Goal: Task Accomplishment & Management: Manage account settings

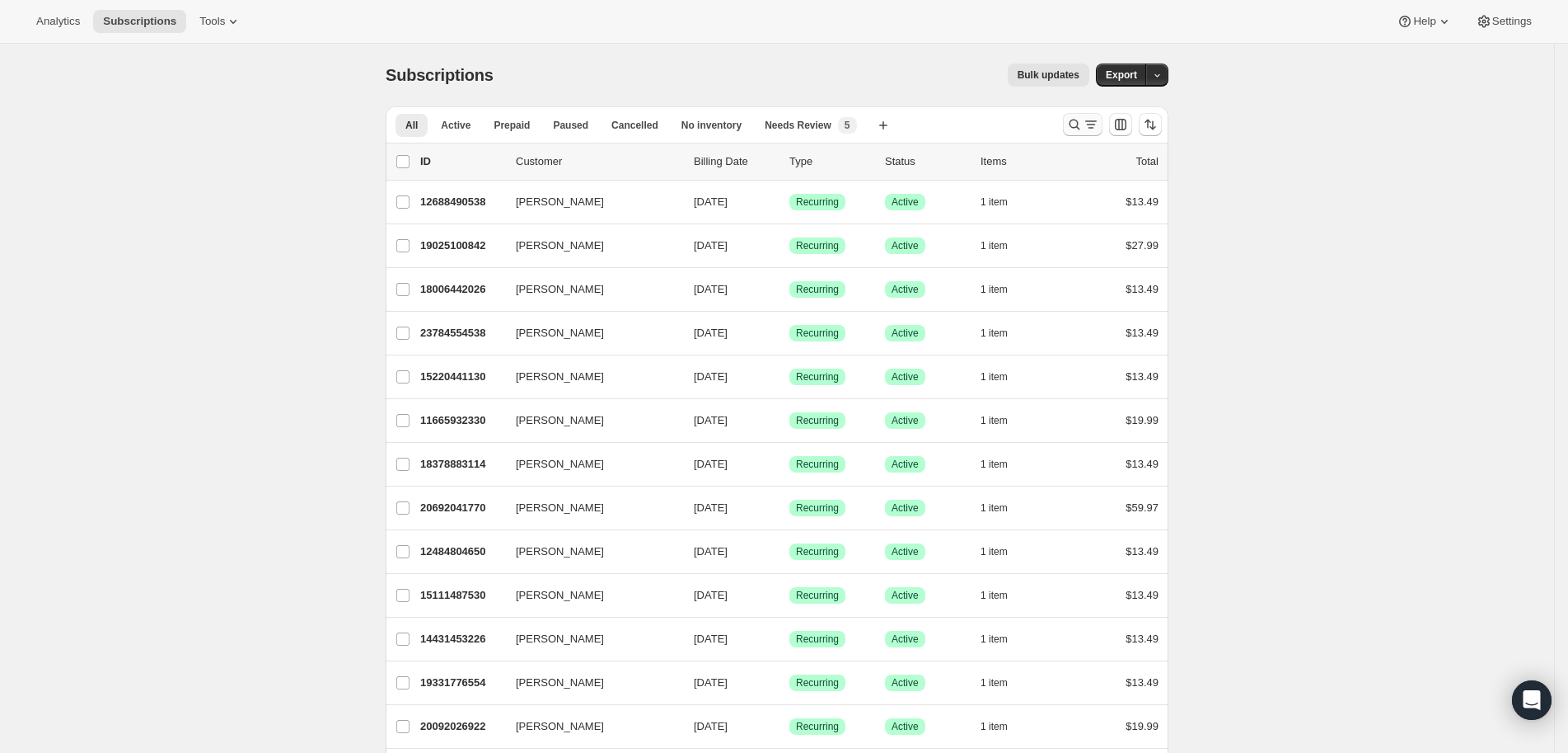
click at [1073, 130] on icon "Search and filter results" at bounding box center [1074, 124] width 16 height 16
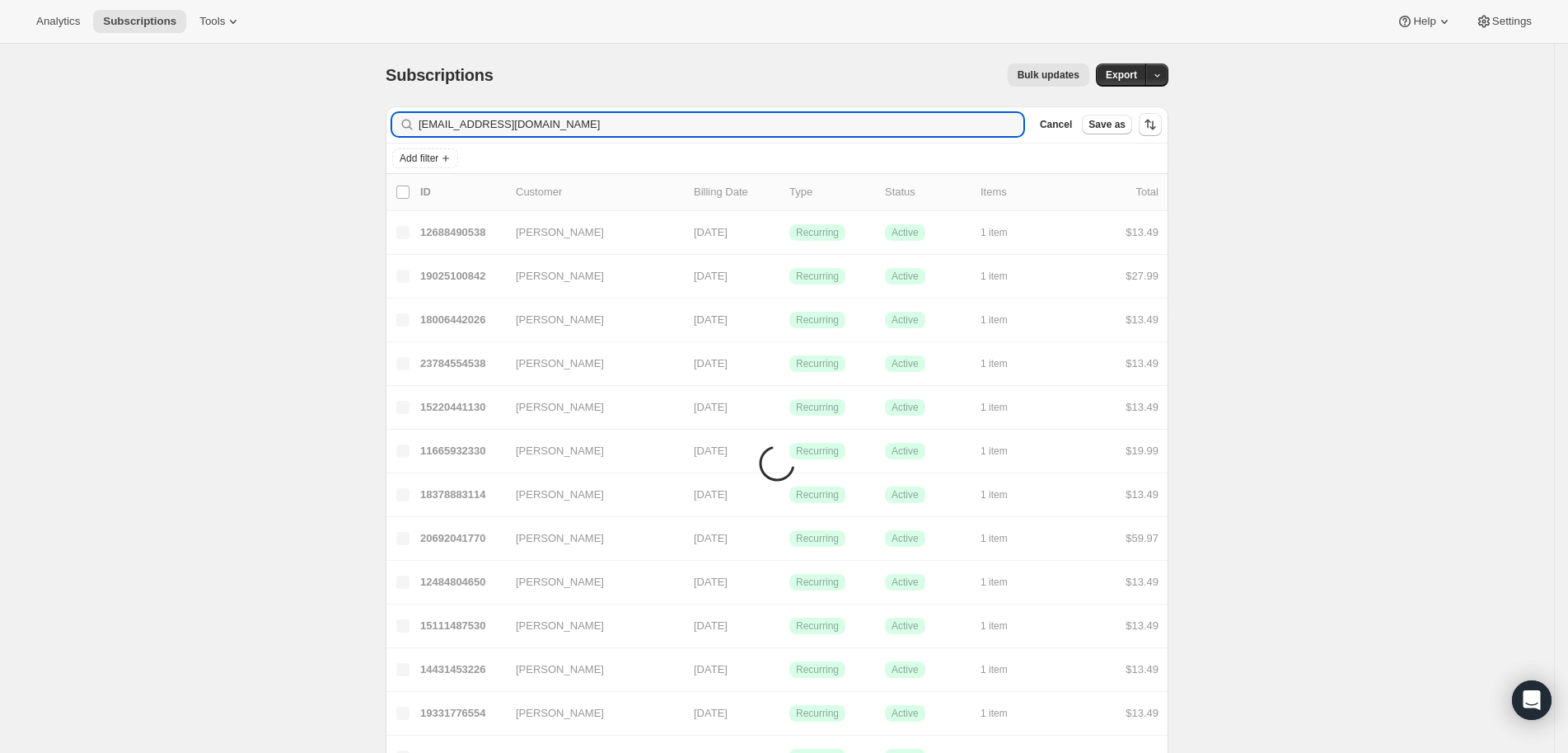
type input "amandamatson22@hotmail.com"
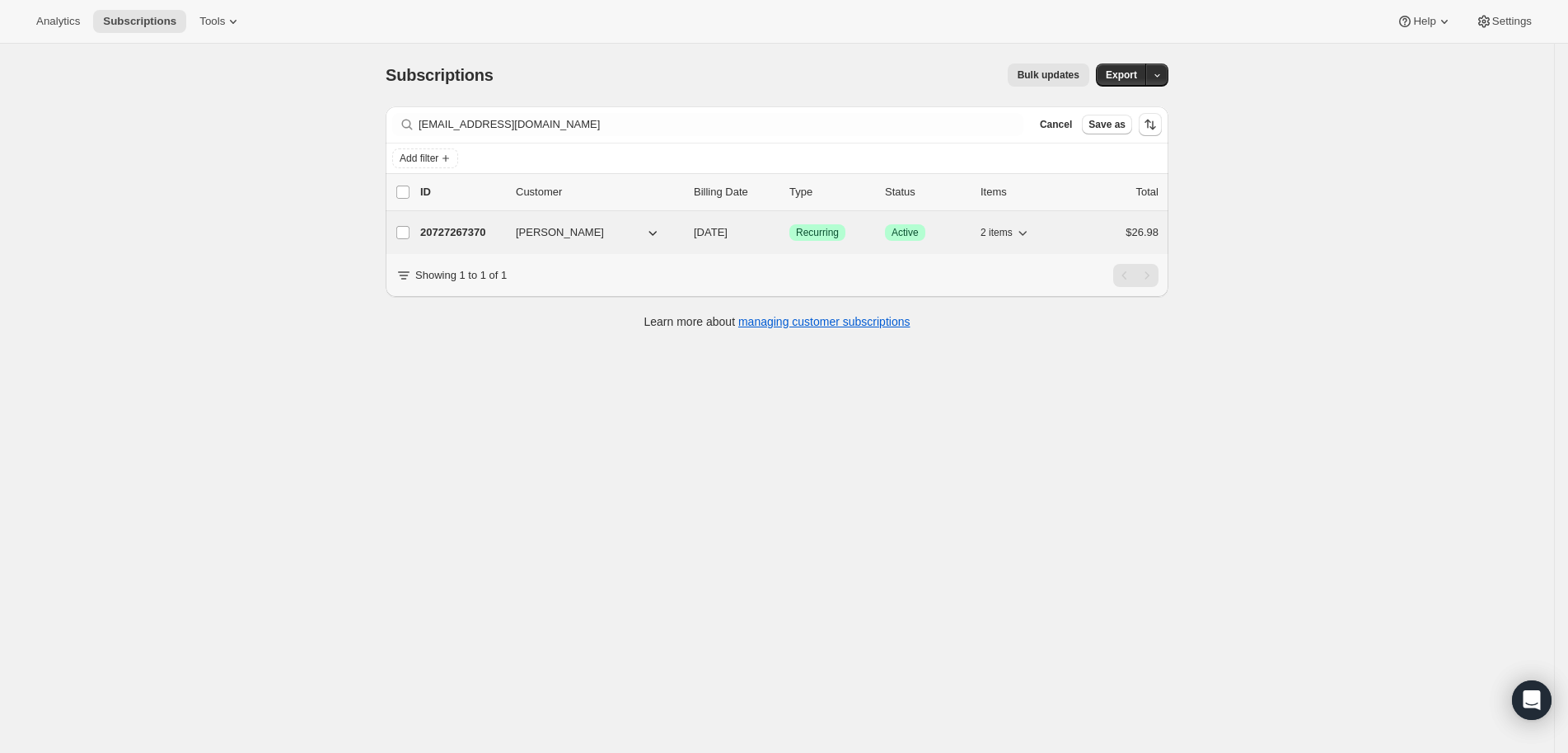
click at [464, 233] on p "20727267370" at bounding box center [461, 232] width 83 height 16
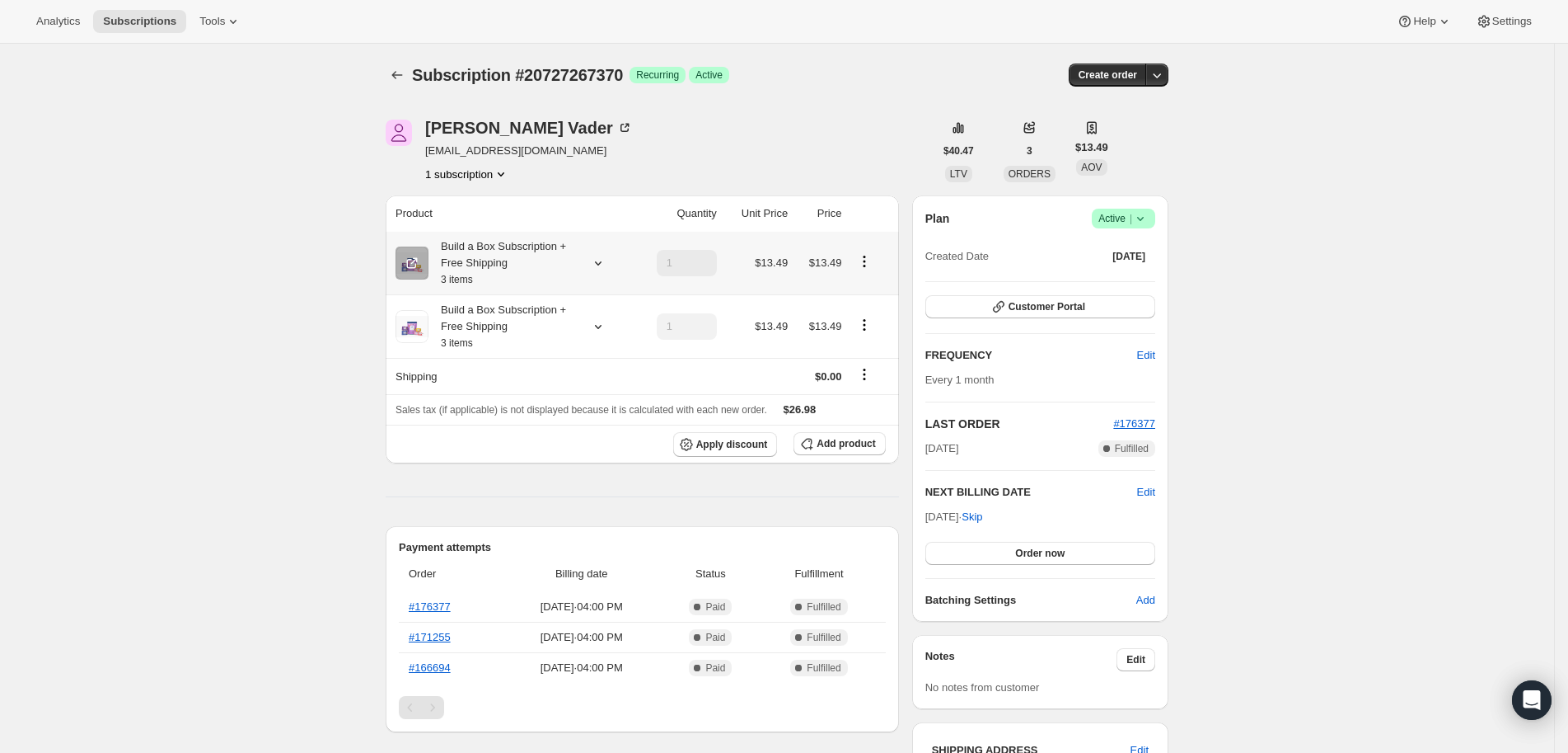
click at [873, 268] on icon "Product actions" at bounding box center [864, 261] width 16 height 16
click at [876, 282] on button "Edit box" at bounding box center [872, 291] width 49 height 26
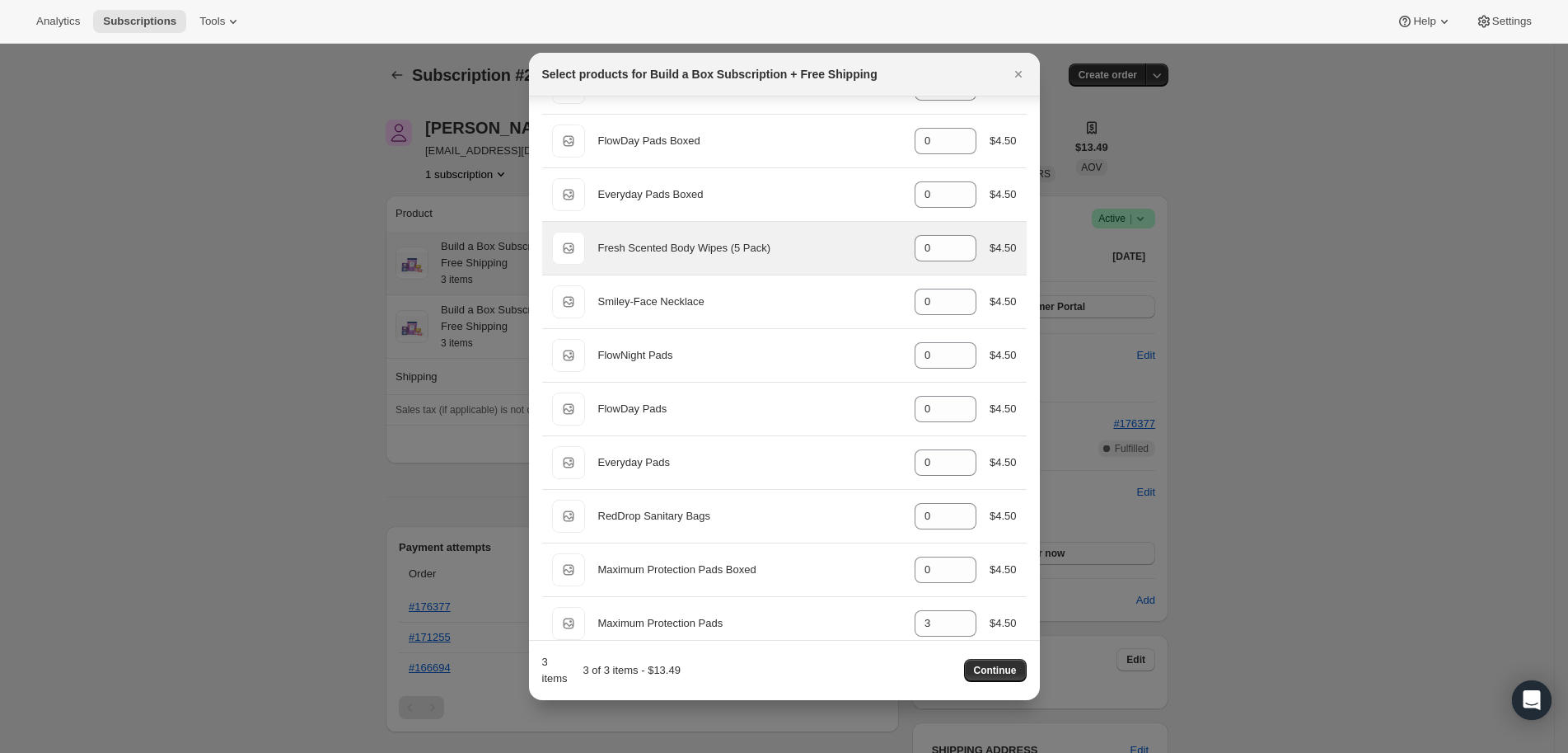
scroll to position [179, 0]
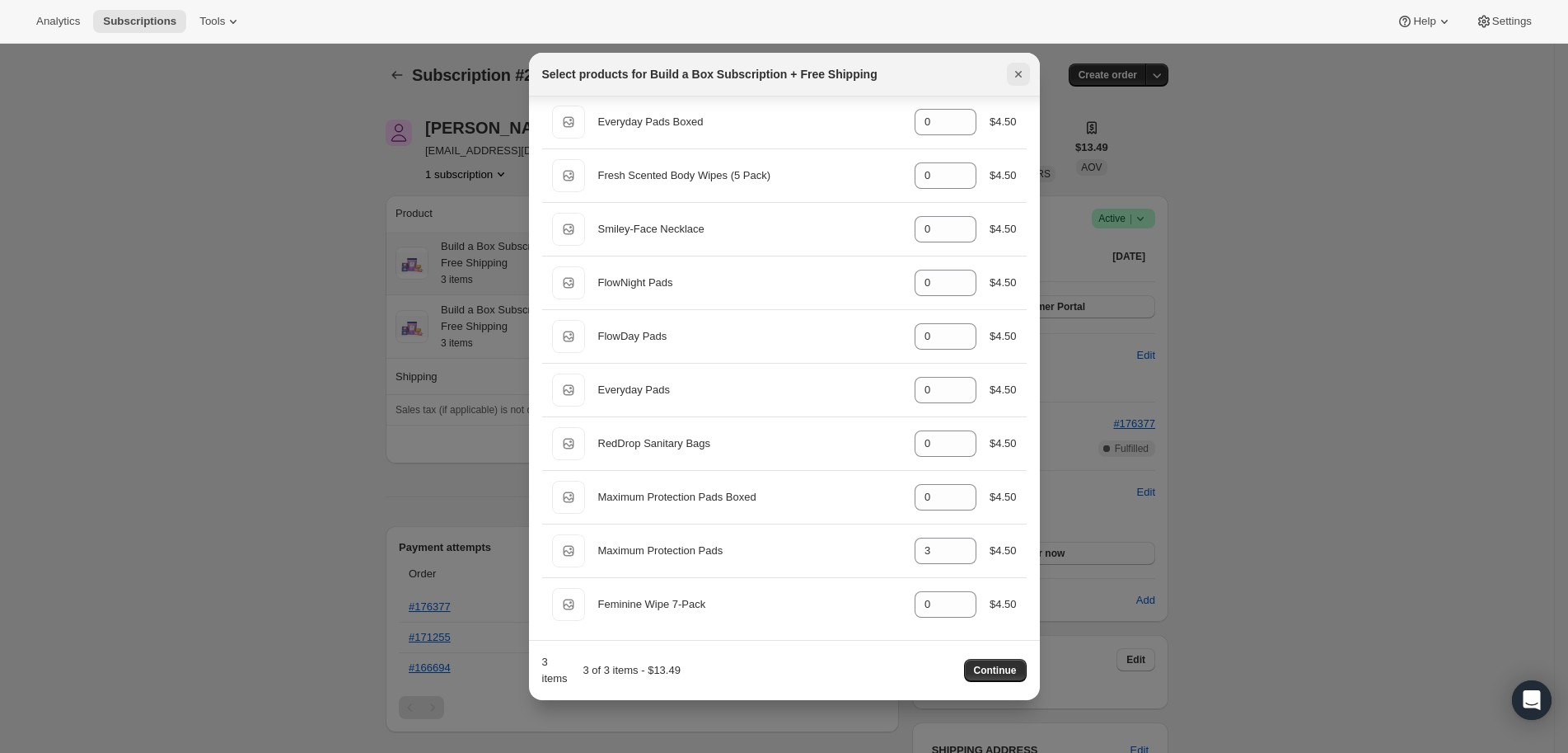
click at [1016, 78] on icon "Close" at bounding box center [1018, 73] width 16 height 16
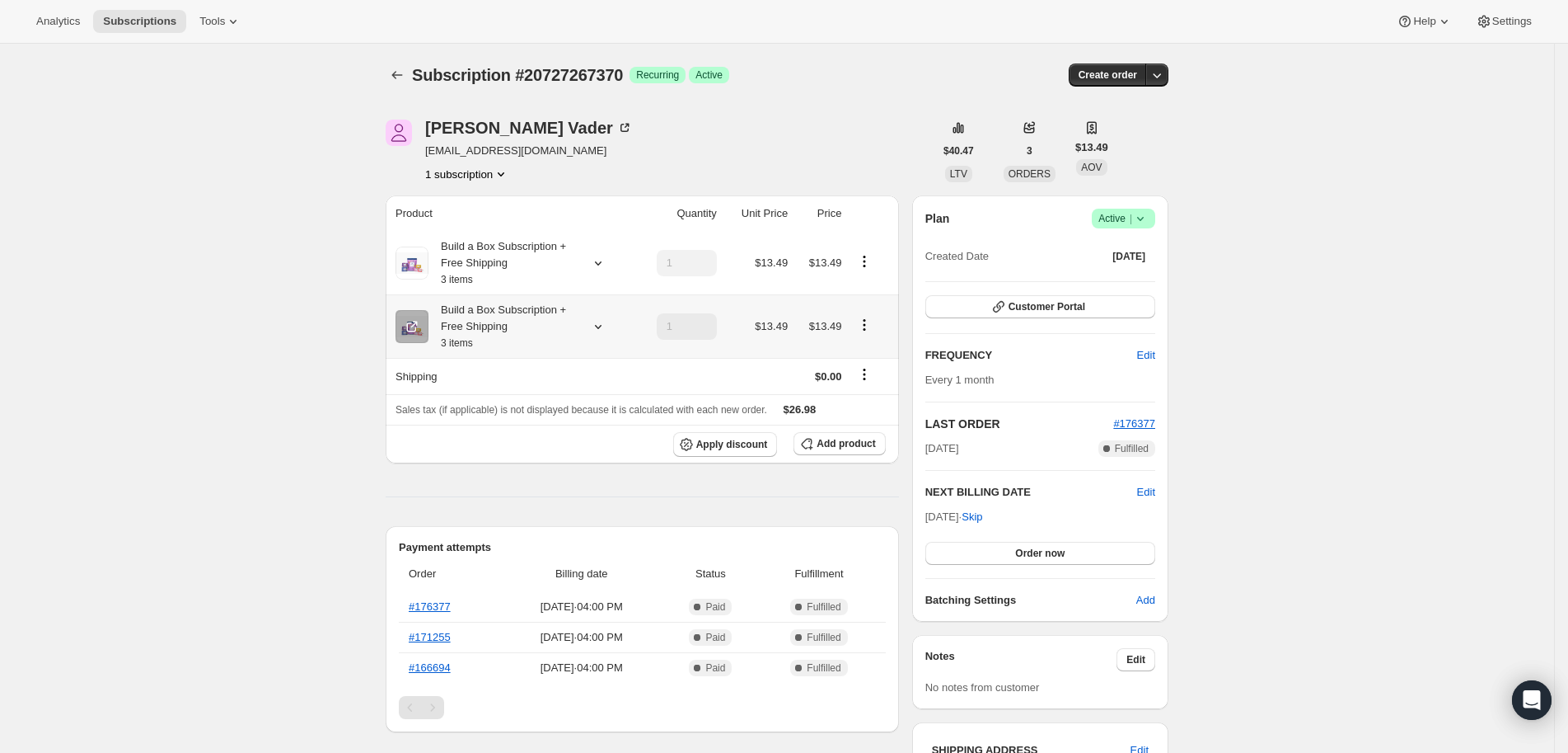
click at [873, 321] on icon "Product actions" at bounding box center [864, 325] width 16 height 16
click at [881, 349] on span "Edit box" at bounding box center [871, 355] width 38 height 13
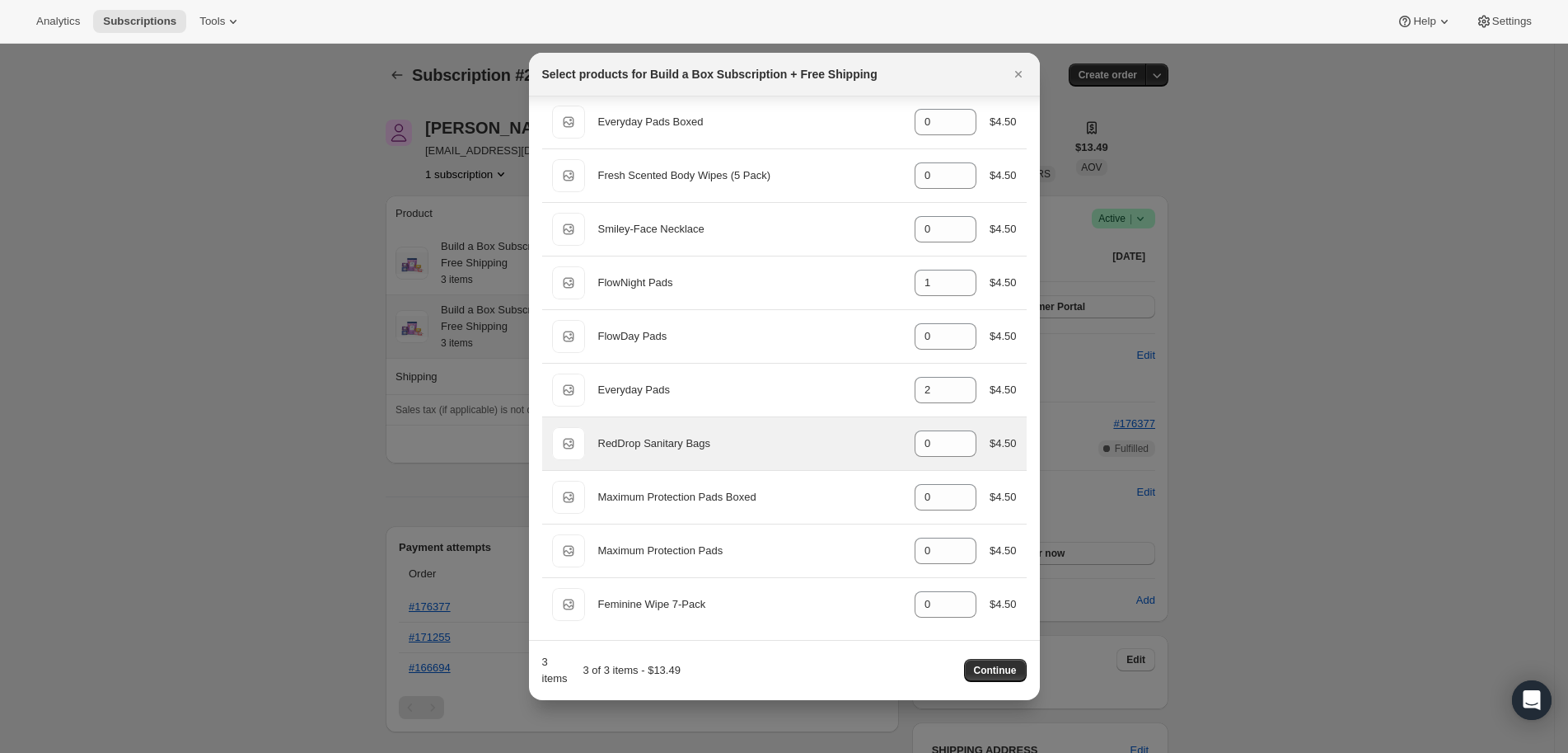
scroll to position [0, 0]
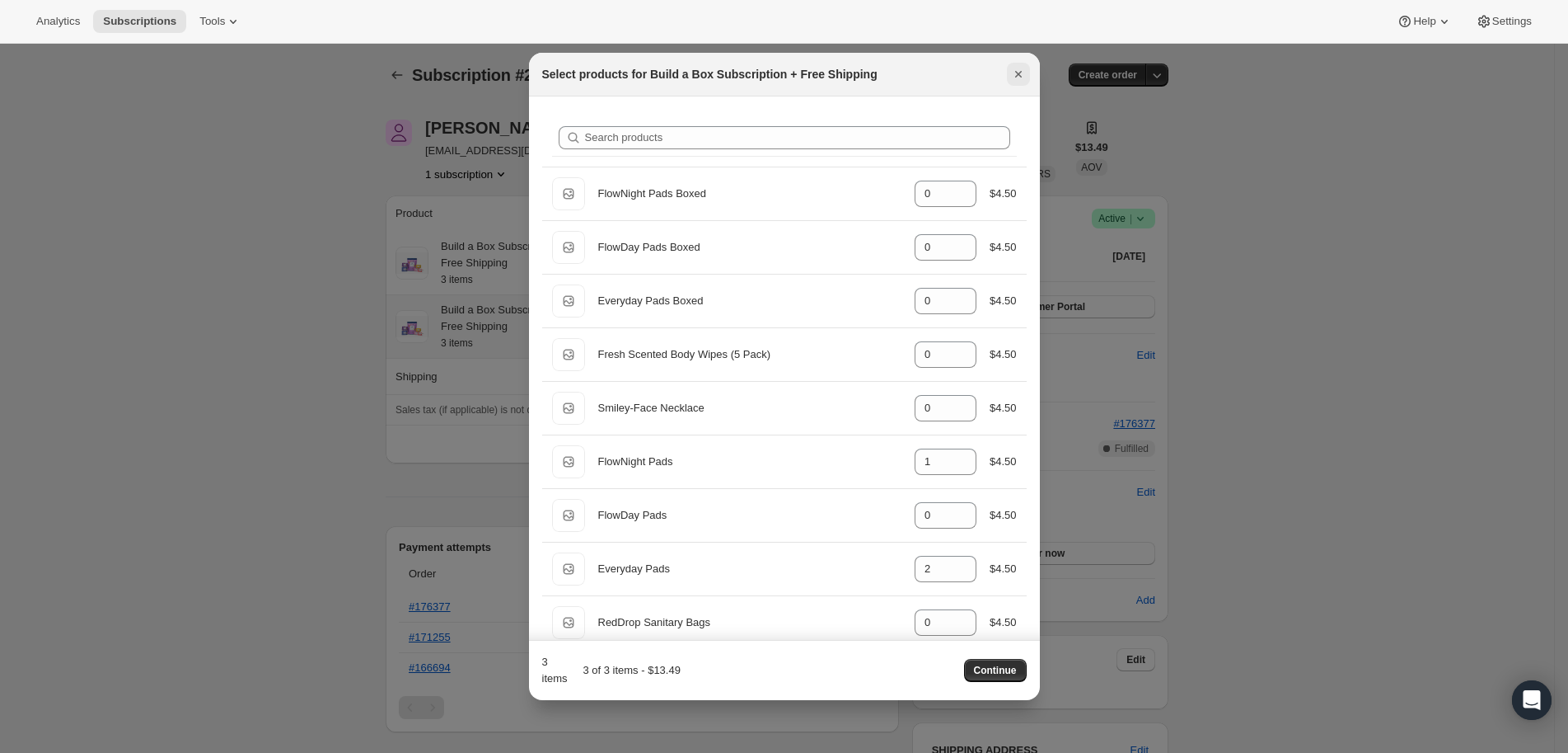
click at [1021, 77] on icon "Close" at bounding box center [1018, 73] width 16 height 16
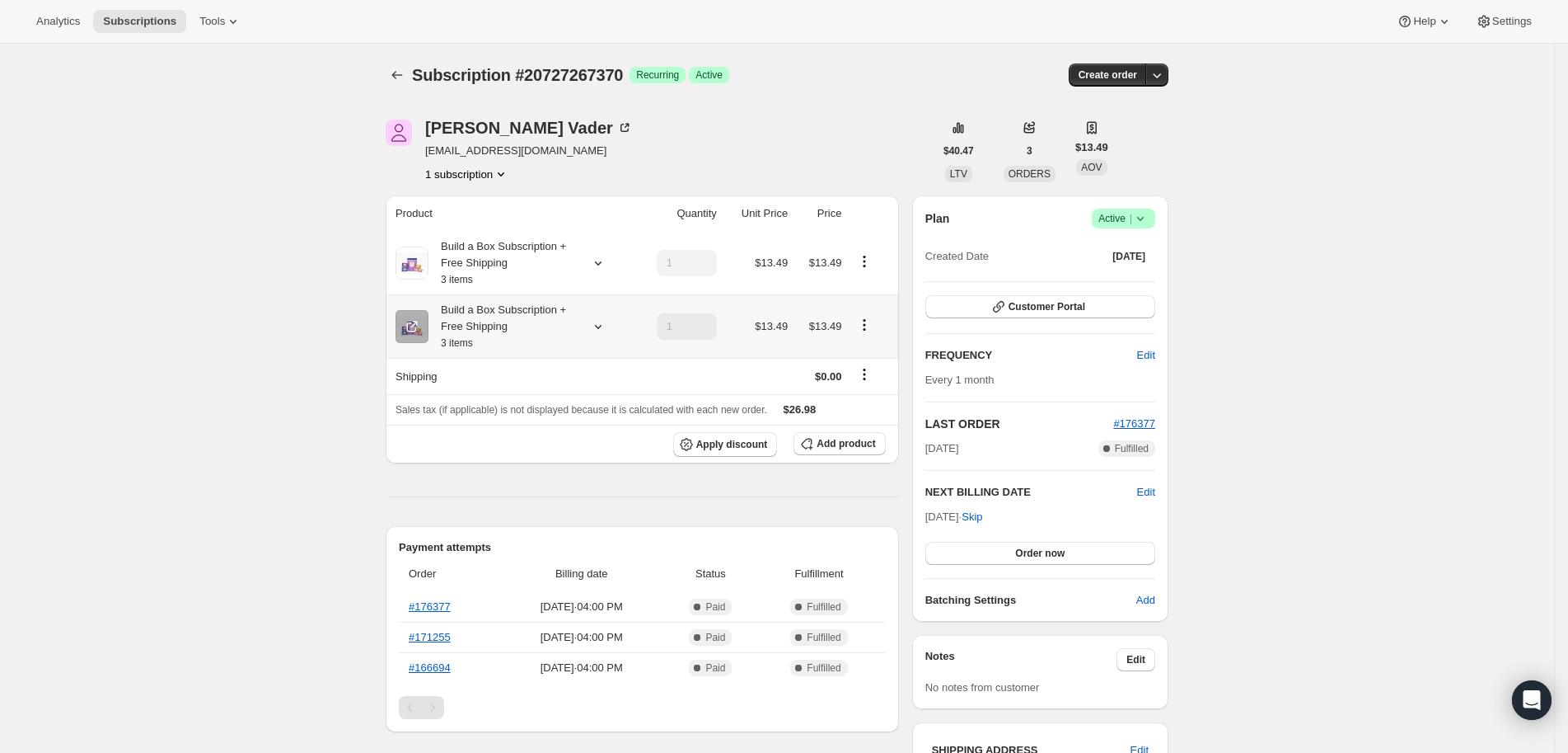
click at [873, 320] on icon "Product actions" at bounding box center [864, 325] width 16 height 16
click at [875, 351] on span "Edit box" at bounding box center [871, 355] width 38 height 13
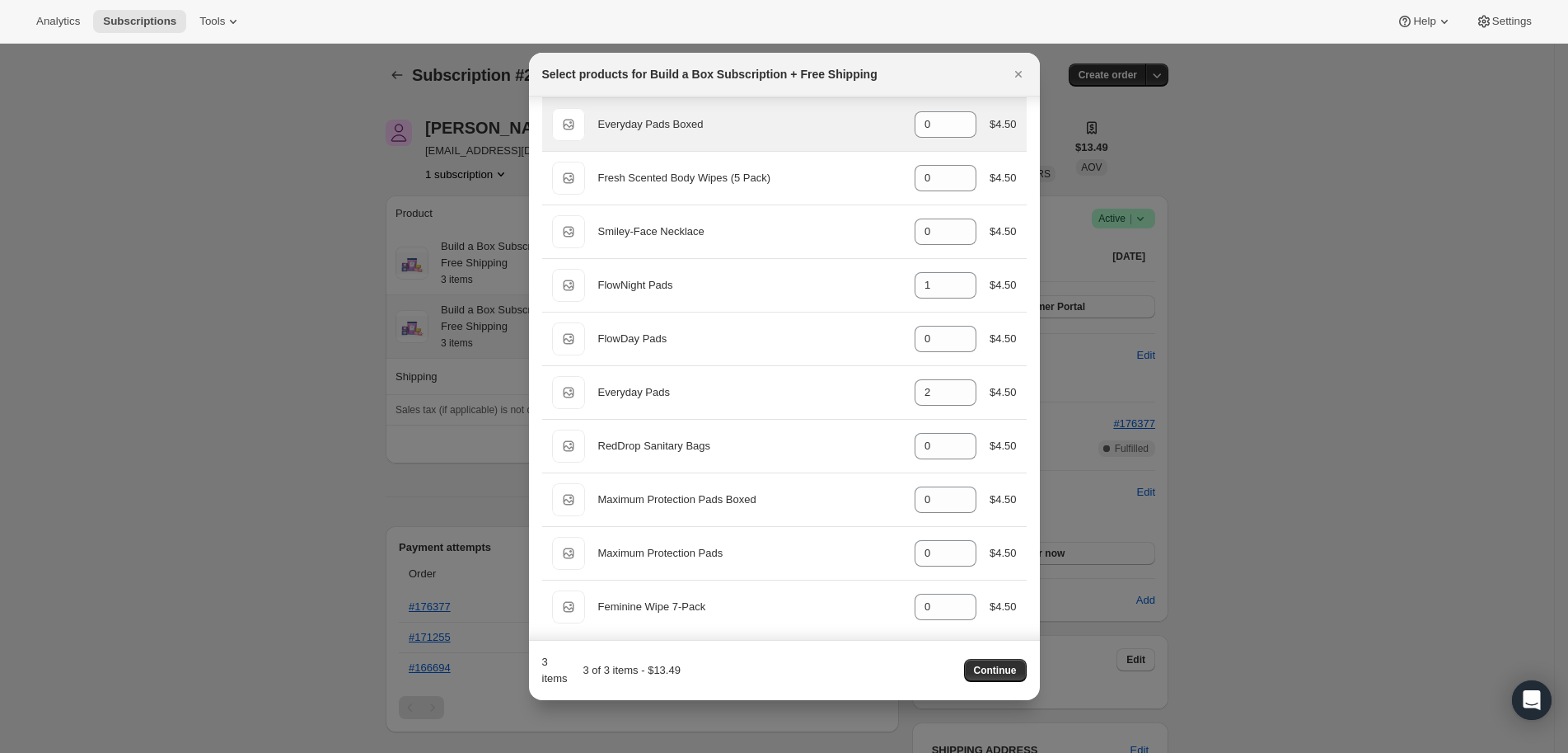
scroll to position [179, 0]
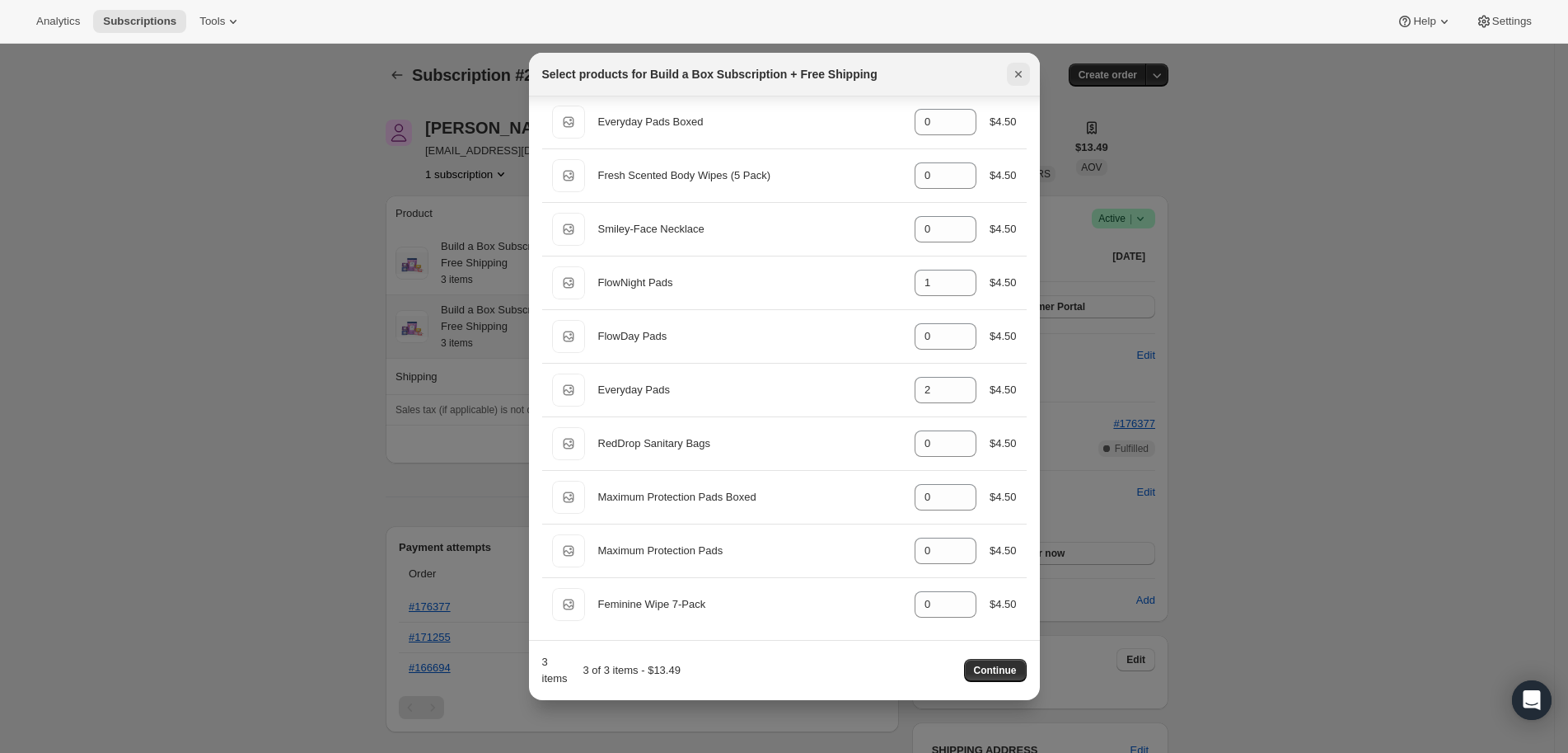
click at [1024, 73] on icon "Close" at bounding box center [1018, 73] width 16 height 16
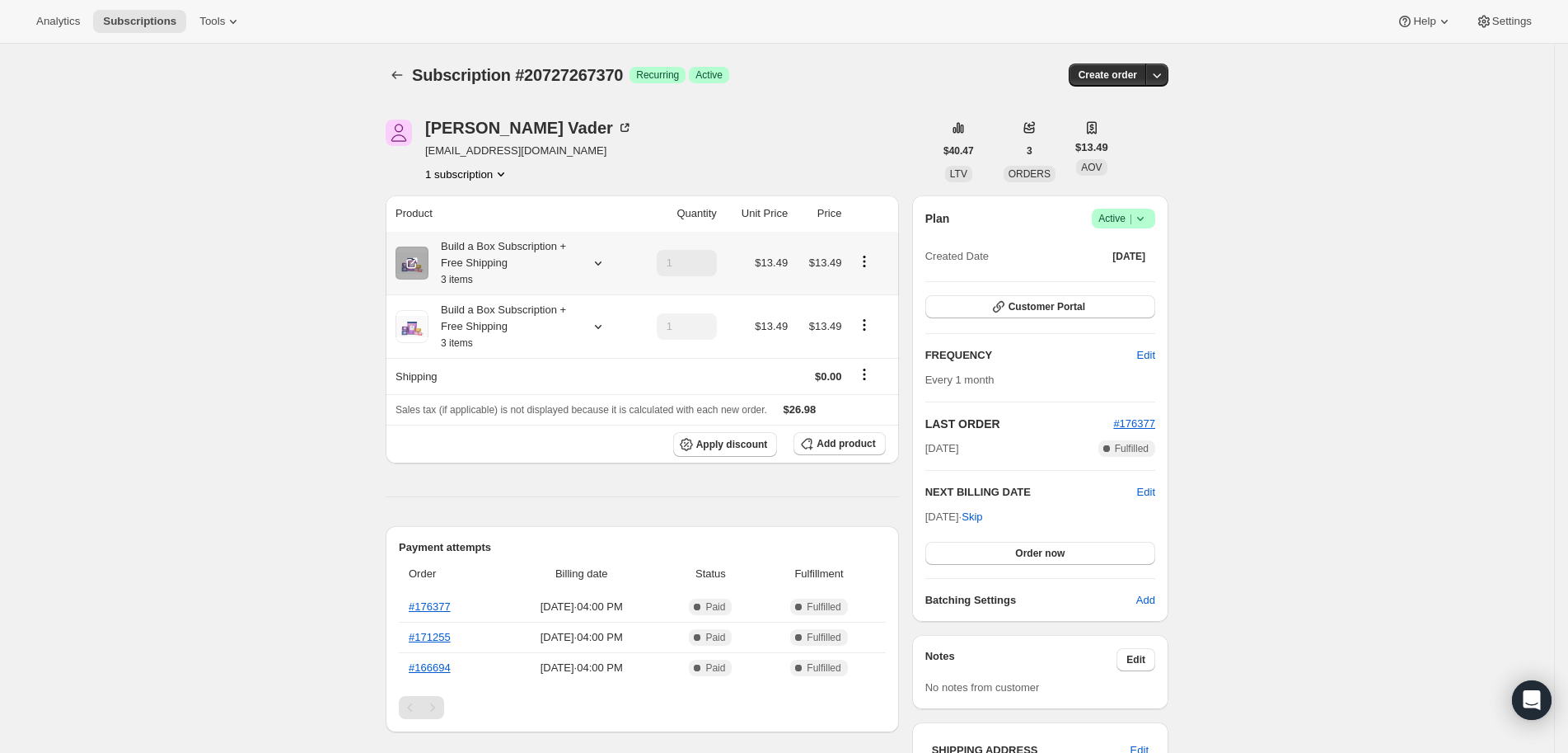
click at [872, 259] on icon "Product actions" at bounding box center [864, 261] width 16 height 16
click at [869, 324] on span "Remove" at bounding box center [872, 320] width 39 height 13
type input "0"
click at [815, 445] on icon "button" at bounding box center [806, 443] width 16 height 16
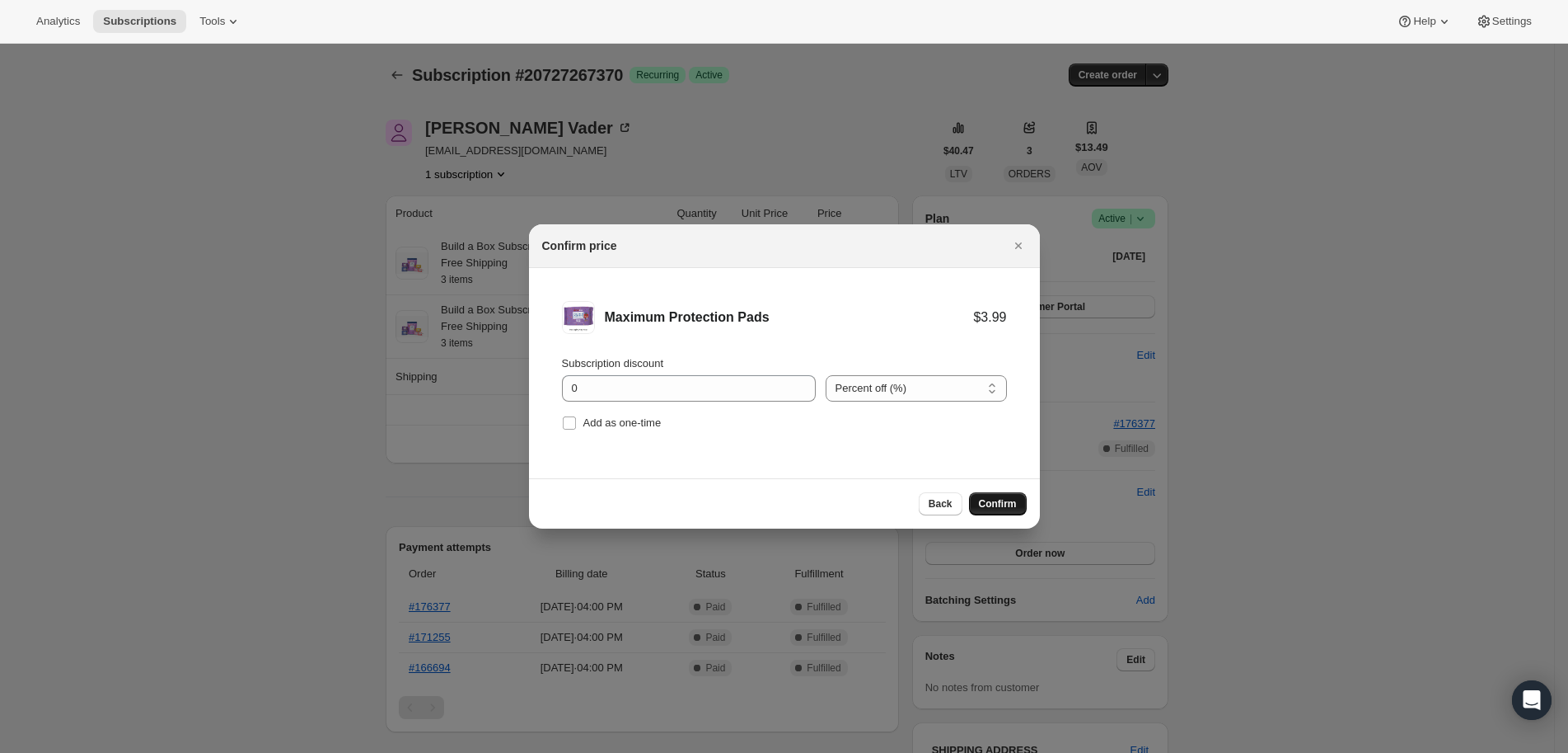
click at [1001, 507] on span "Confirm" at bounding box center [998, 503] width 38 height 13
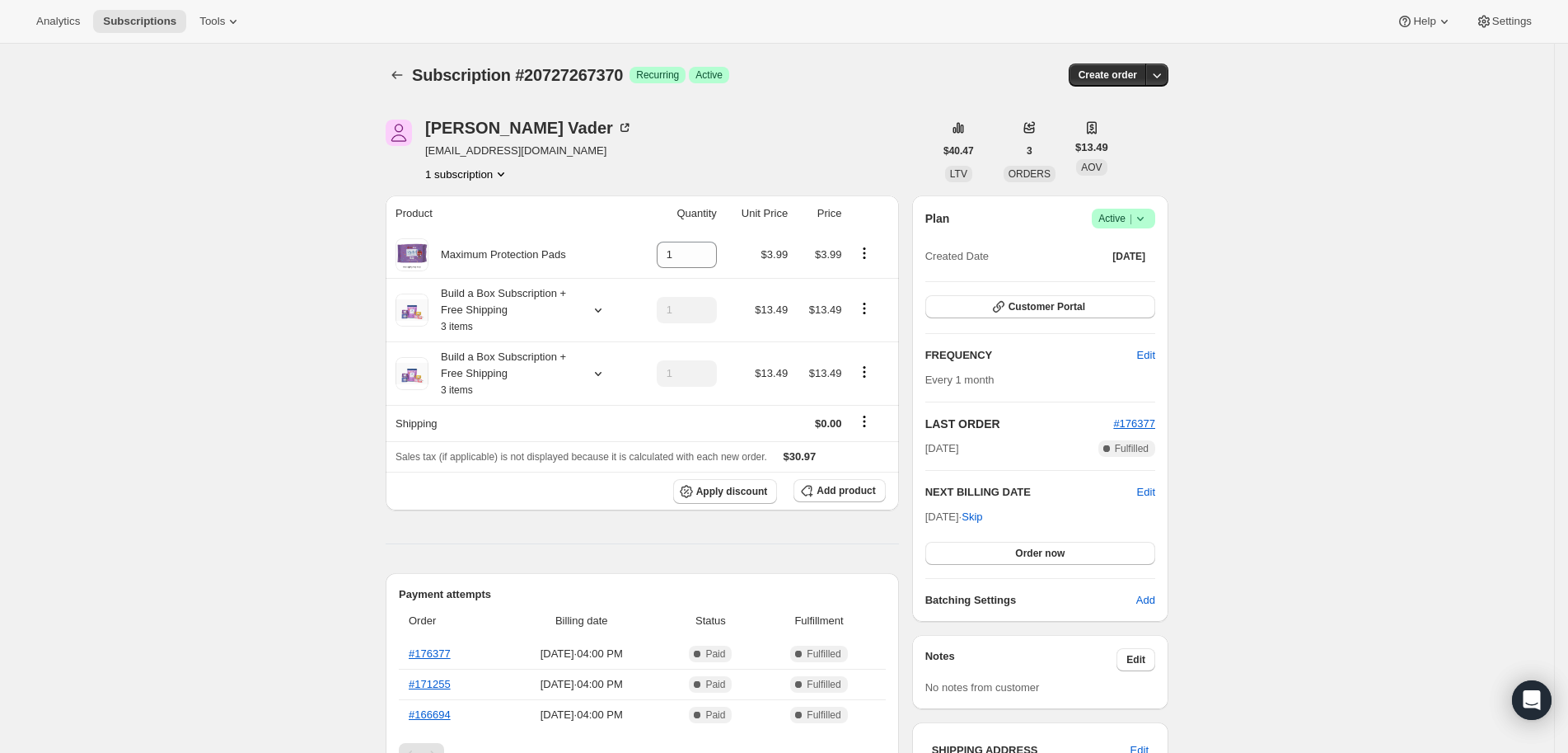
click at [784, 100] on div "Subscription #20727267370. This page is ready Subscription #20727267370 Success…" at bounding box center [777, 75] width 783 height 63
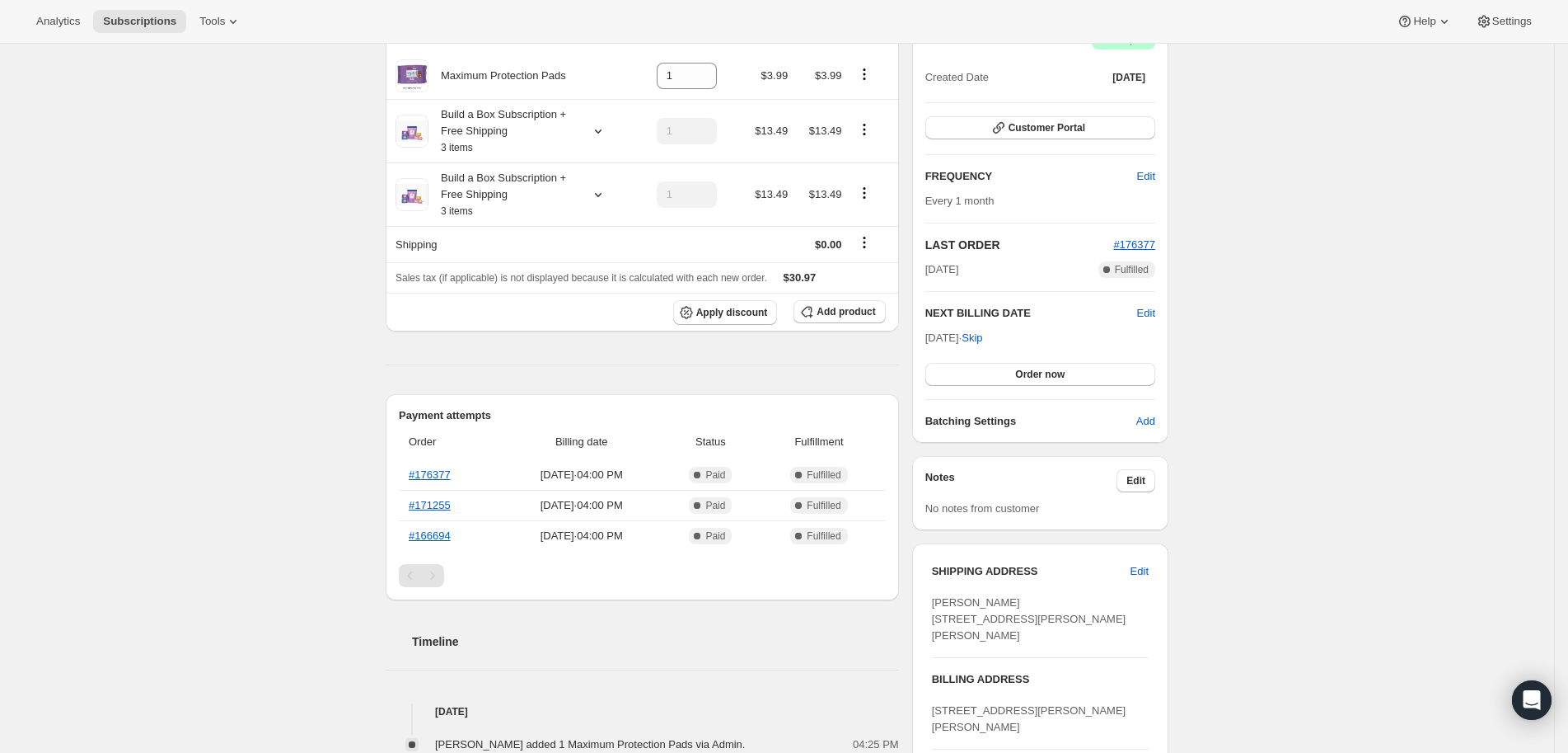
scroll to position [0, 0]
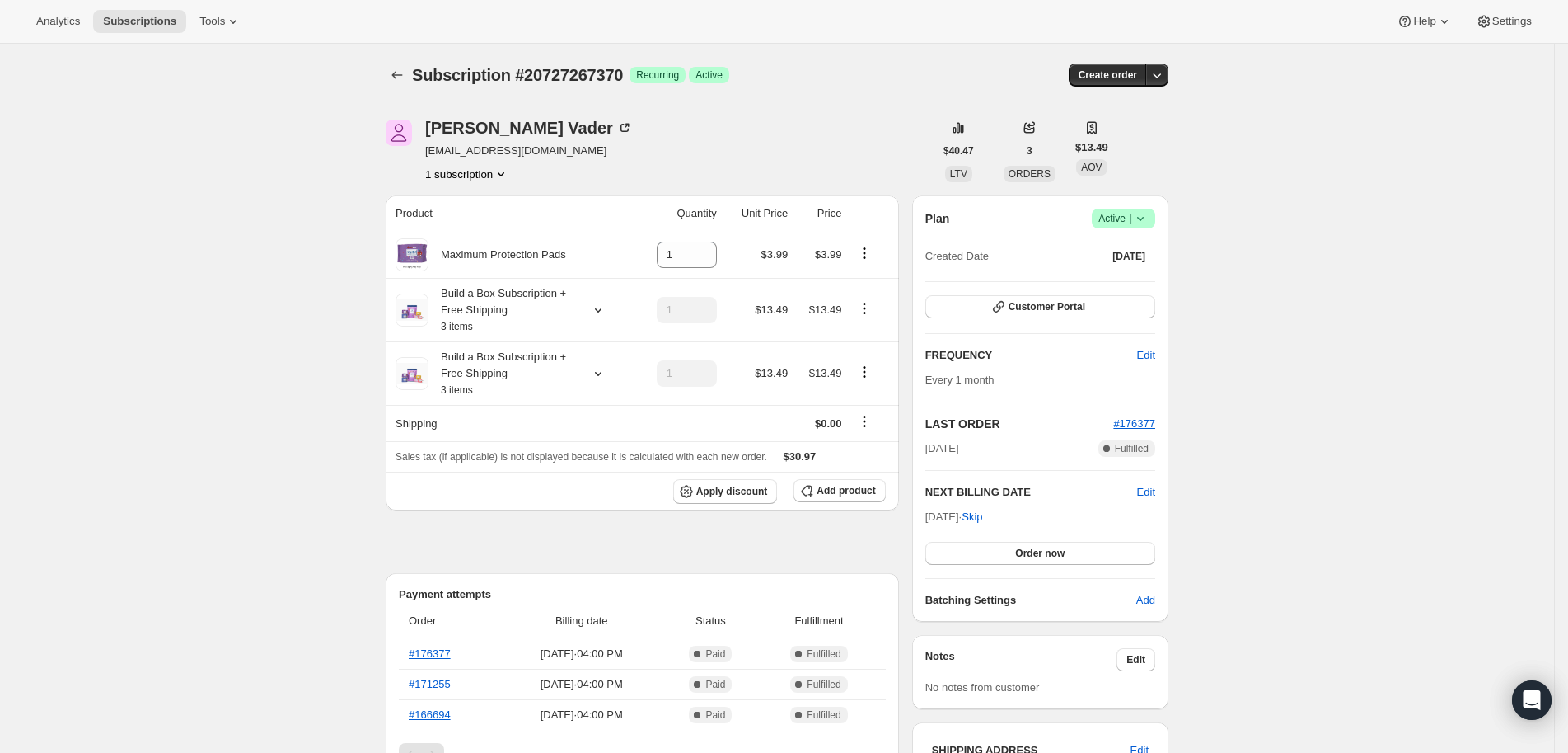
click at [745, 120] on div "Amanda Vader amandamatson22@hotmail.com 1 subscription" at bounding box center [660, 151] width 548 height 63
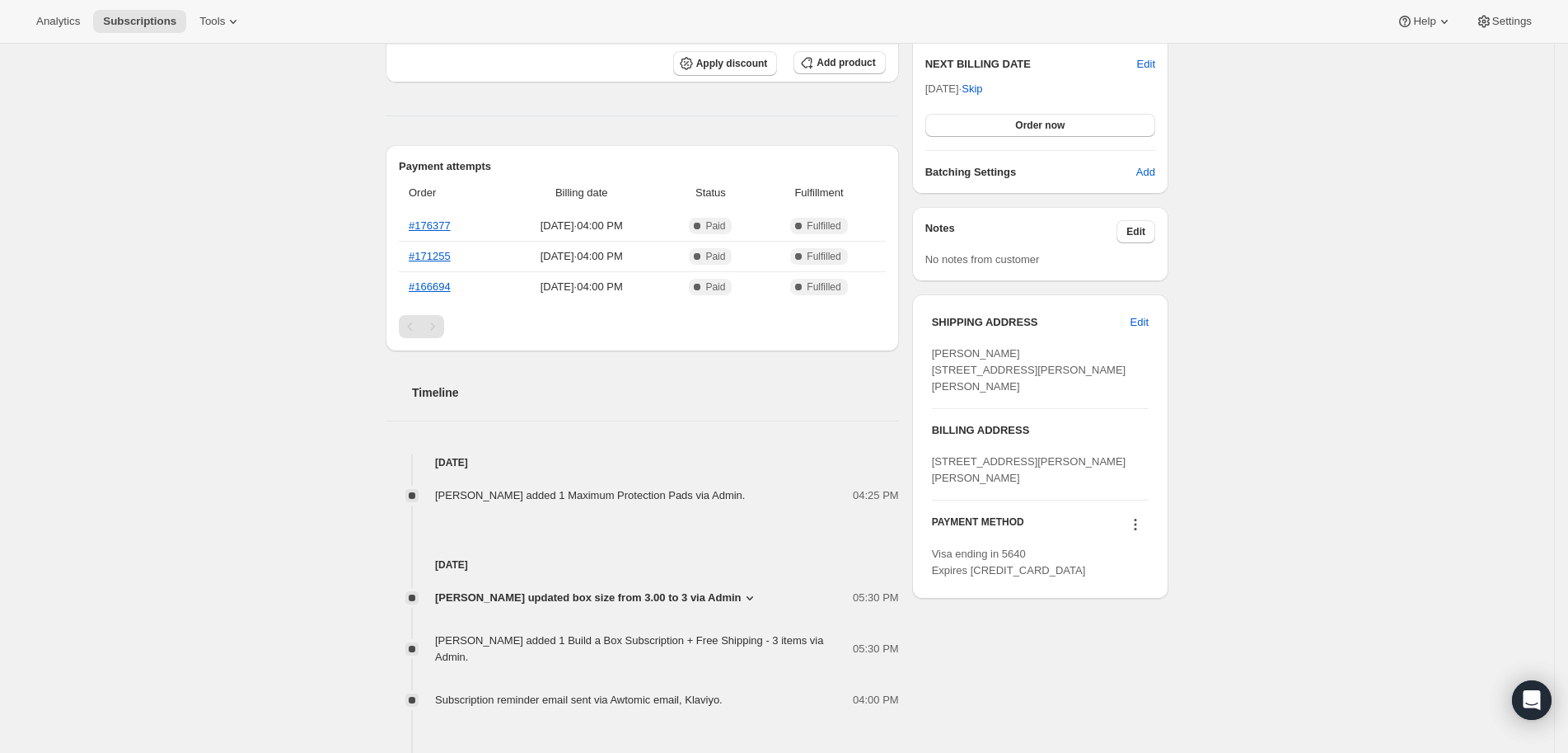
scroll to position [285, 0]
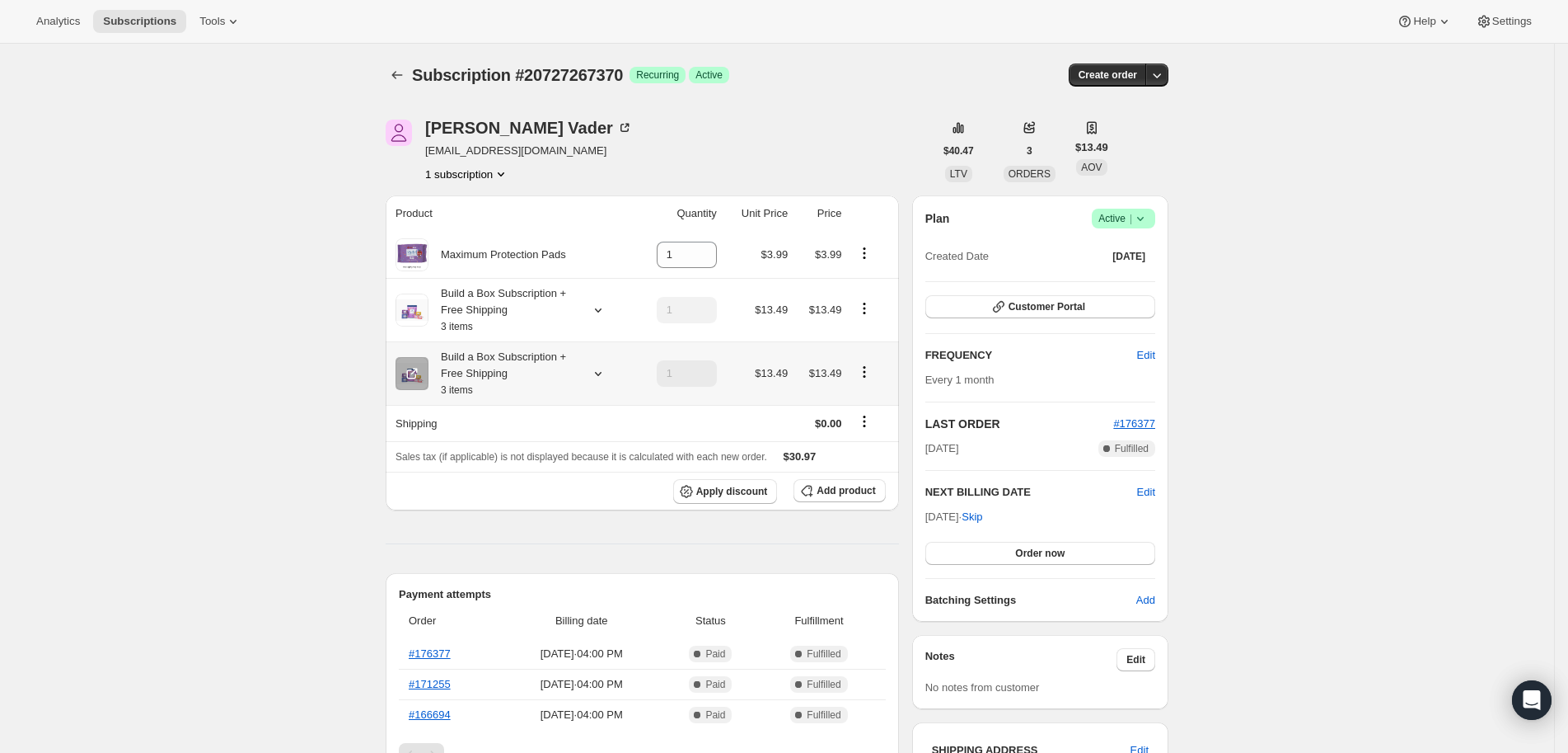
click at [870, 374] on icon "Product actions" at bounding box center [864, 371] width 16 height 16
click at [873, 300] on icon "Product actions" at bounding box center [864, 308] width 16 height 16
click at [872, 348] on span "Edit box" at bounding box center [872, 339] width 39 height 16
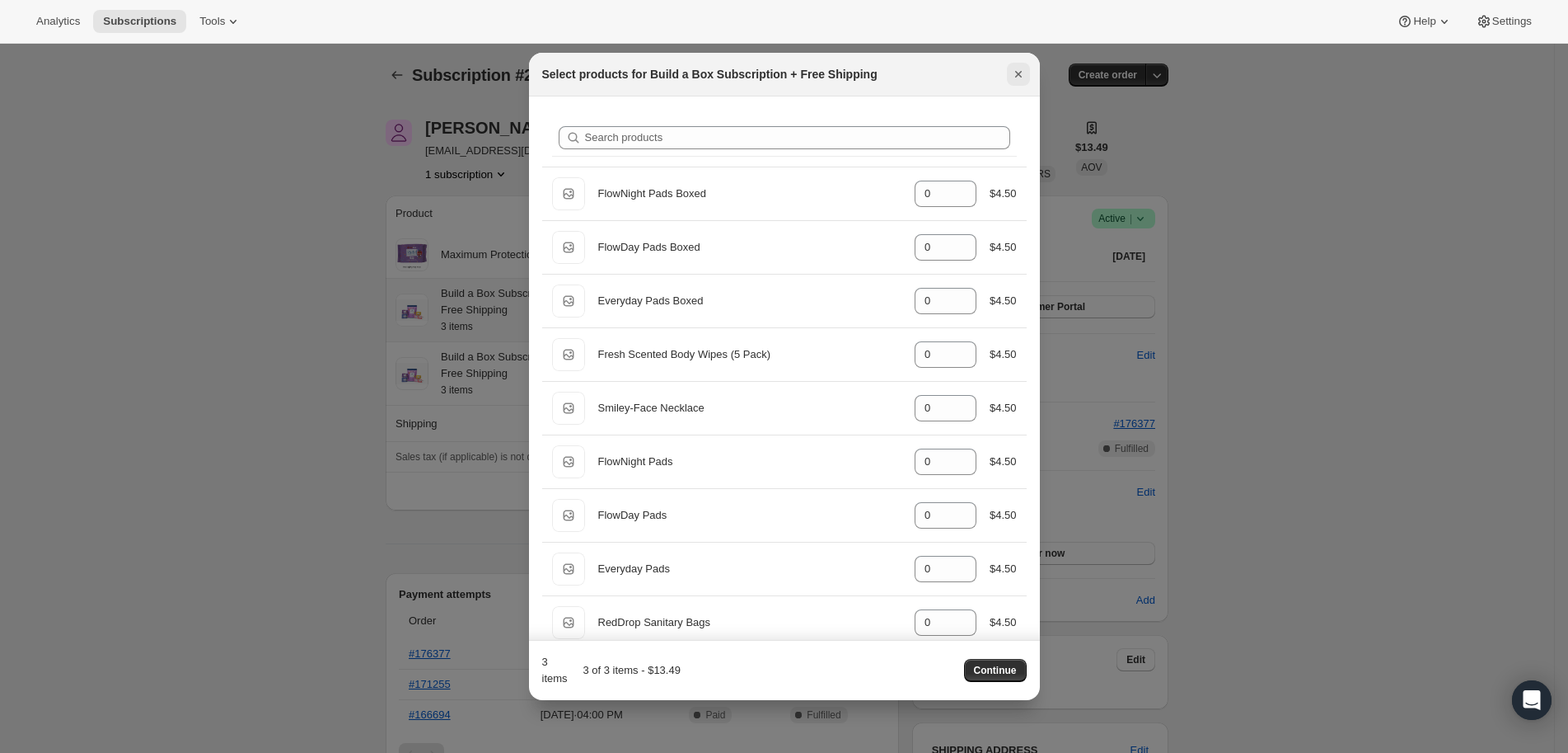
click at [1018, 73] on icon "Close" at bounding box center [1018, 74] width 7 height 7
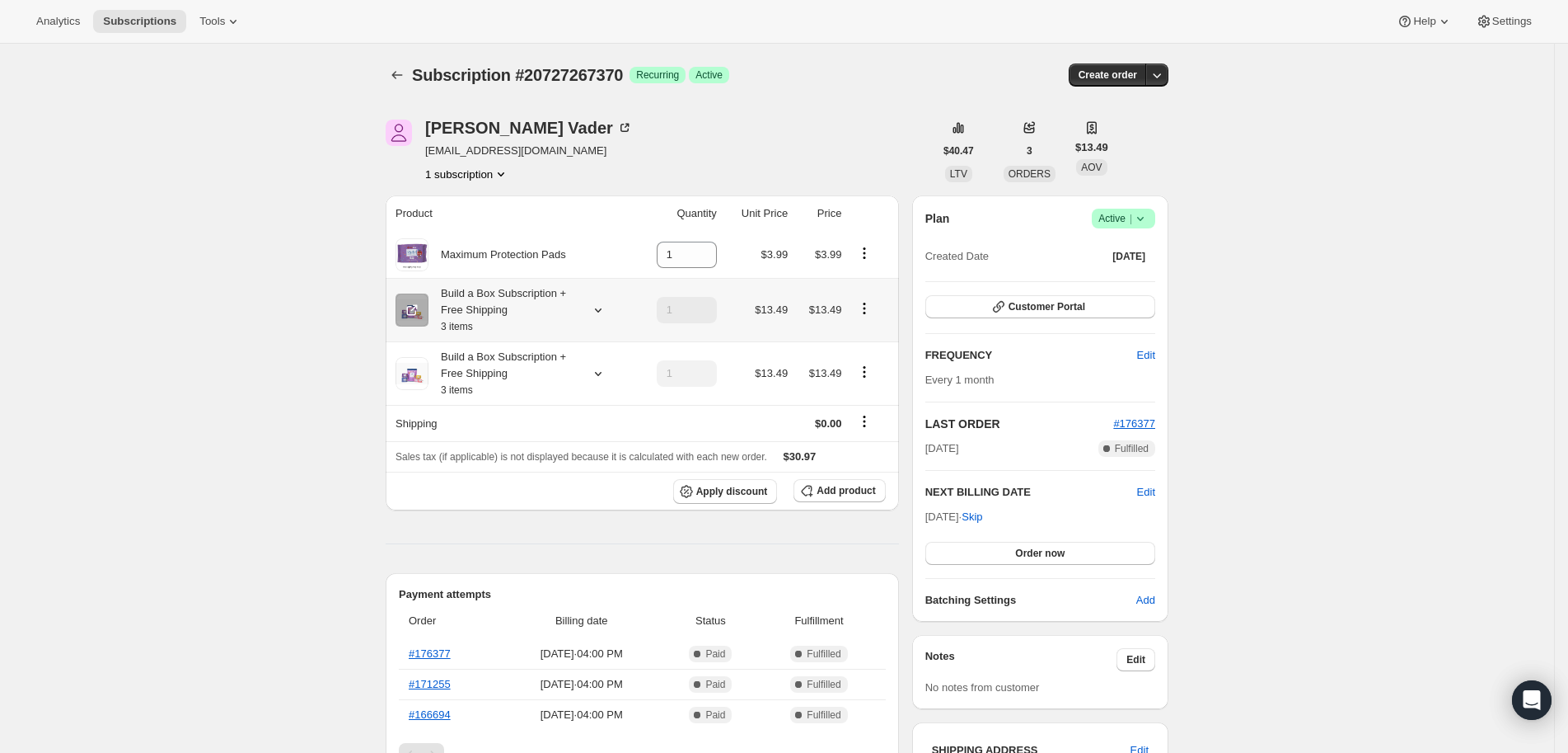
click at [866, 307] on icon "Product actions" at bounding box center [865, 308] width 3 height 3
click at [877, 361] on span "Remove" at bounding box center [872, 367] width 39 height 16
type input "0"
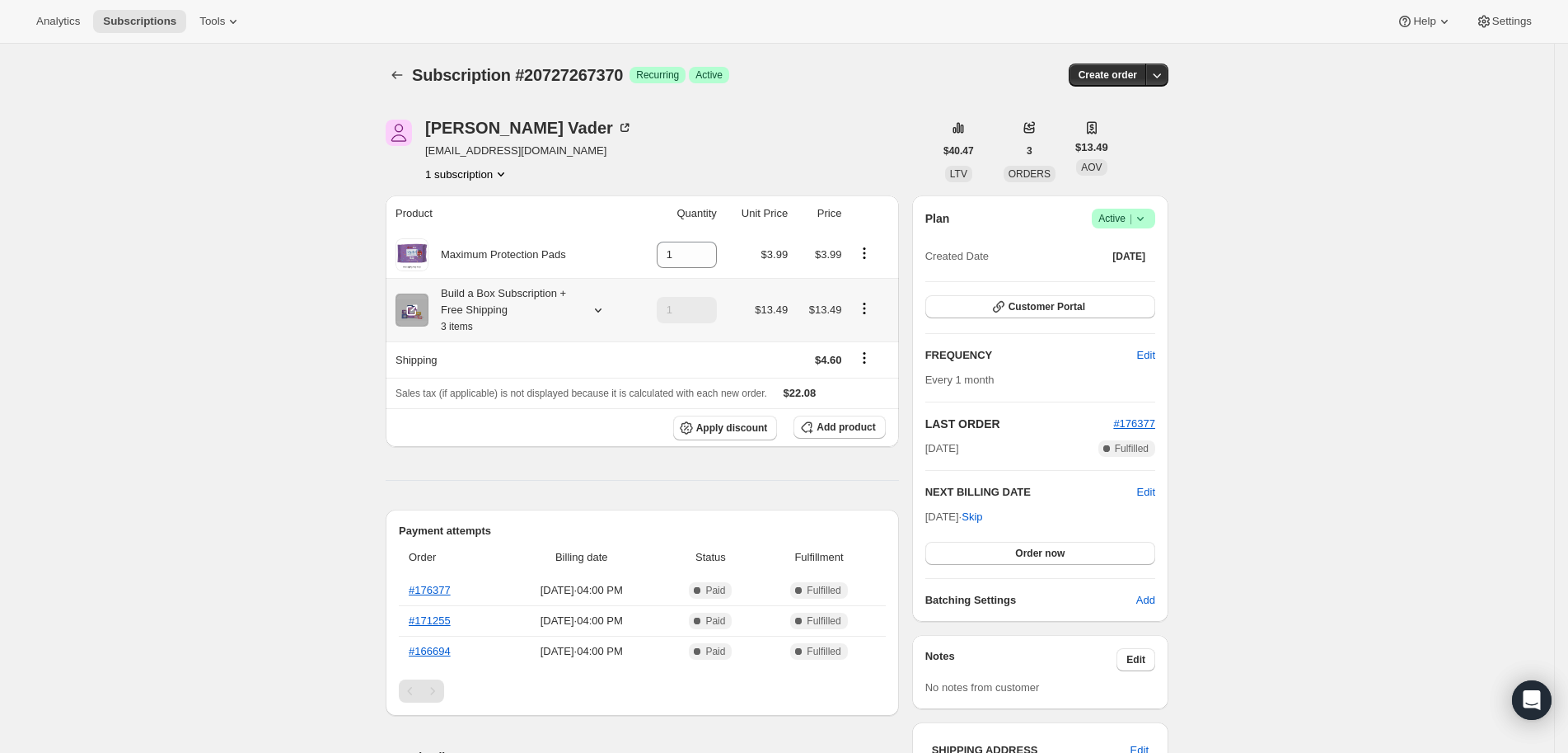
click at [873, 307] on icon "Product actions" at bounding box center [864, 308] width 16 height 16
click at [877, 330] on button "Edit box" at bounding box center [872, 338] width 49 height 26
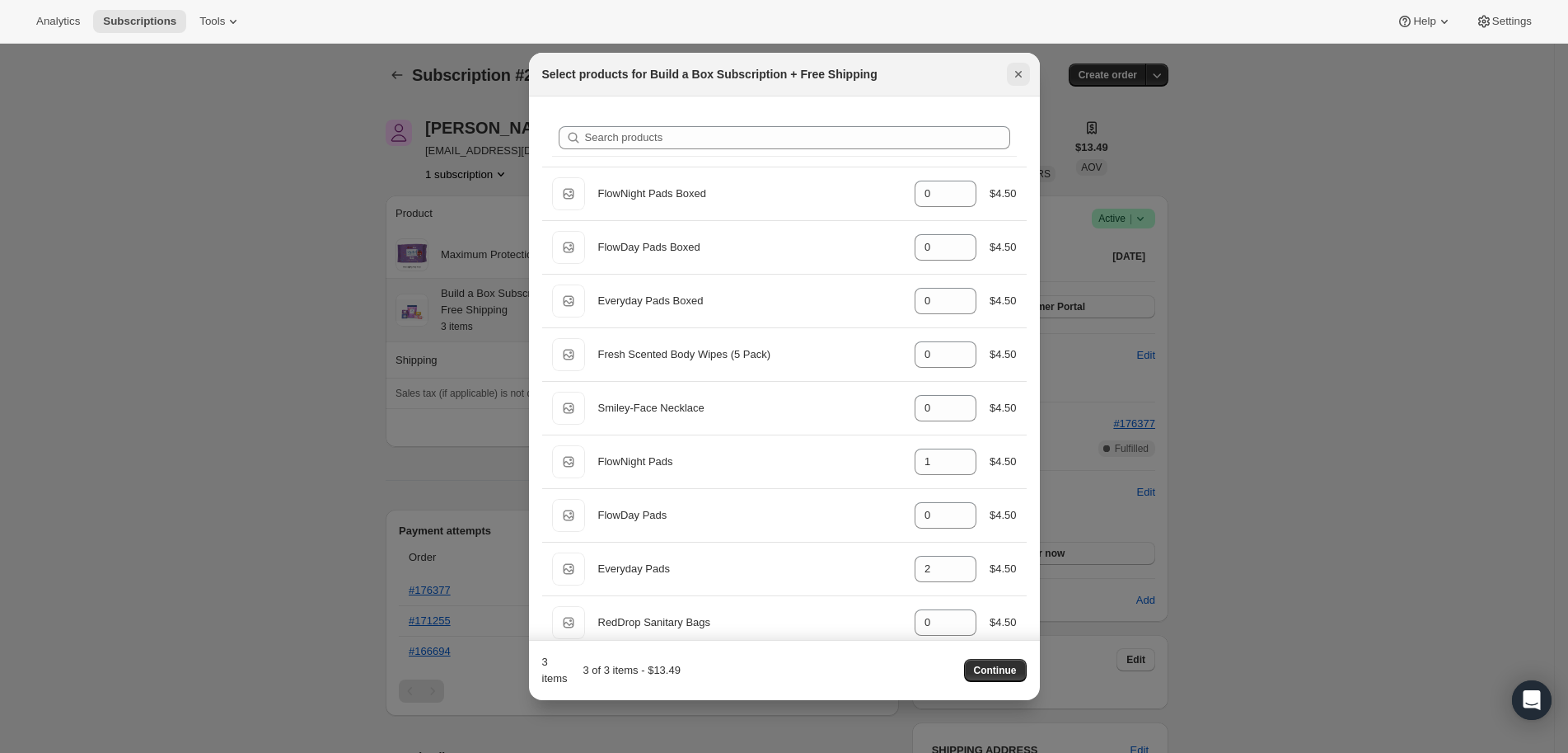
click at [1012, 66] on icon "Close" at bounding box center [1018, 73] width 16 height 16
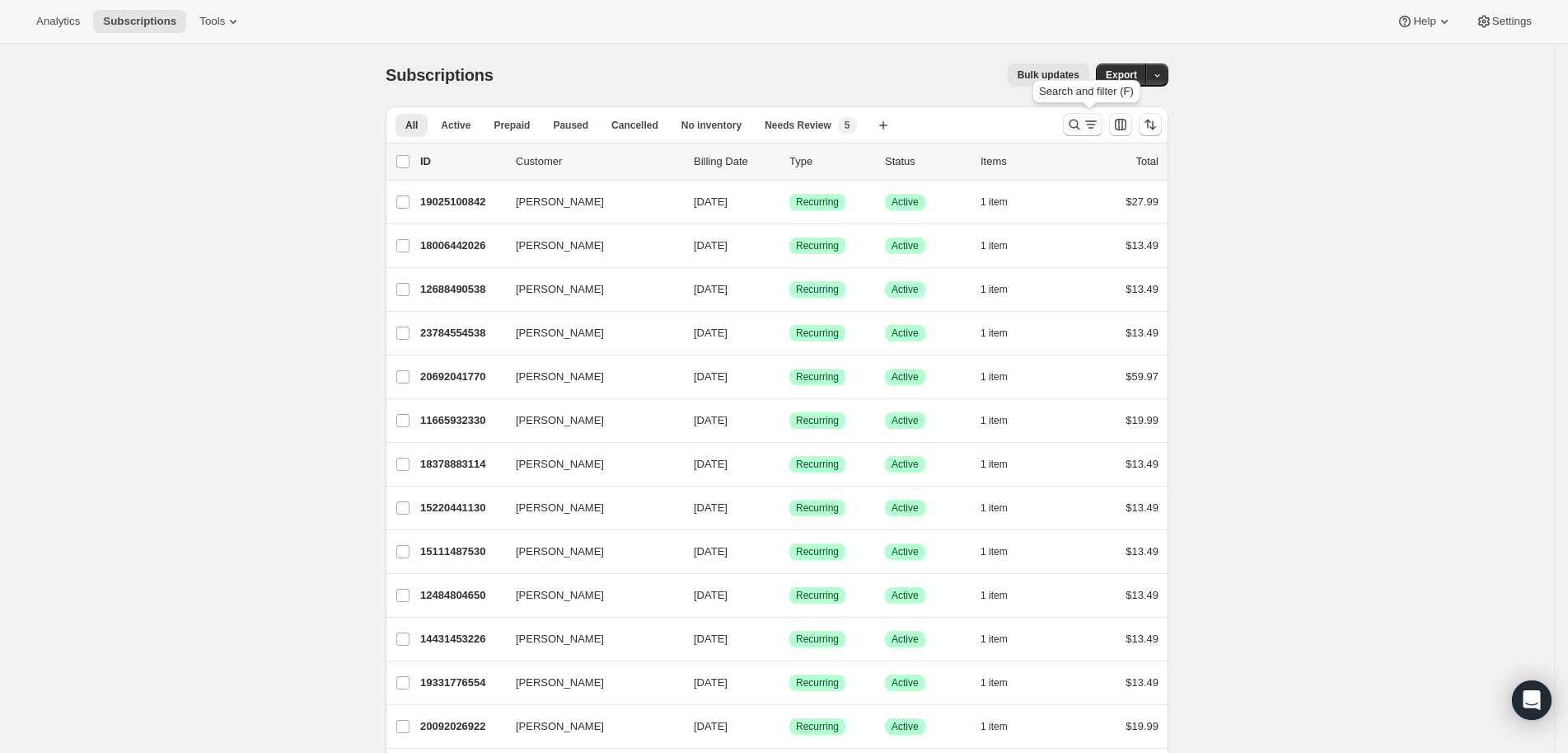
click at [1074, 122] on icon "Search and filter results" at bounding box center [1074, 124] width 16 height 16
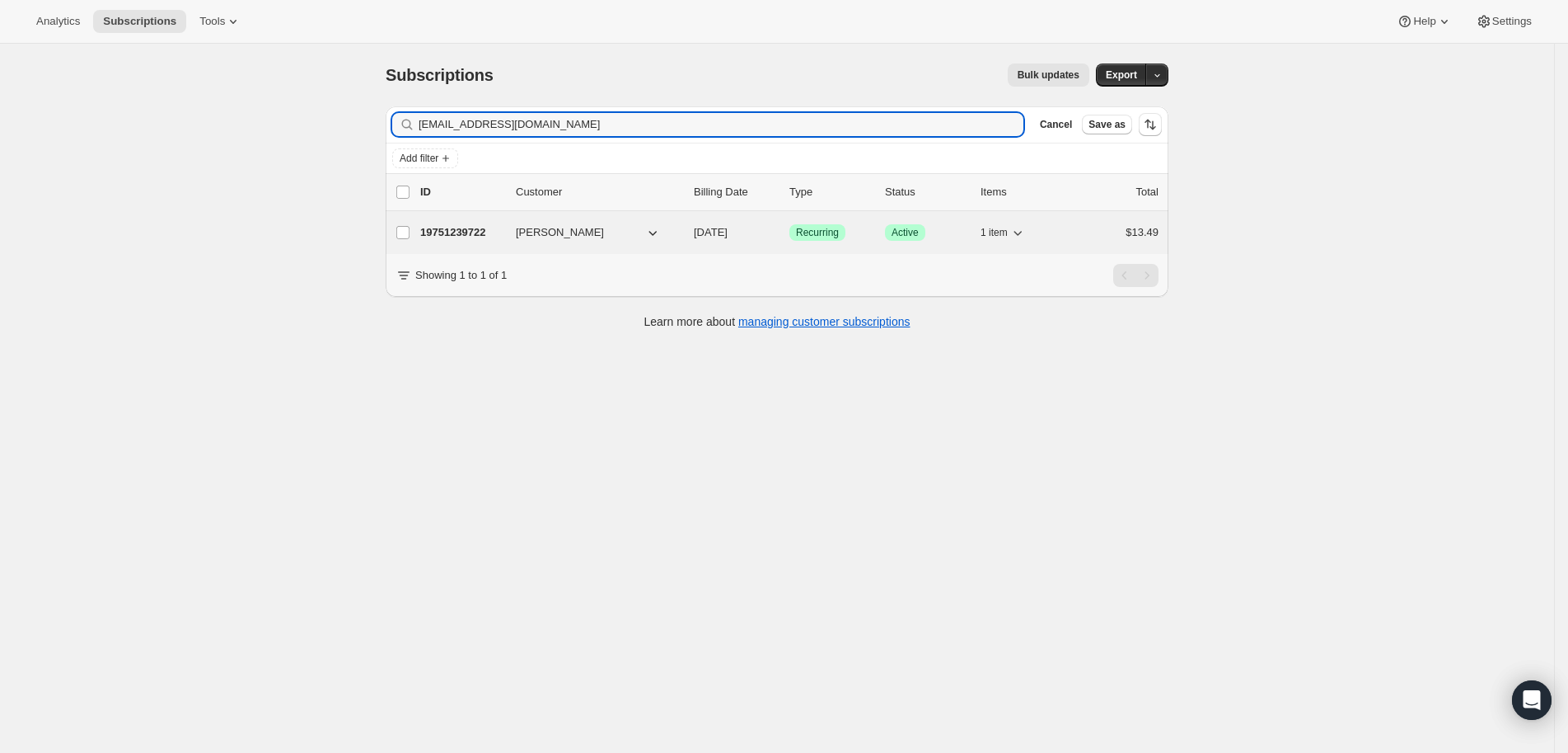
type input "makeawager@yahoo.com"
click at [474, 239] on p "19751239722" at bounding box center [461, 232] width 83 height 16
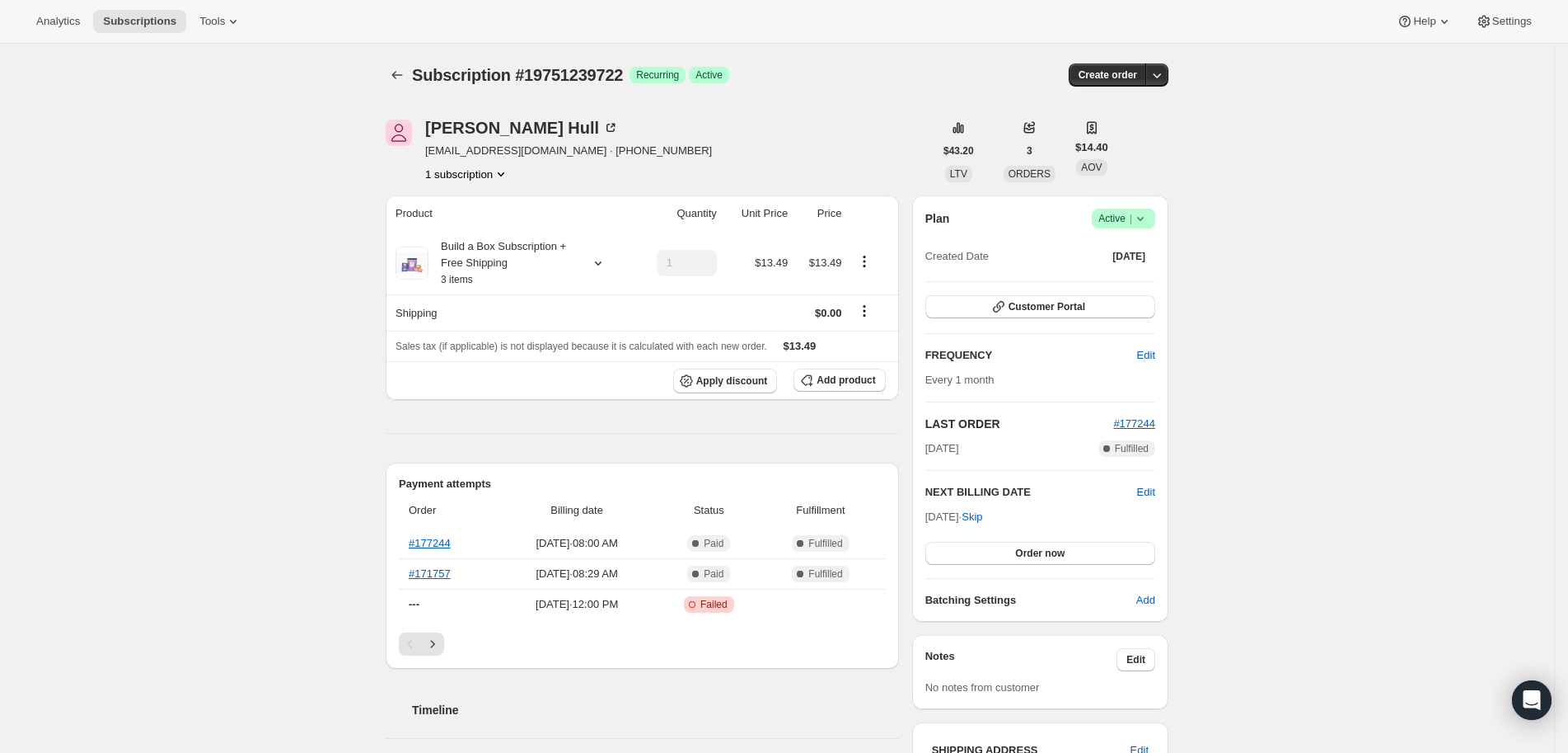
click at [1302, 381] on div "Subscription #19751239722. This page is ready Subscription #19751239722 Success…" at bounding box center [777, 760] width 1554 height 1433
click at [1155, 492] on span "Edit" at bounding box center [1146, 491] width 18 height 16
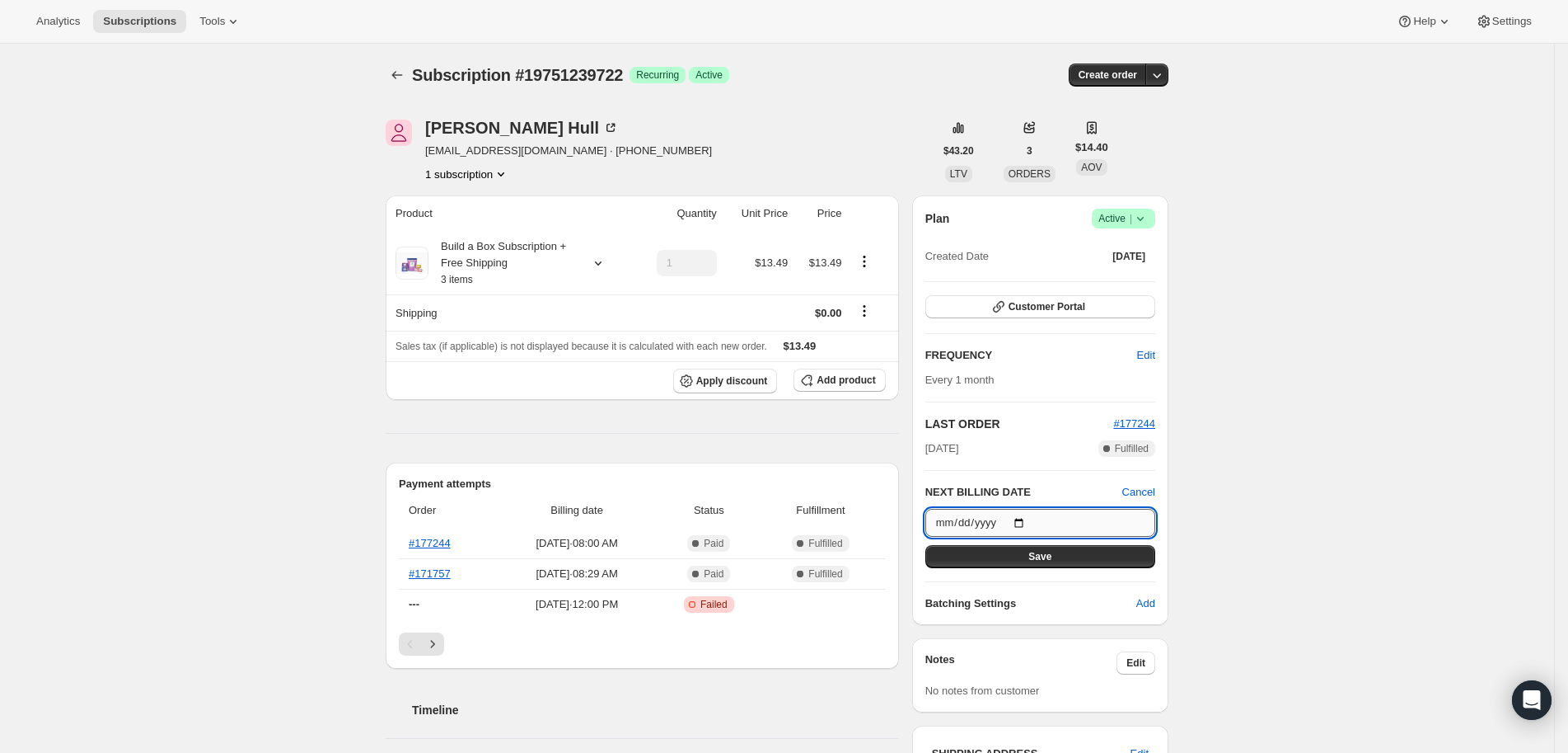
click at [993, 525] on input "2025-09-23" at bounding box center [1040, 522] width 230 height 28
click at [1036, 520] on input "2025-09-23" at bounding box center [1040, 522] width 230 height 28
type input "2025-09-12"
click at [1014, 560] on button "Save" at bounding box center [1040, 556] width 230 height 23
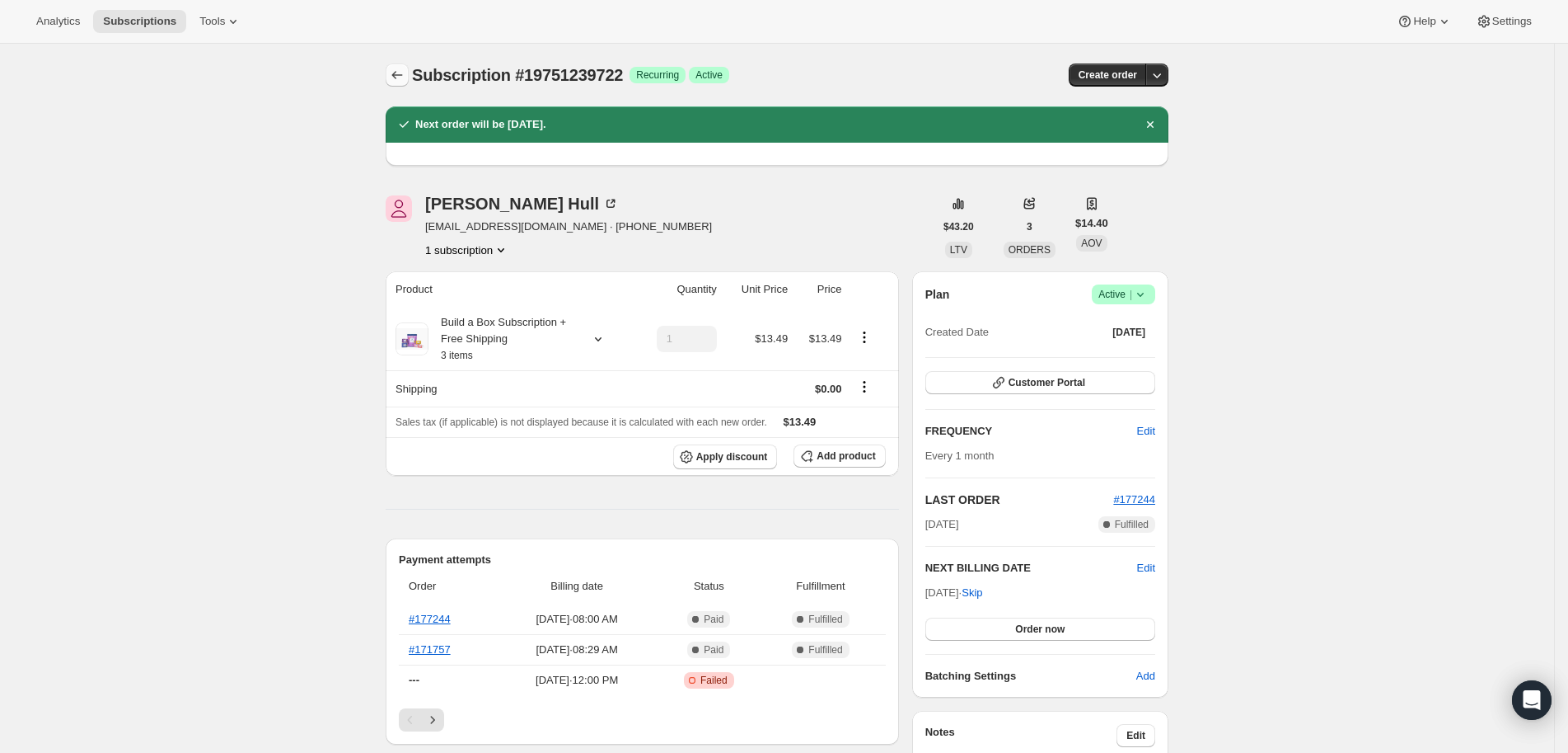
click at [398, 75] on icon "Subscriptions" at bounding box center [397, 74] width 16 height 16
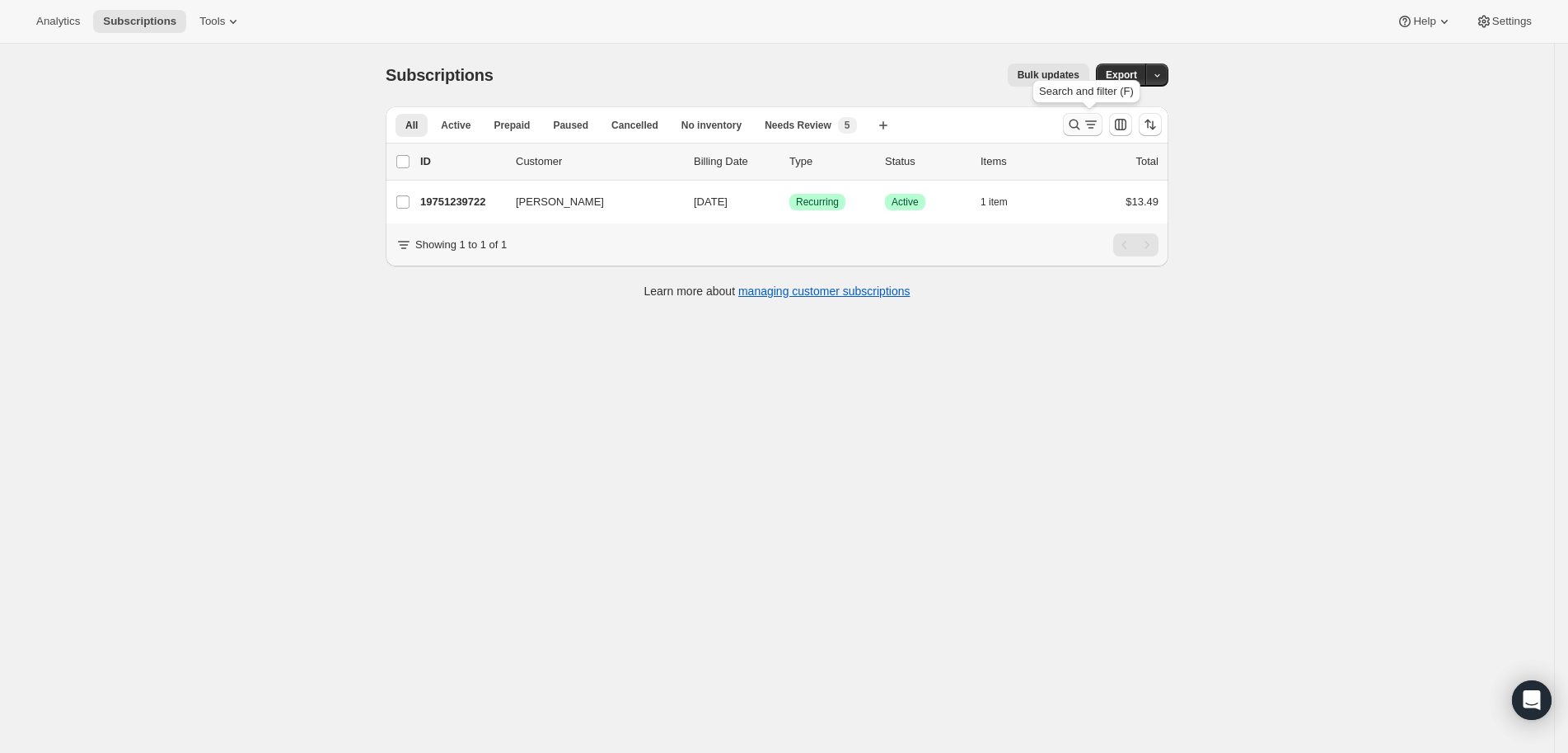
click at [1080, 117] on icon "Search and filter results" at bounding box center [1074, 124] width 16 height 16
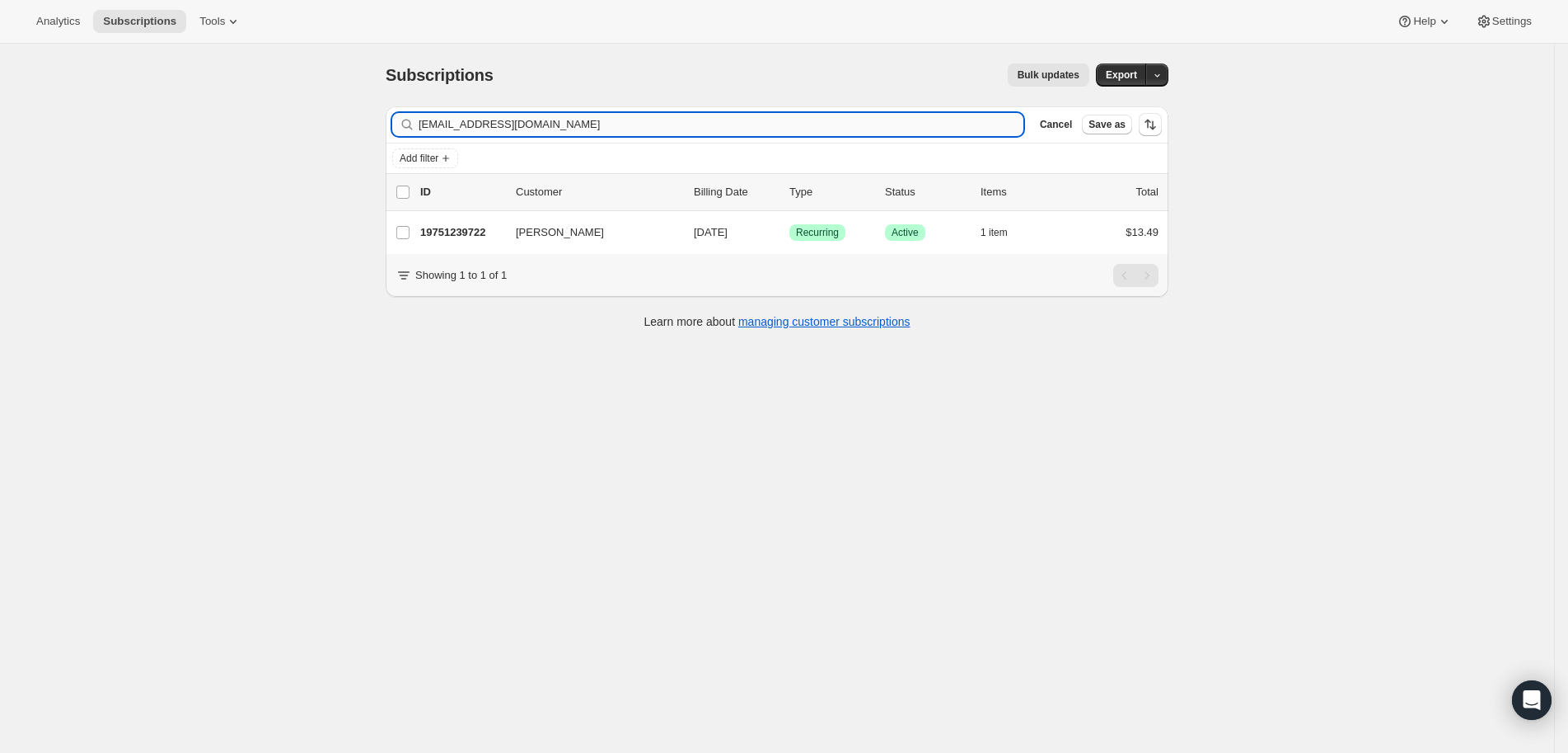
click at [815, 125] on input "makeawager@yahoo.com" at bounding box center [721, 124] width 605 height 23
click at [773, 126] on input "Filter subscribers" at bounding box center [721, 124] width 605 height 23
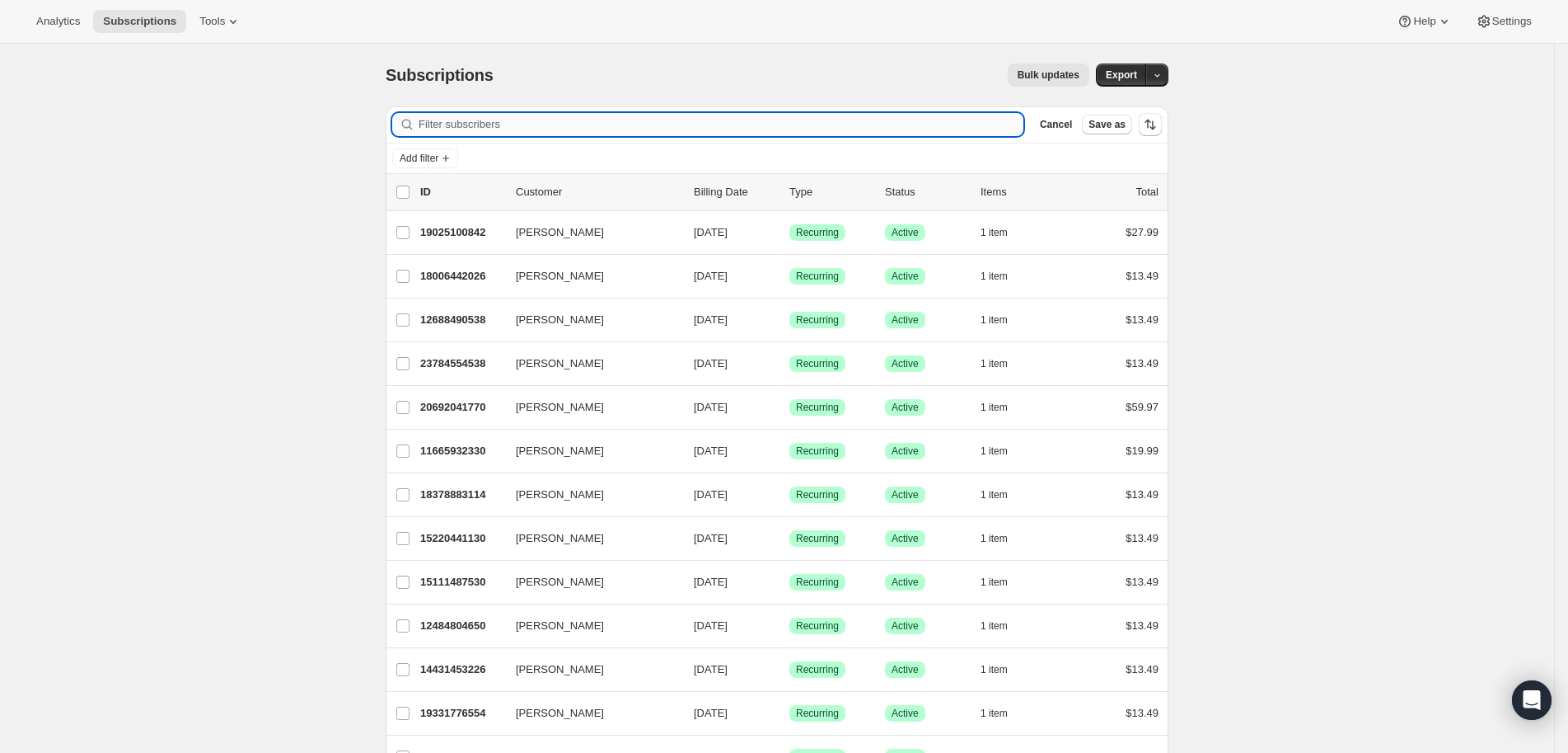
click at [773, 126] on input "Filter subscribers" at bounding box center [721, 124] width 605 height 23
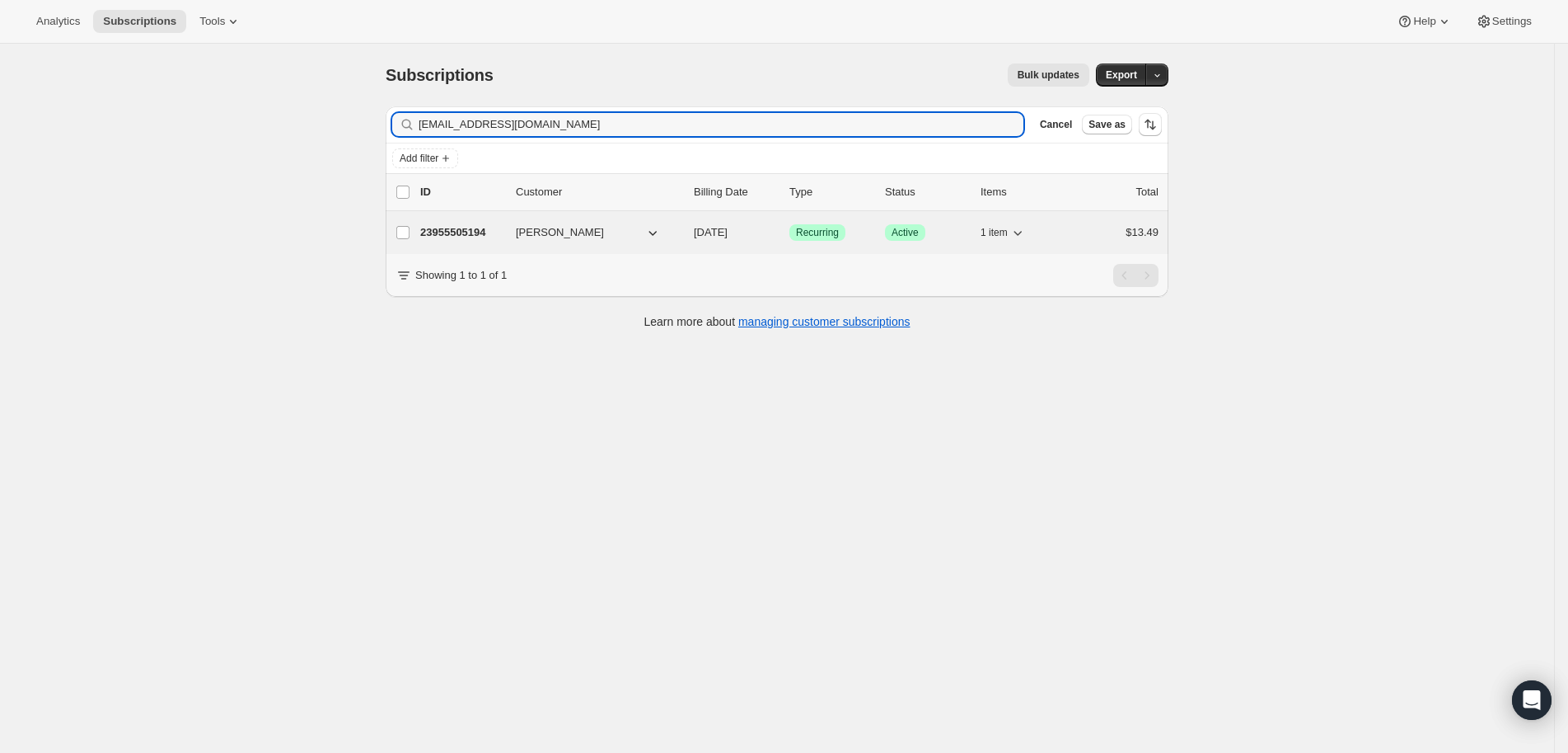
type input "peggymenini@yahoo.com"
click at [482, 227] on p "23955505194" at bounding box center [461, 232] width 83 height 16
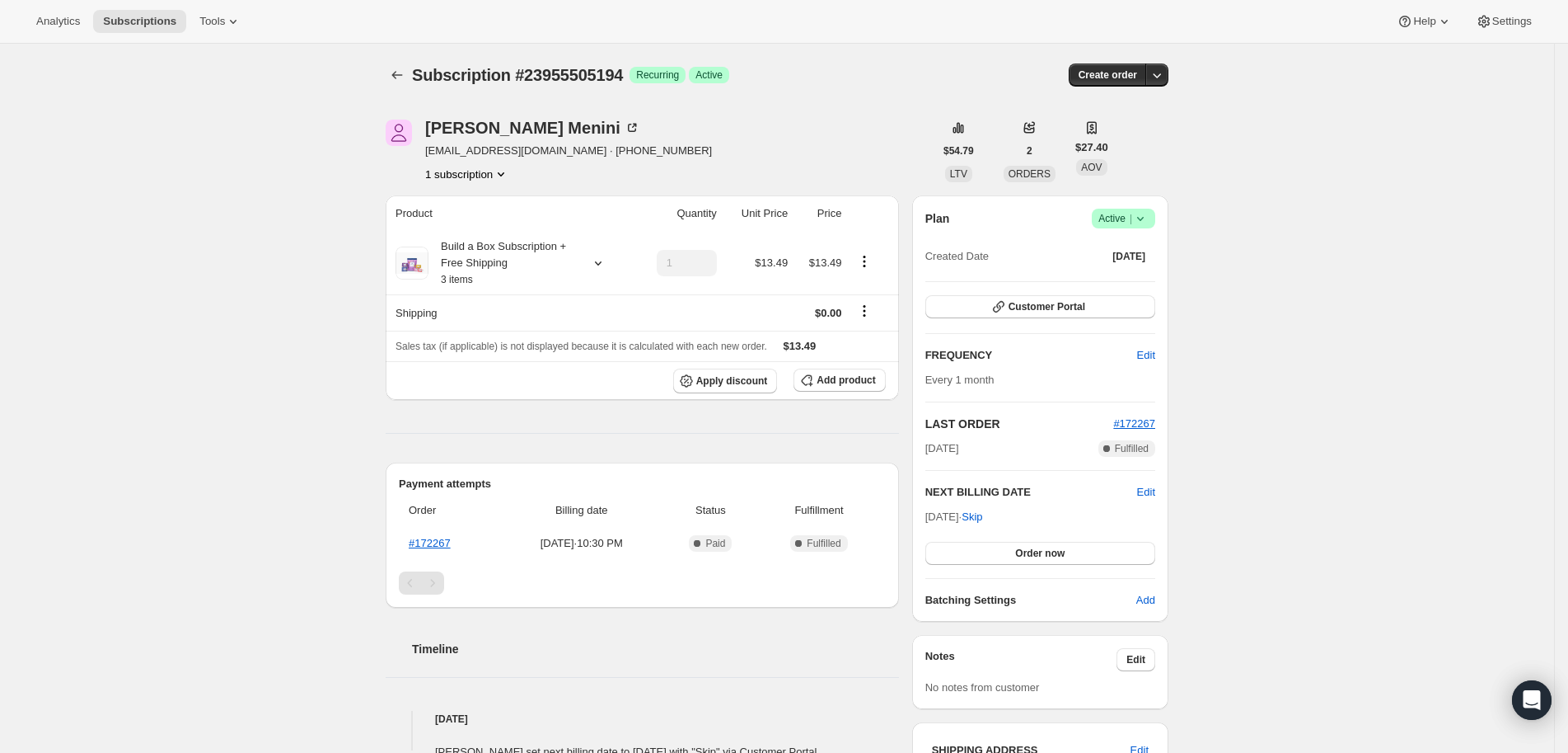
click at [807, 117] on div "Peggy Menini peggymenini@yahoo.com · +12163466133 1 subscription $54.79 LTV 2 O…" at bounding box center [770, 549] width 796 height 914
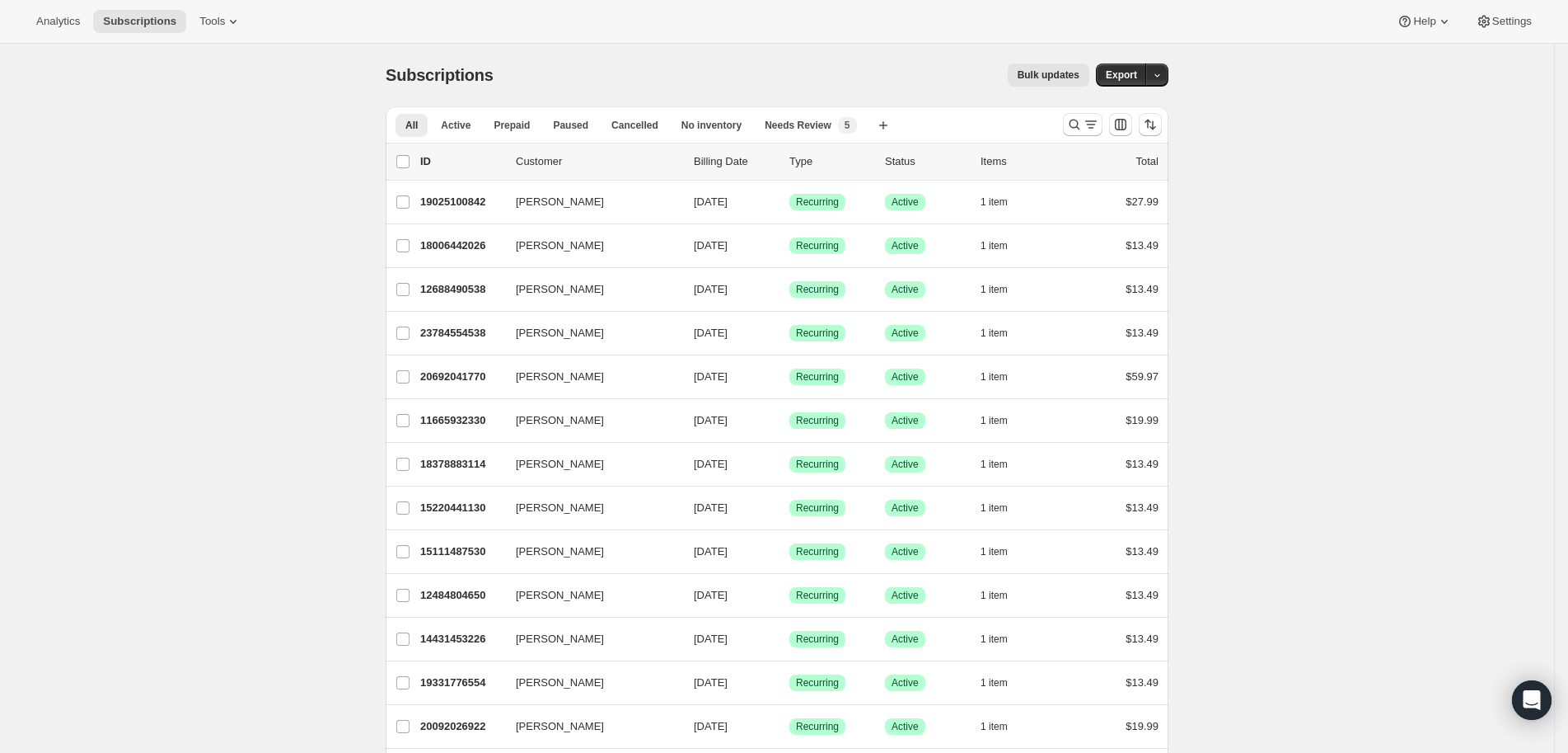
click at [946, 20] on div "Analytics Subscriptions Tools Help Settings" at bounding box center [784, 21] width 1568 height 43
click at [1078, 125] on icon "Search and filter results" at bounding box center [1074, 124] width 16 height 16
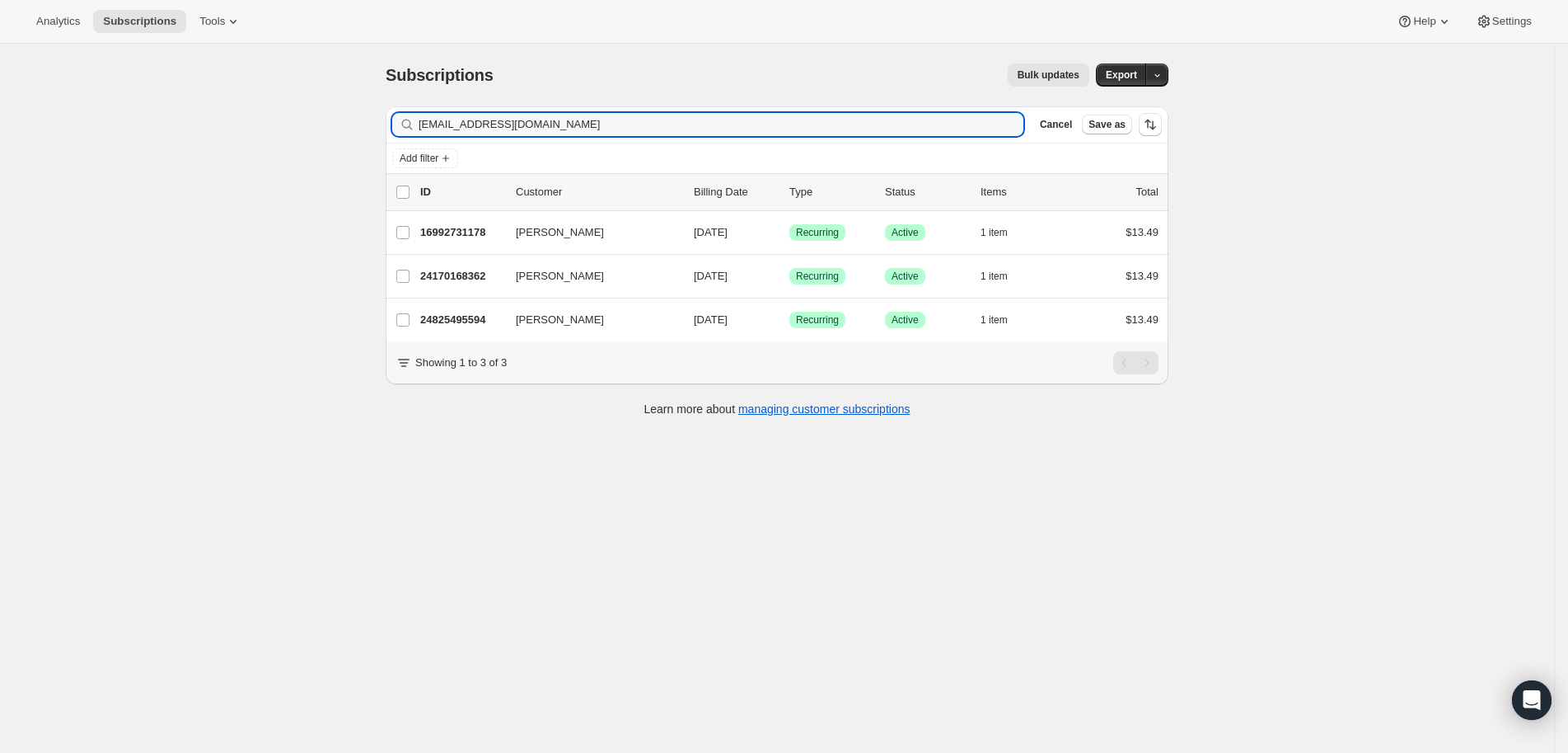
type input "midinwiddie@gmail.com"
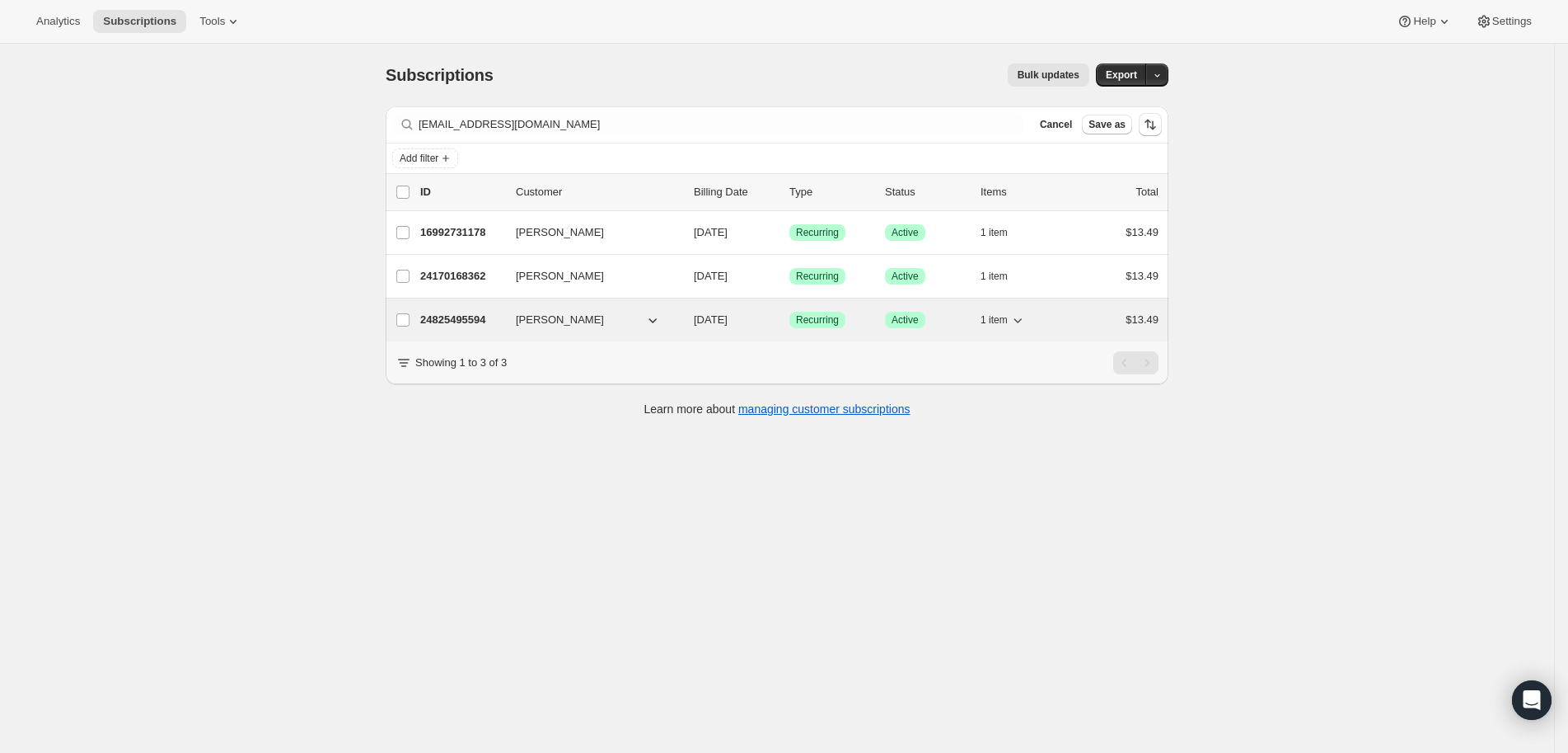
click at [472, 315] on p "24825495594" at bounding box center [461, 319] width 83 height 16
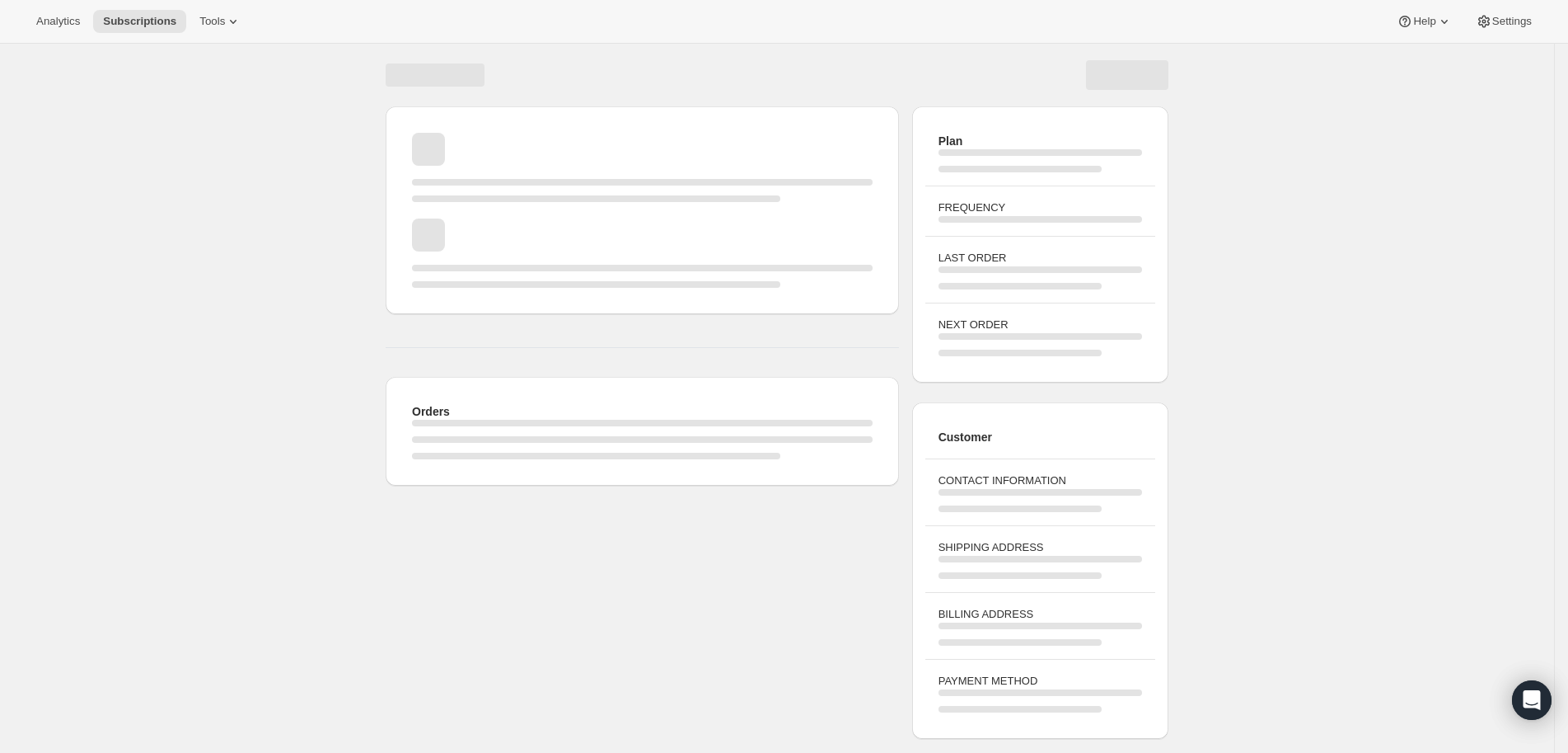
click at [475, 314] on div "Orders" at bounding box center [642, 296] width 513 height 379
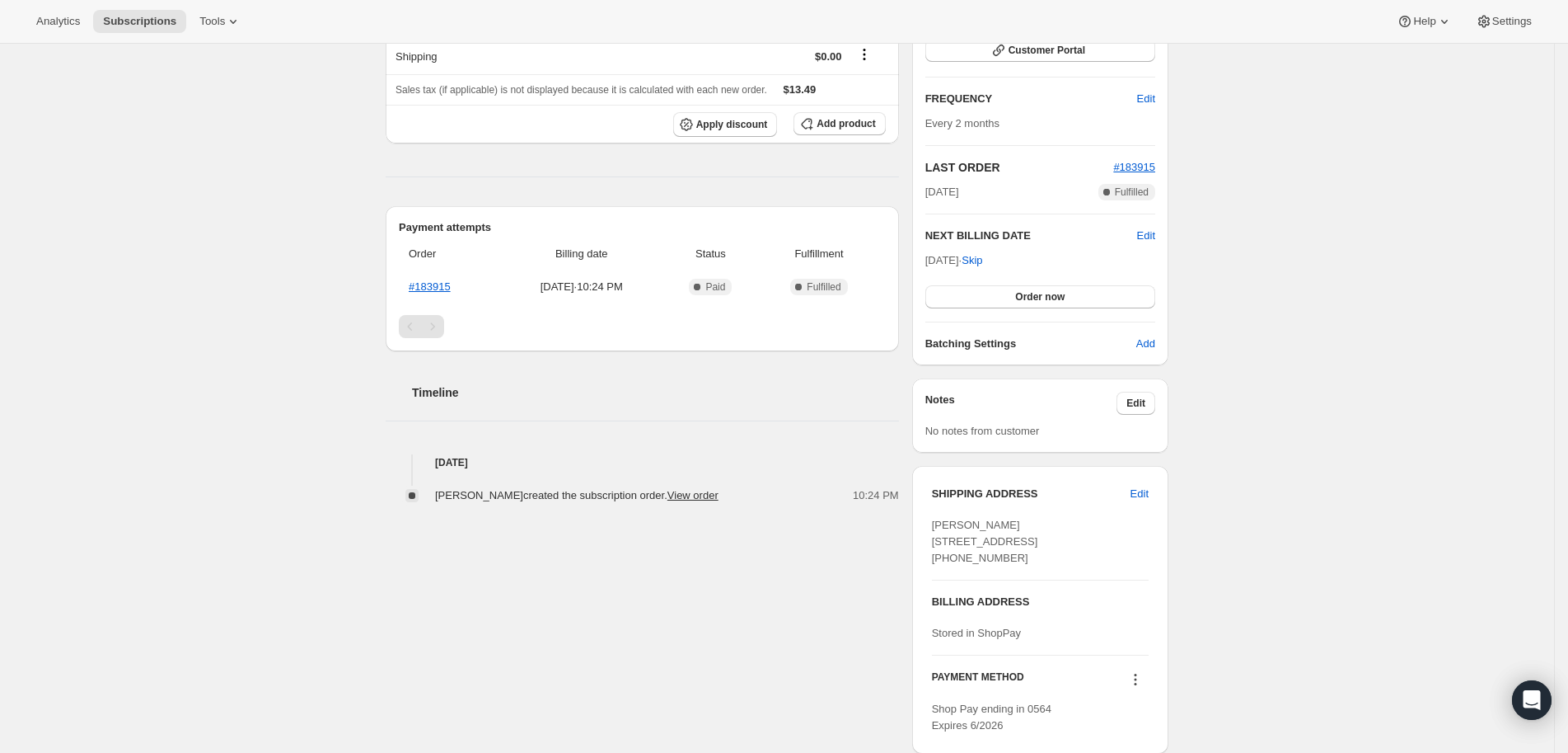
scroll to position [349, 0]
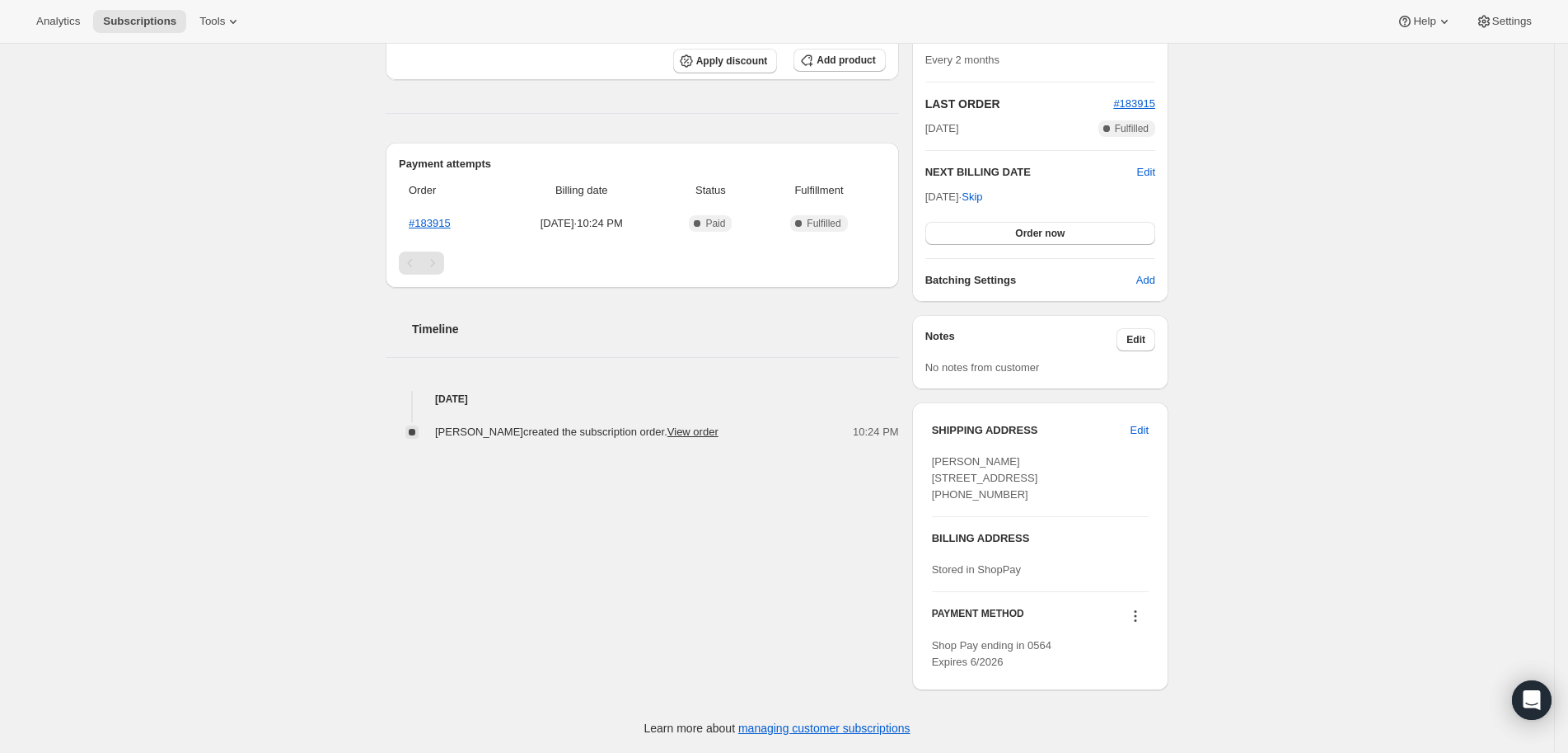
click at [1277, 342] on div "Subscription #24825495594. This page is ready Subscription #24825495594 Success…" at bounding box center [777, 239] width 1554 height 1029
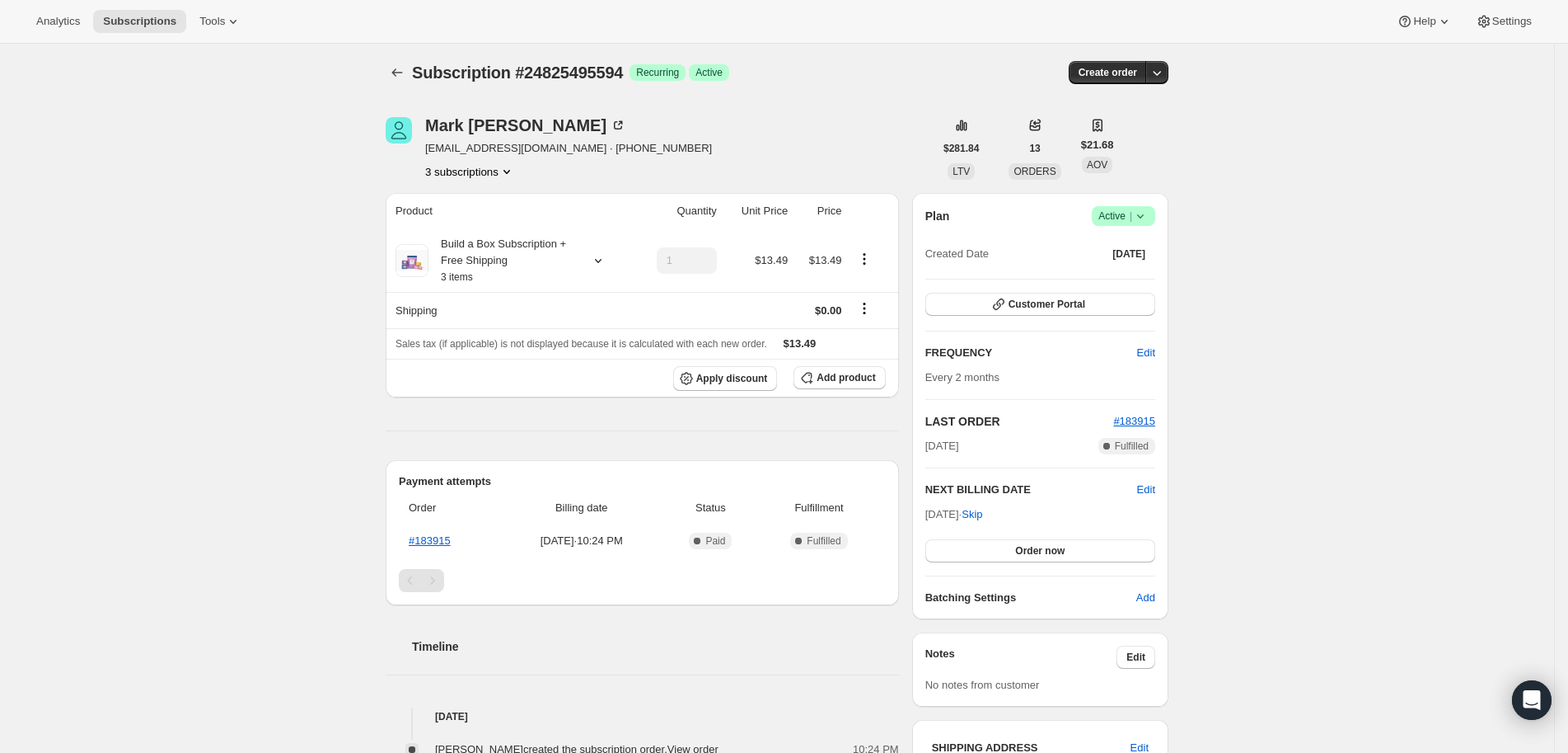
scroll to position [0, 0]
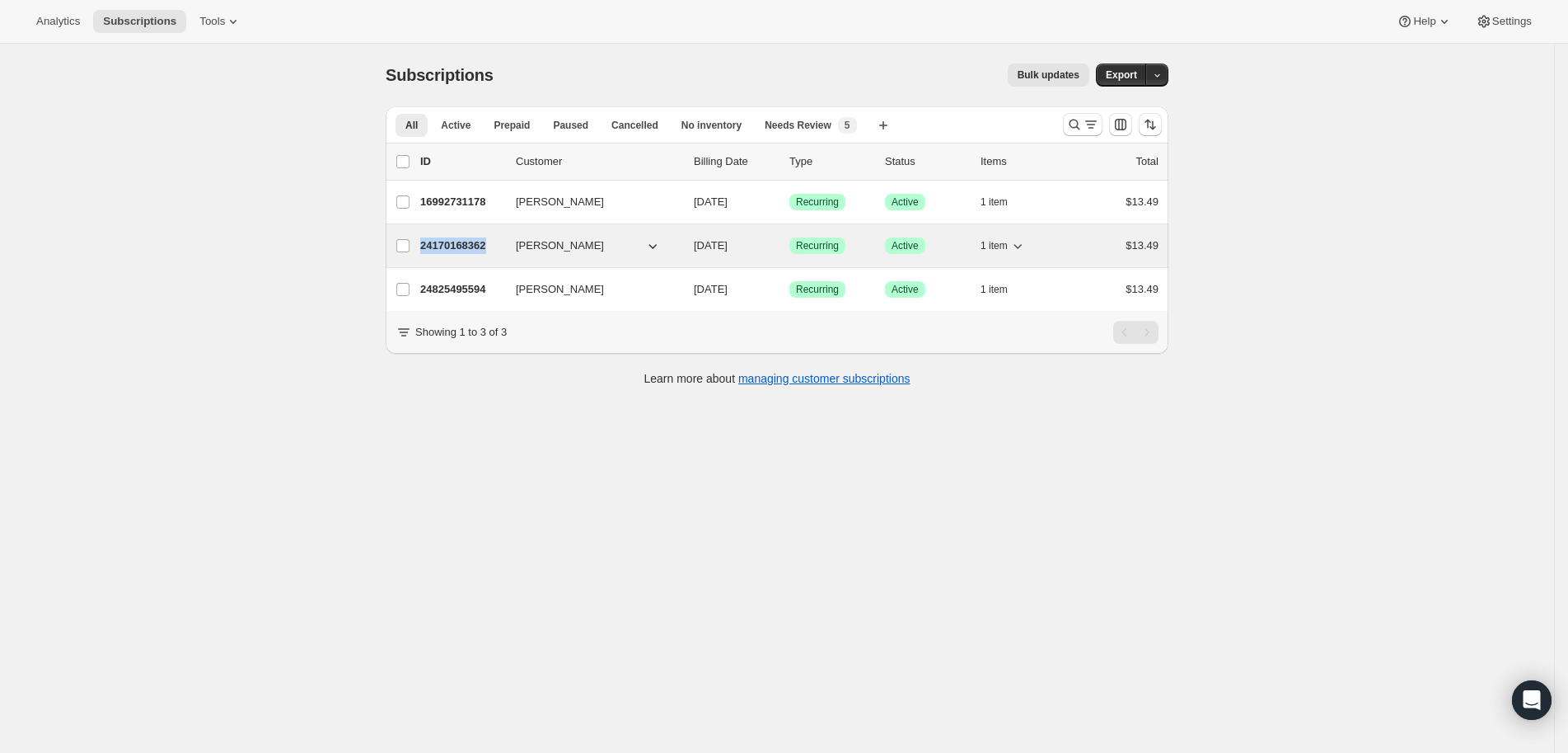
click at [484, 253] on div "24170168362 Mark Dinwiddie 09/06/2025 Success Recurring Success Active 1 item $…" at bounding box center [789, 245] width 738 height 23
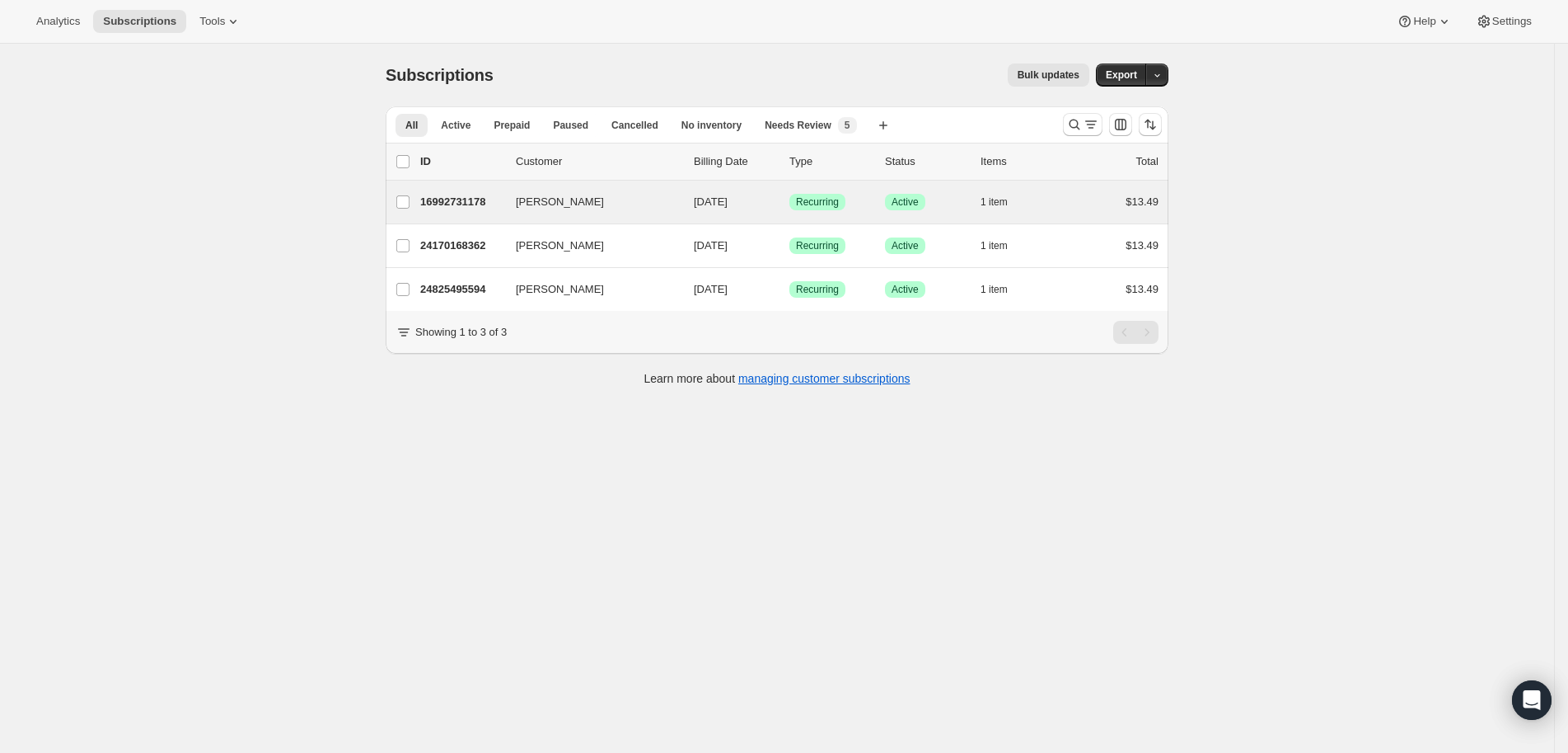
click at [469, 188] on div "Mark Dinwiddie 16992731178 Mark Dinwiddie 09/02/2025 Success Recurring Success …" at bounding box center [777, 202] width 783 height 43
click at [467, 201] on p "16992731178" at bounding box center [461, 201] width 83 height 16
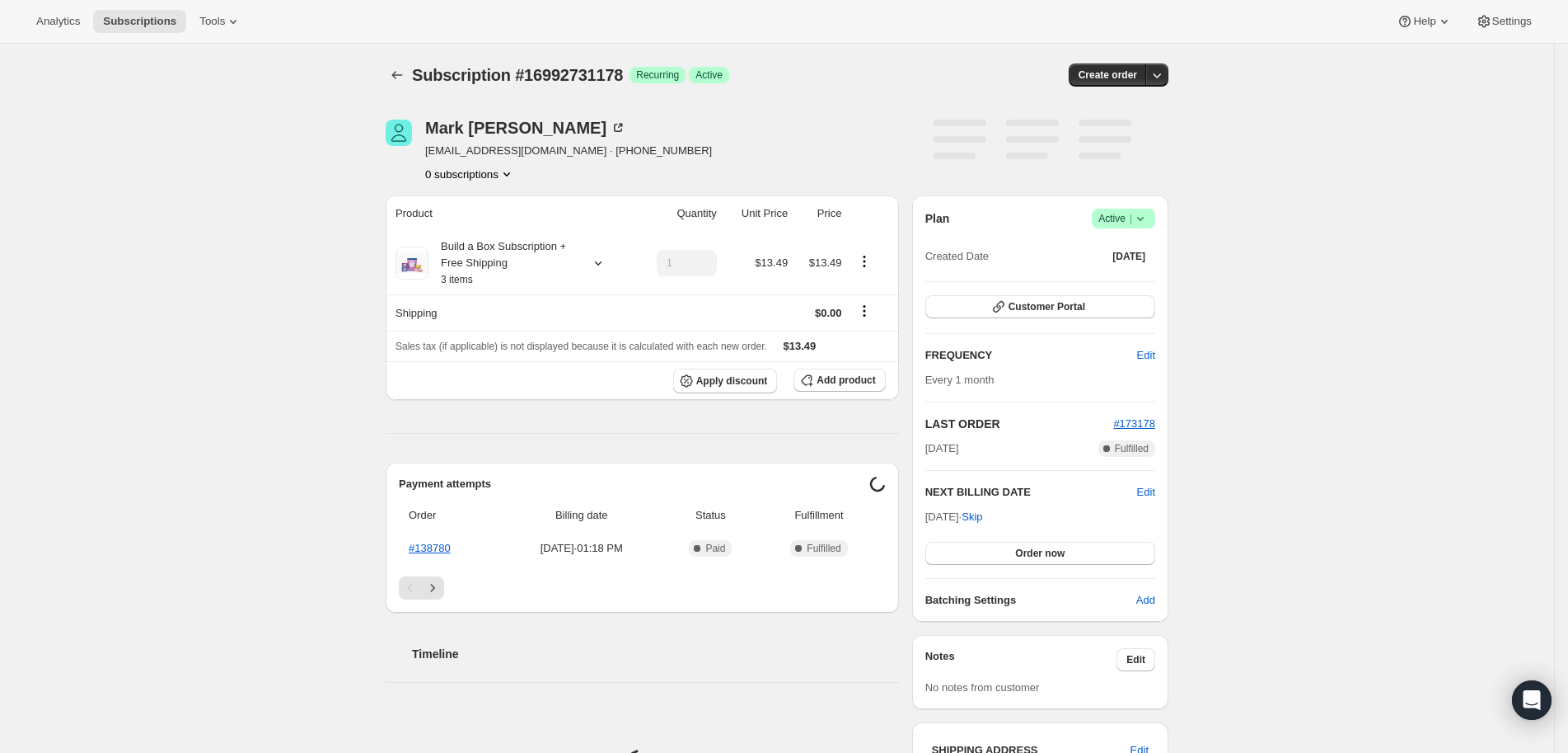
click at [1265, 429] on div "Subscription #16992731178. This page is ready Subscription #16992731178 Success…" at bounding box center [777, 574] width 1554 height 1062
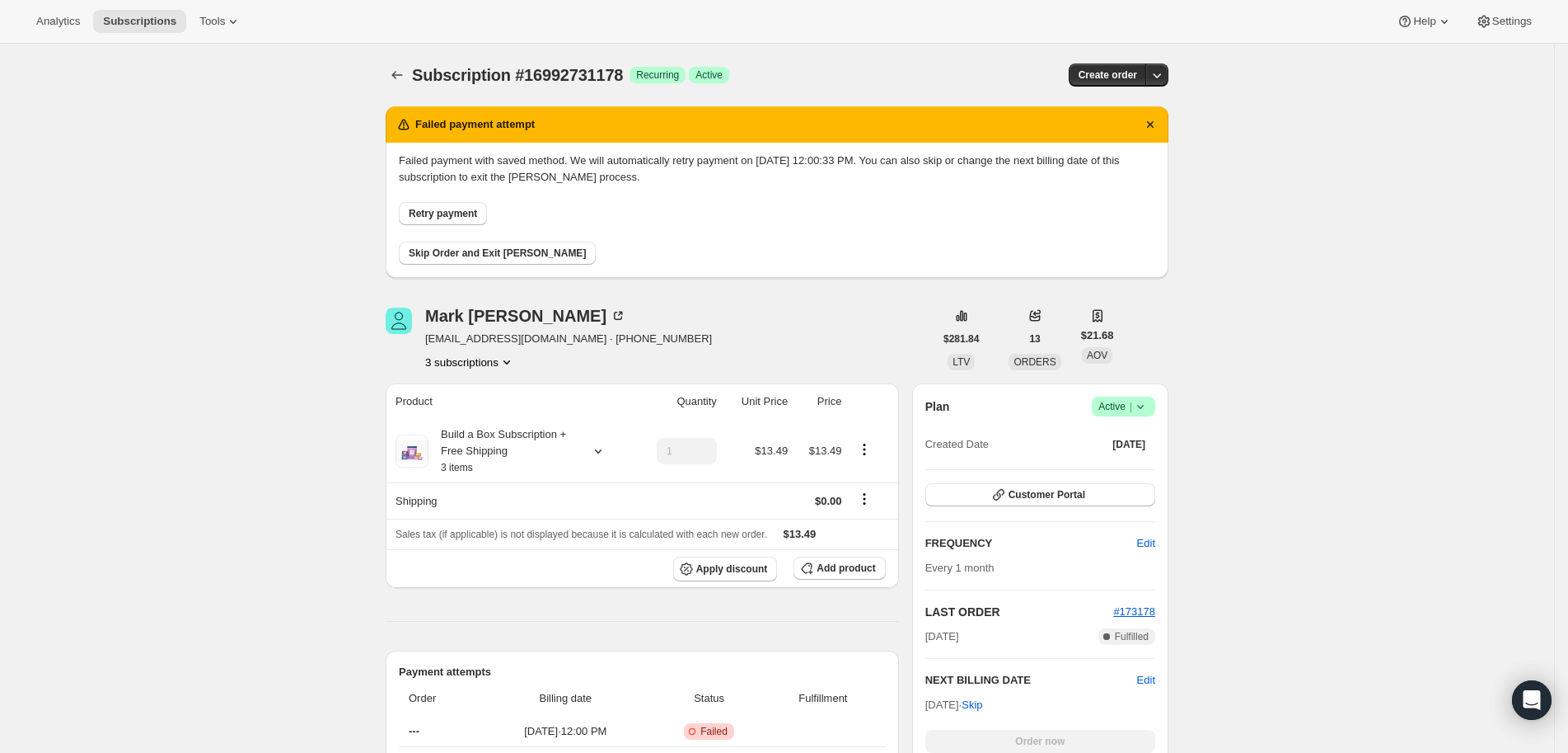
click at [1148, 400] on icon at bounding box center [1140, 406] width 16 height 16
click at [1156, 428] on button "Pause subscription" at bounding box center [1124, 439] width 103 height 26
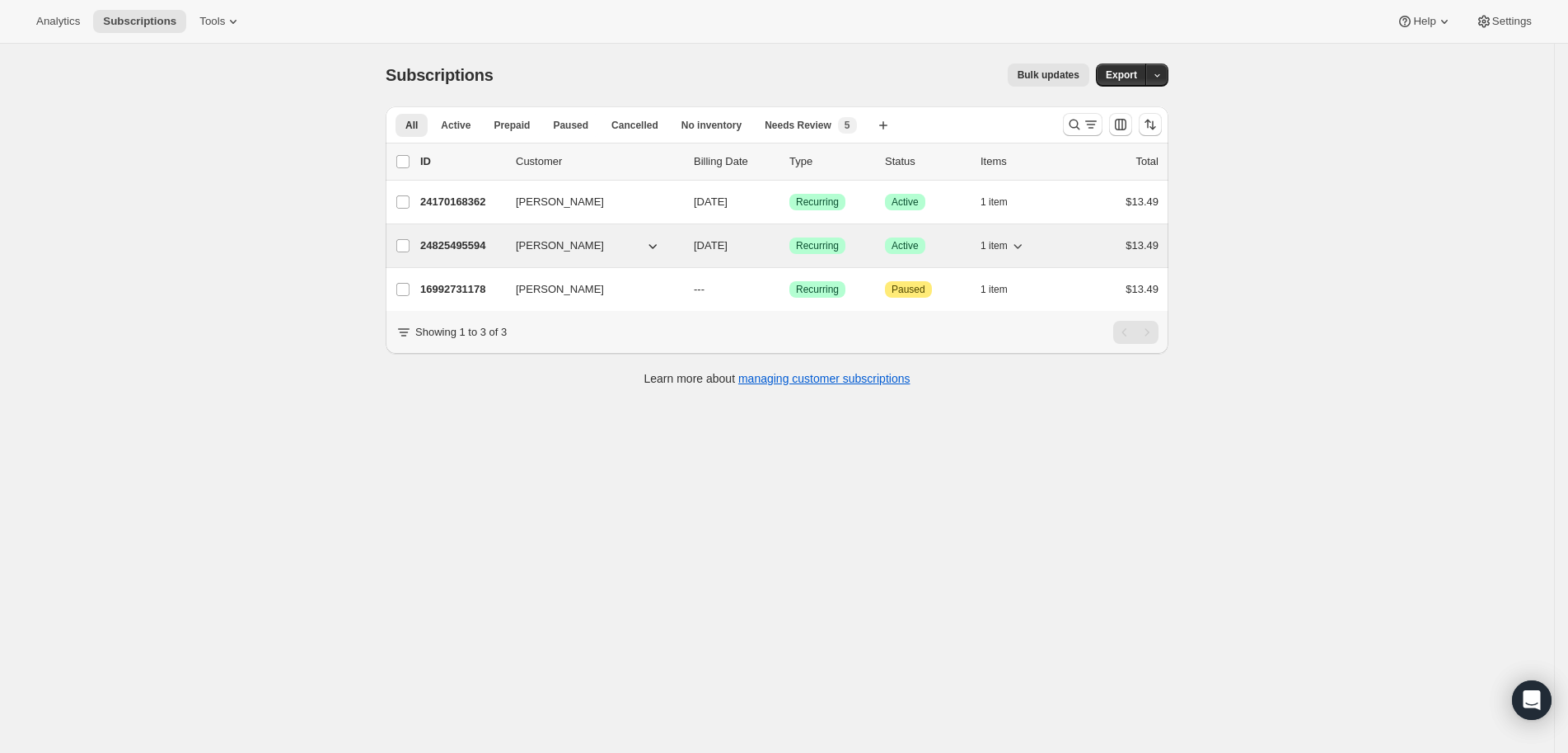
click at [459, 239] on p "24825495594" at bounding box center [461, 245] width 83 height 16
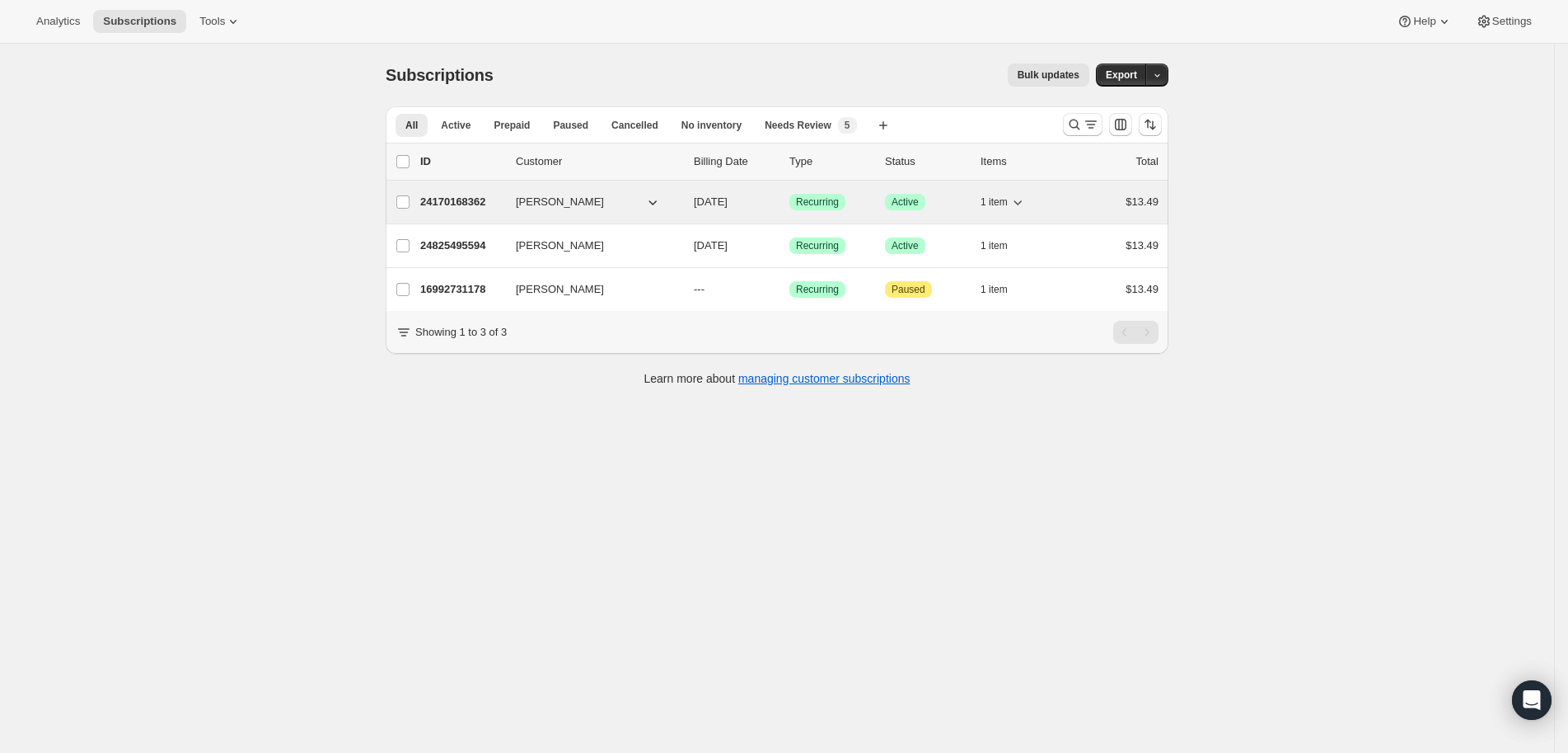
click at [480, 197] on p "24170168362" at bounding box center [461, 201] width 83 height 16
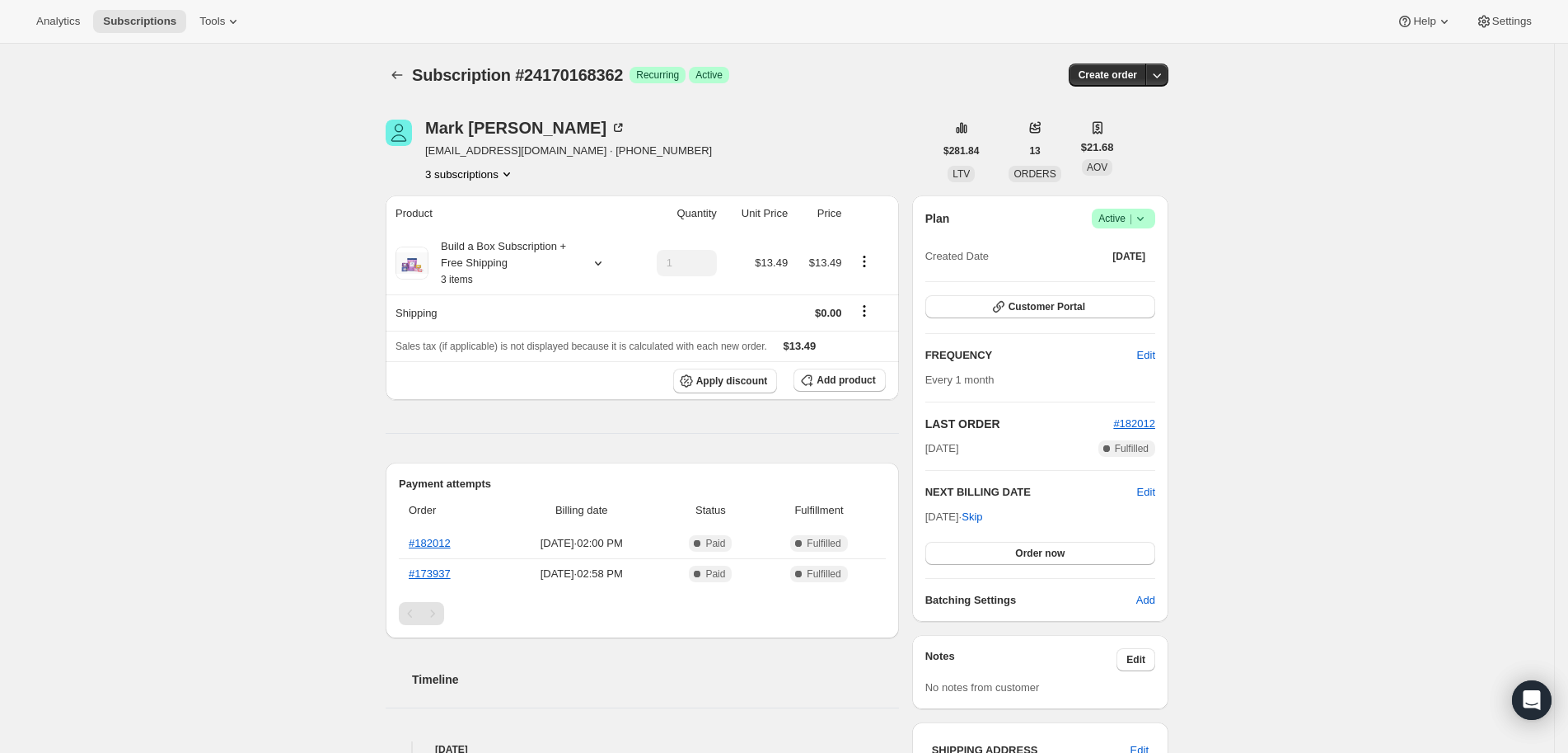
click at [761, 139] on div "Mark Dinwiddie midinwiddie@gmail.com · +15414202152 3 subscriptions" at bounding box center [660, 151] width 548 height 63
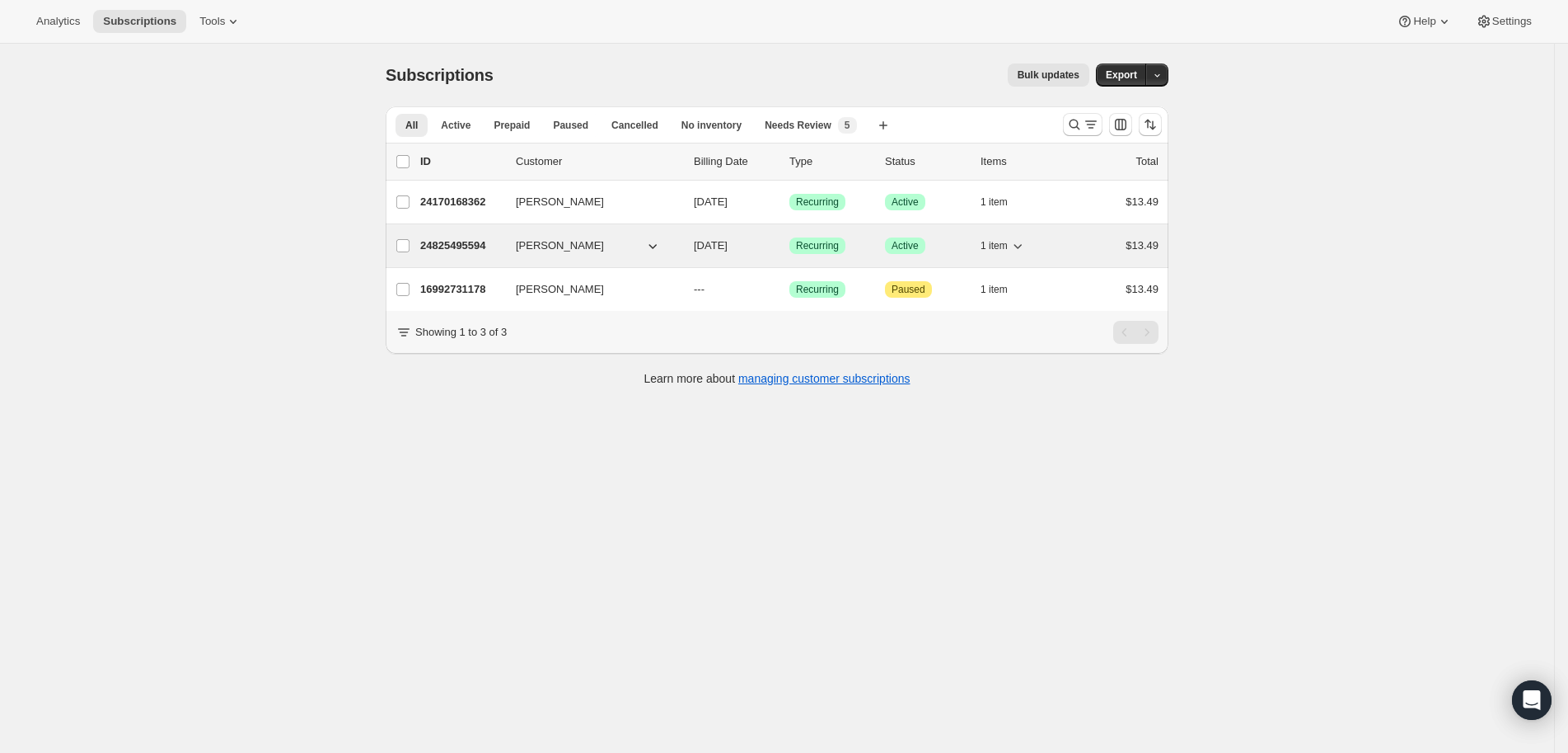
click at [472, 245] on p "24825495594" at bounding box center [461, 245] width 83 height 16
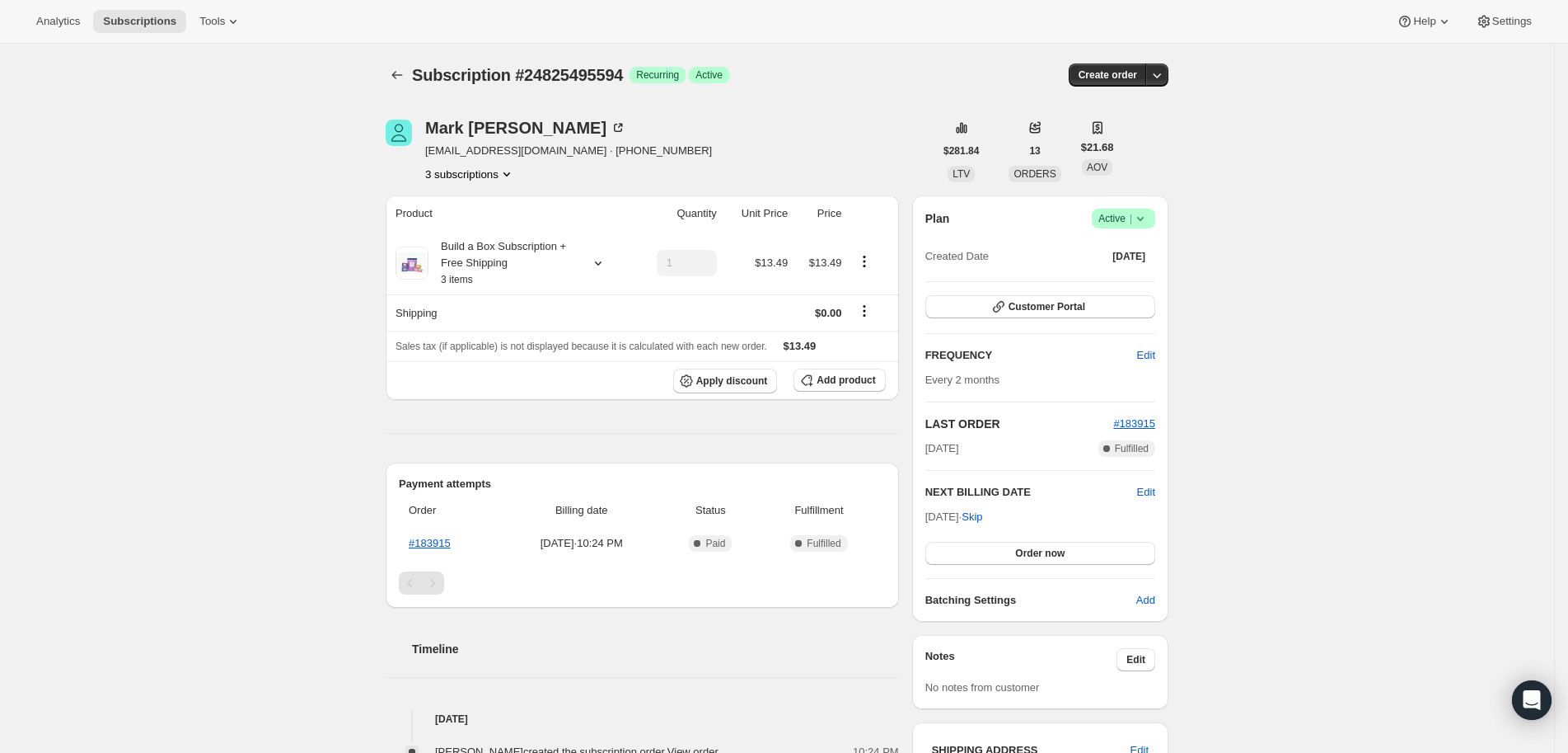
click at [1212, 444] on div "Subscription #24825495594. This page is ready Subscription #24825495594 Success…" at bounding box center [777, 558] width 1554 height 1029
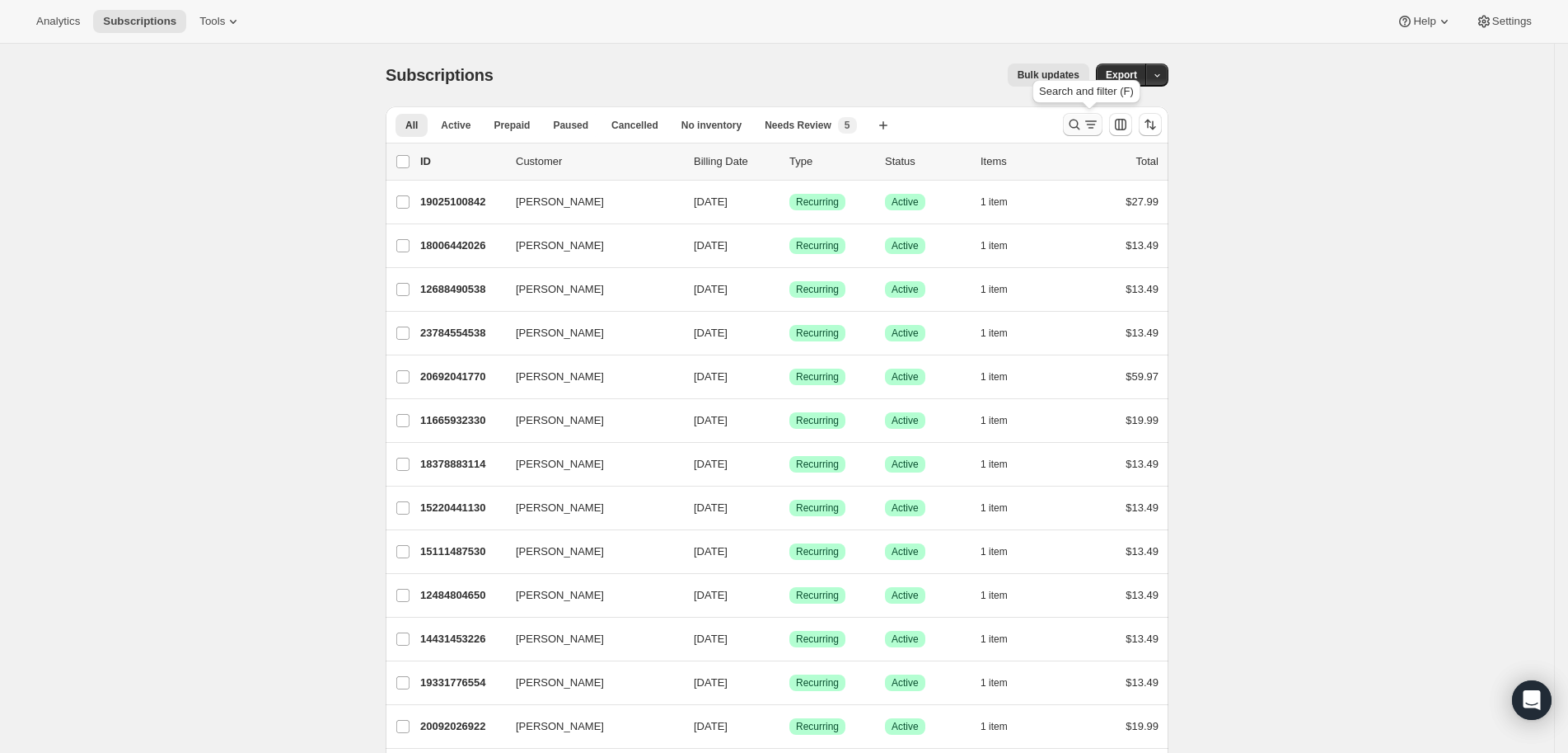
click at [1072, 129] on button "Search and filter results" at bounding box center [1083, 124] width 39 height 23
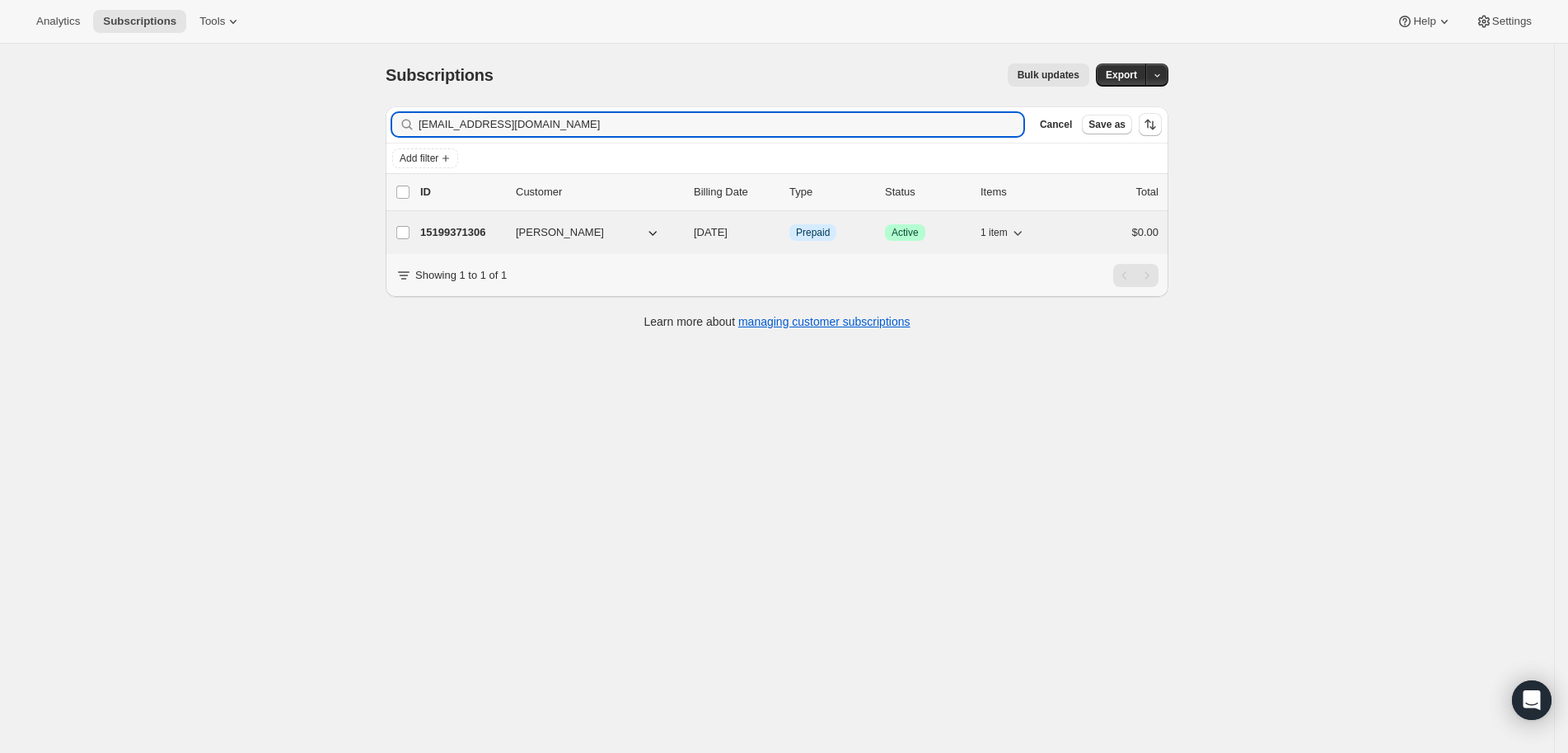
type input "[EMAIL_ADDRESS][DOMAIN_NAME]"
click at [474, 230] on p "15199371306" at bounding box center [461, 232] width 83 height 16
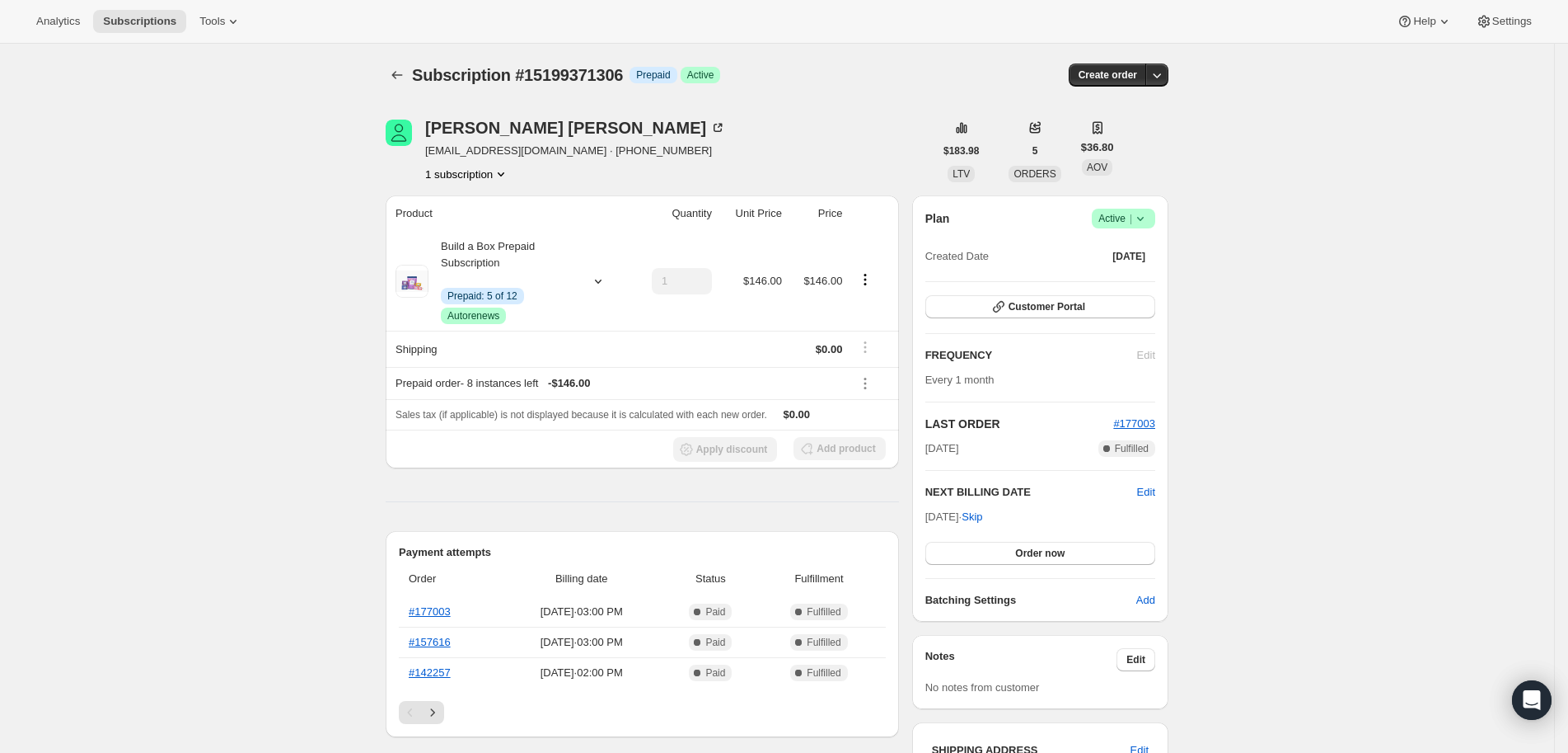
click at [730, 139] on div "[PERSON_NAME] [EMAIL_ADDRESS][DOMAIN_NAME] · [PHONE_NUMBER] 1 subscription" at bounding box center [660, 151] width 548 height 63
click at [871, 278] on icon "Product actions" at bounding box center [865, 279] width 16 height 16
click at [835, 130] on div "[PERSON_NAME] [EMAIL_ADDRESS][DOMAIN_NAME] · [PHONE_NUMBER] 1 subscription" at bounding box center [660, 151] width 548 height 63
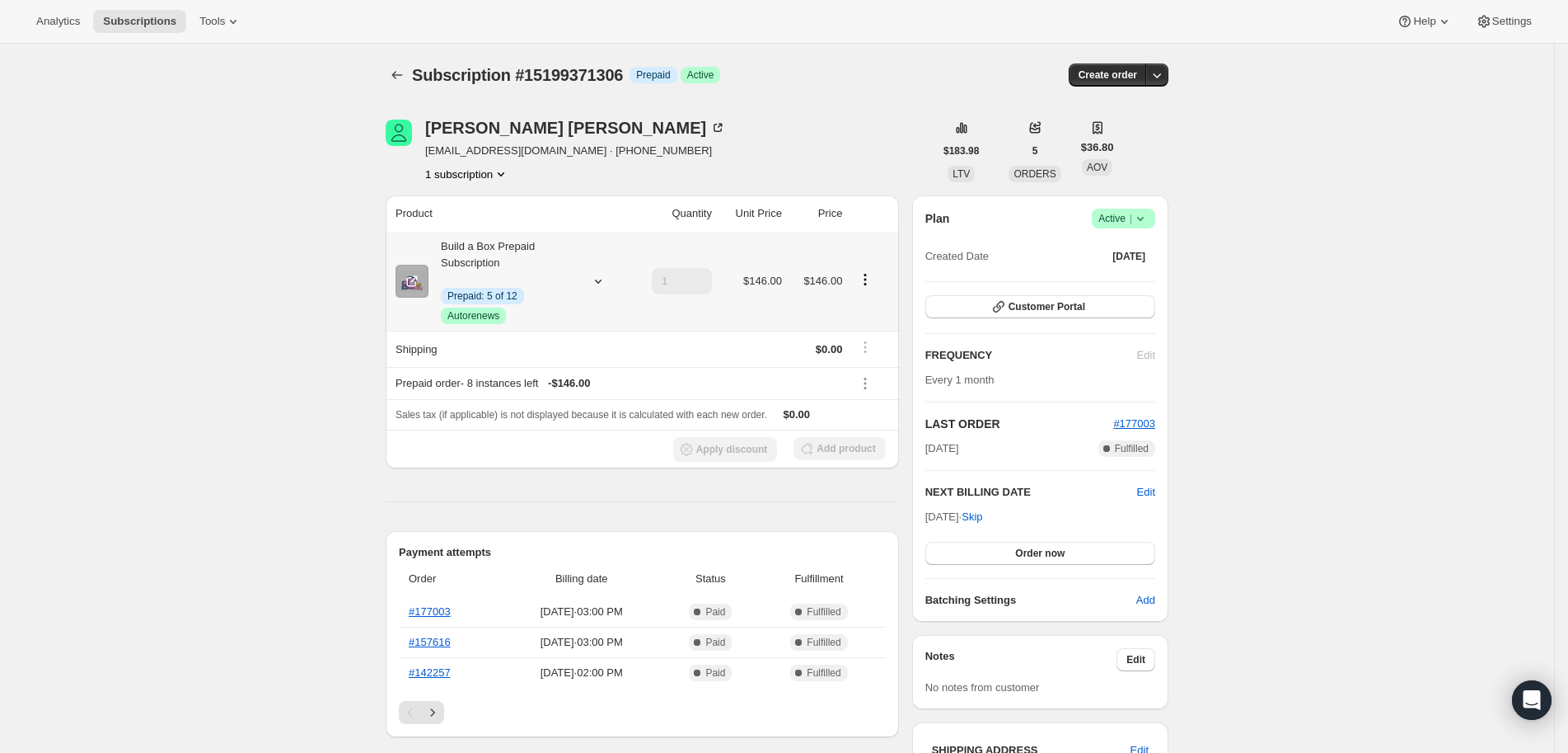
click at [870, 277] on icon "Product actions" at bounding box center [865, 279] width 16 height 16
click at [1148, 215] on icon at bounding box center [1140, 218] width 16 height 16
click at [824, 158] on div "[PERSON_NAME] [EMAIL_ADDRESS][DOMAIN_NAME] · [PHONE_NUMBER] 1 subscription" at bounding box center [660, 151] width 548 height 63
click at [873, 273] on icon "Product actions" at bounding box center [865, 279] width 16 height 16
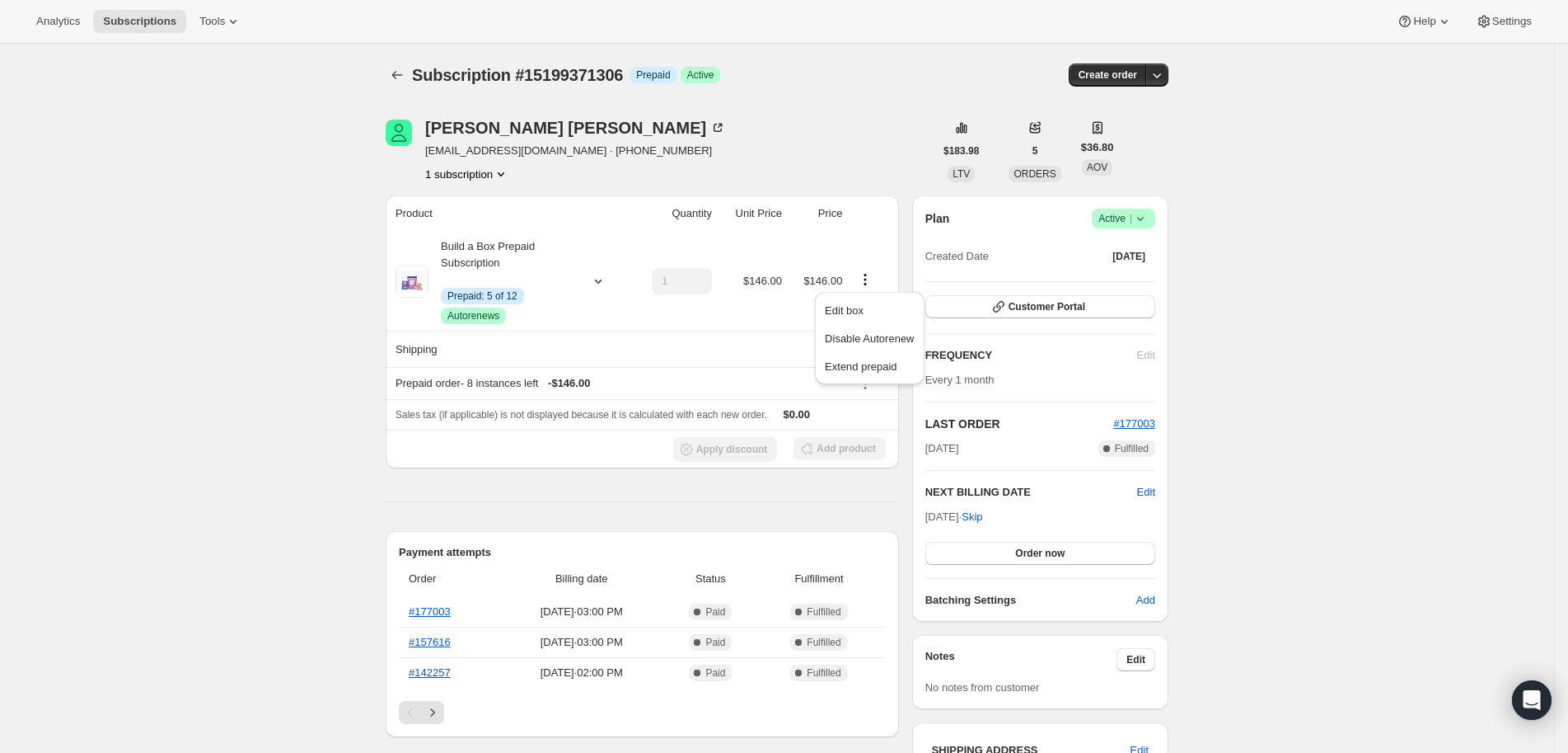
click at [864, 96] on div "Subscription #15199371306. This page is ready Subscription #15199371306 Info Pr…" at bounding box center [777, 75] width 783 height 63
click at [869, 278] on icon "Product actions" at bounding box center [865, 279] width 16 height 16
click at [863, 304] on span "Edit box" at bounding box center [844, 310] width 38 height 13
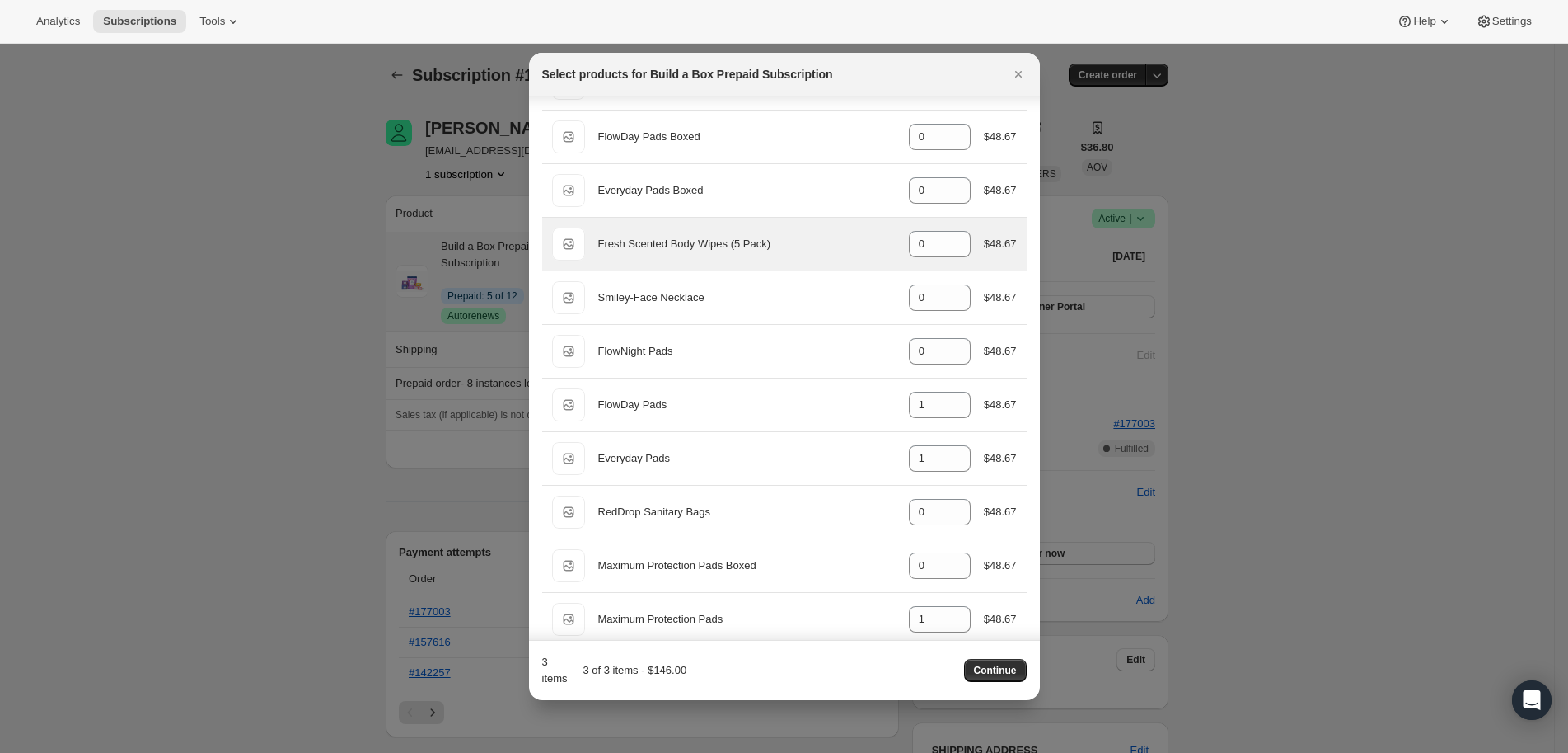
scroll to position [179, 0]
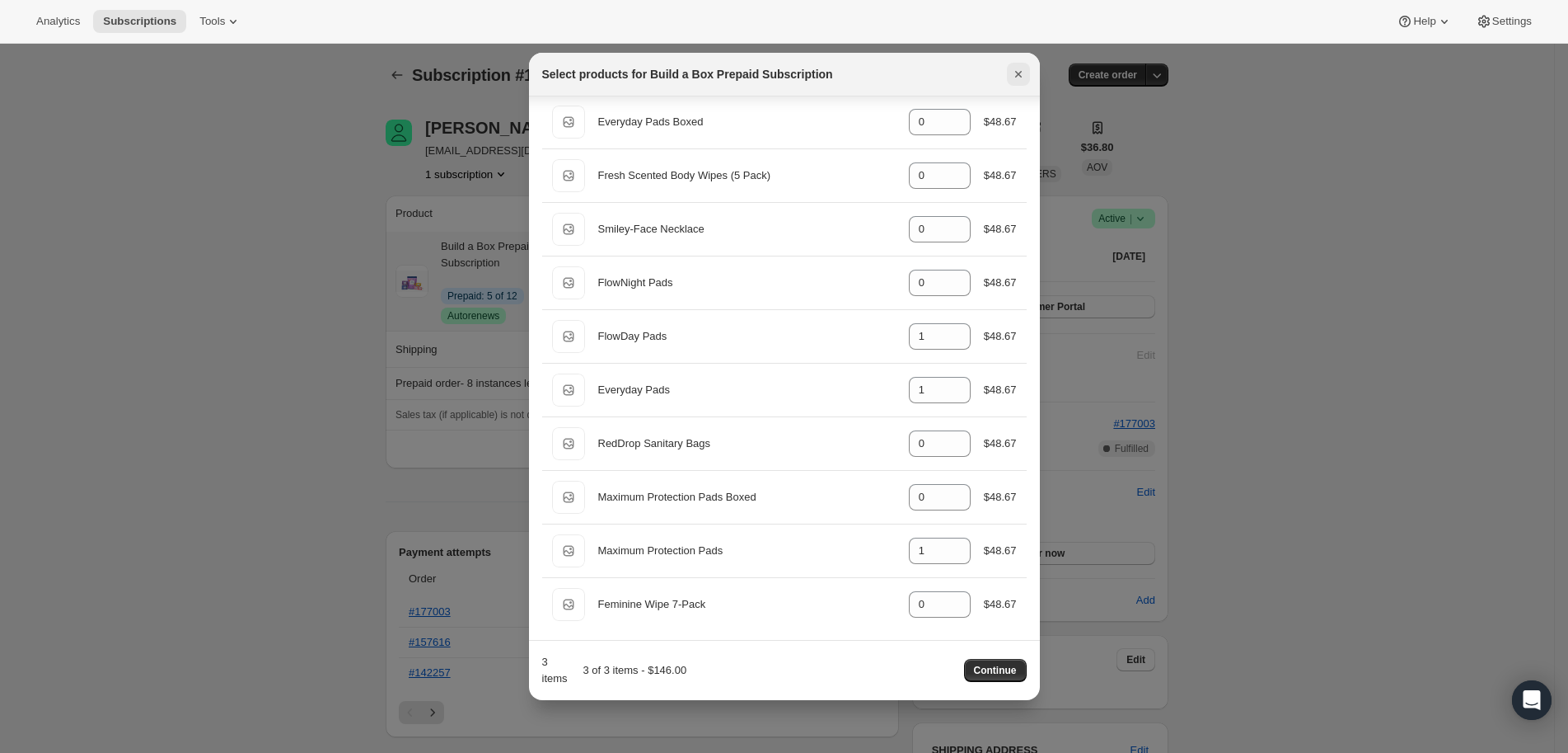
click at [1017, 78] on icon "Close" at bounding box center [1018, 73] width 16 height 16
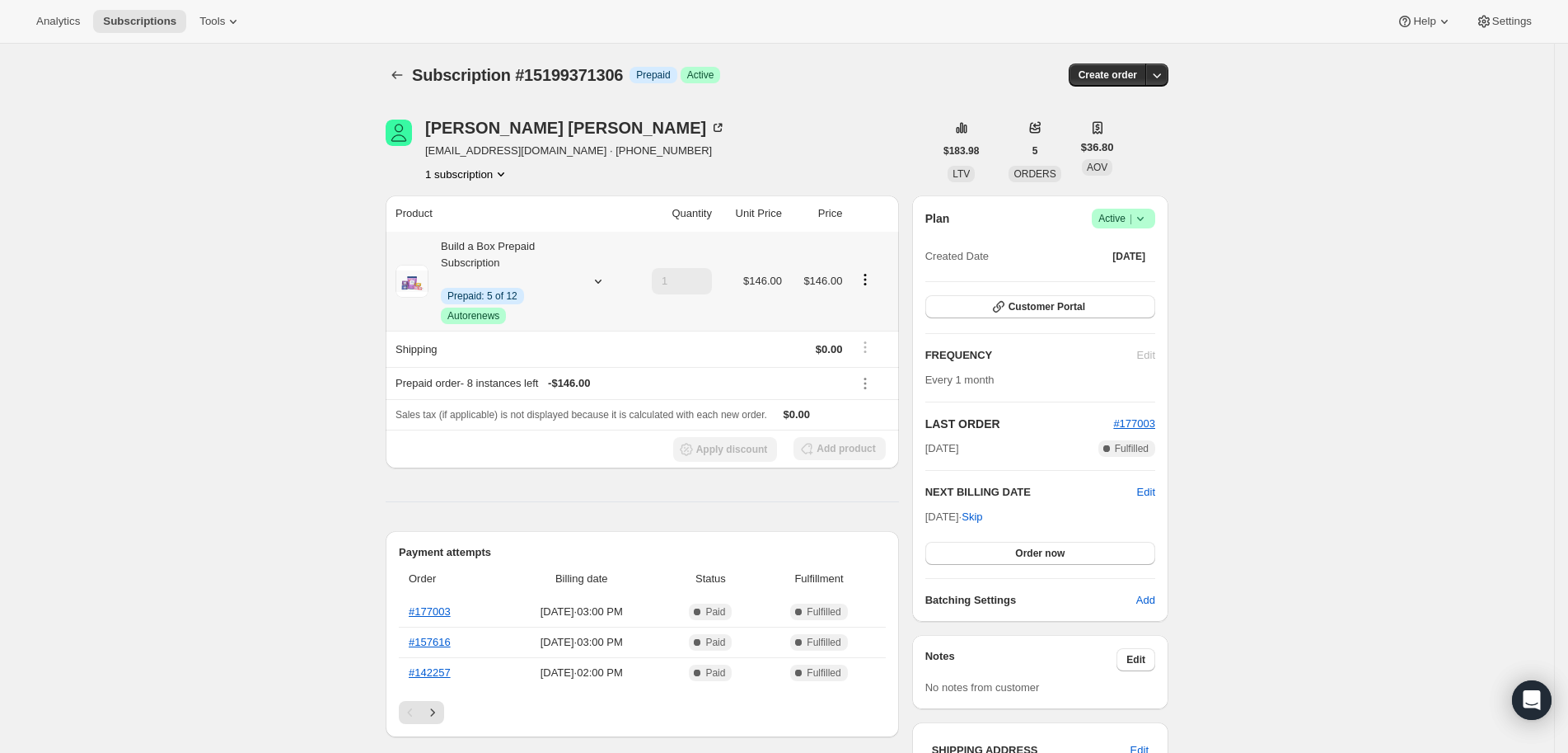
click at [926, 52] on div "Subscription #15199371306. This page is ready Subscription #15199371306 Info Pr…" at bounding box center [777, 75] width 783 height 63
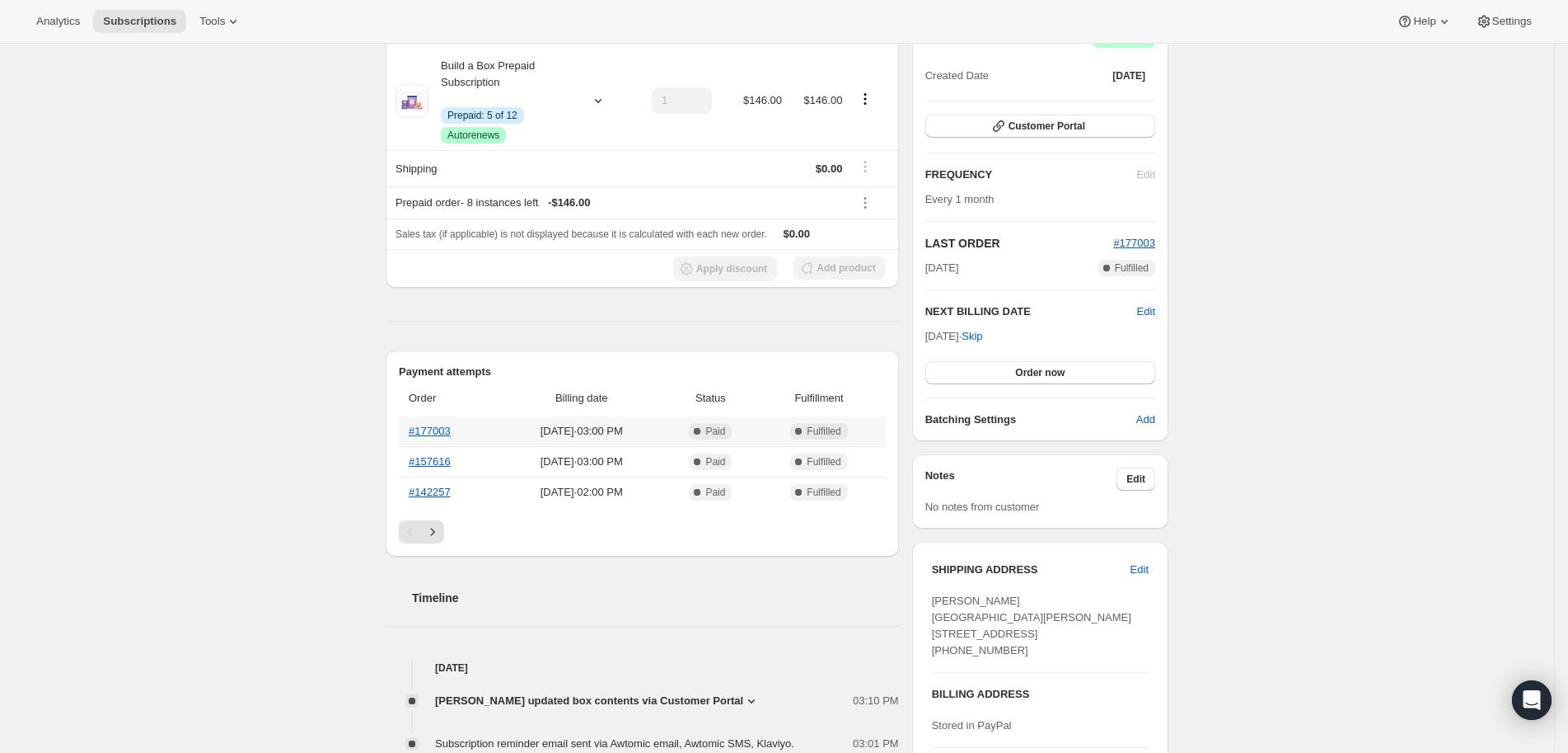
scroll to position [0, 0]
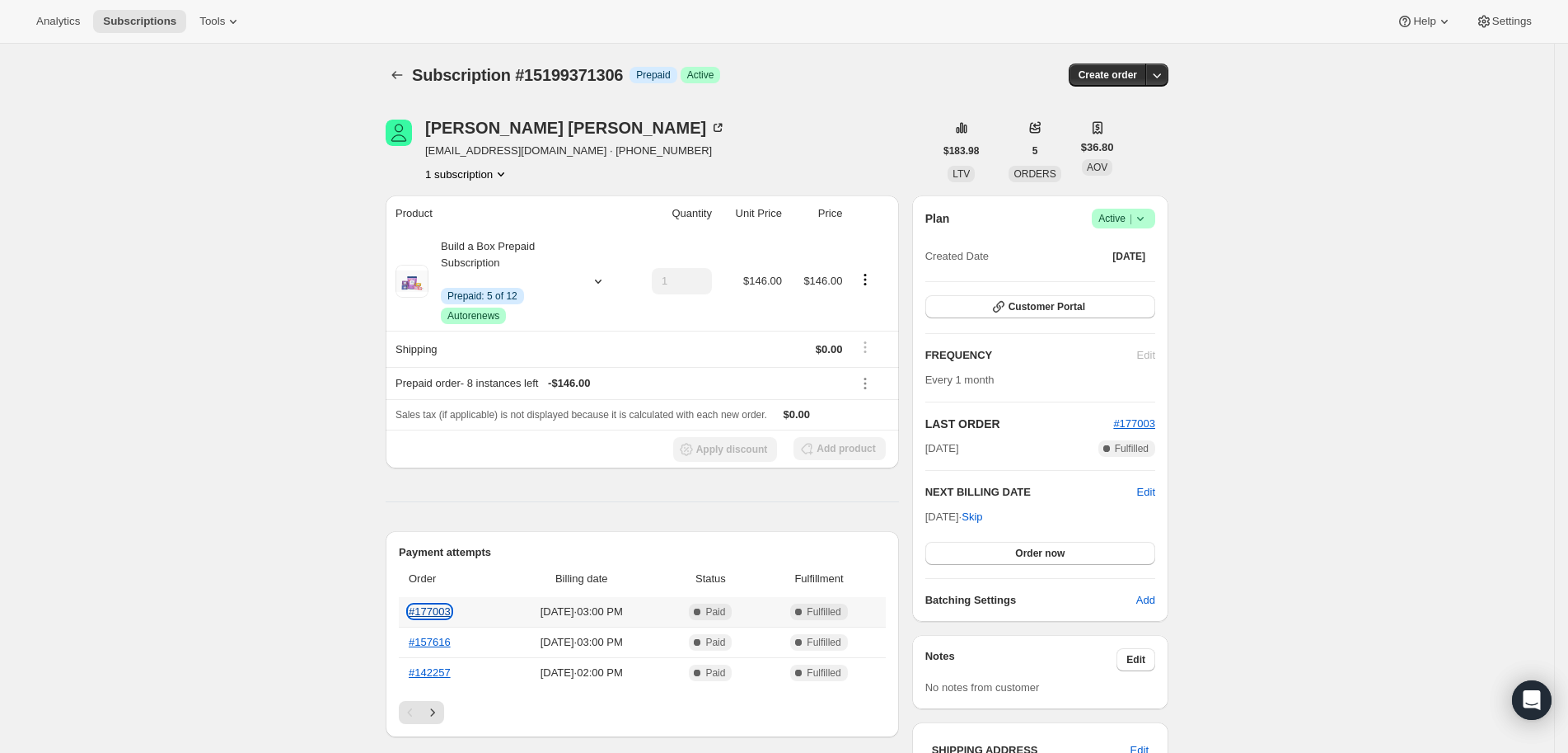
click at [445, 608] on link "#177003" at bounding box center [429, 612] width 42 height 13
click at [873, 279] on icon "Product actions" at bounding box center [865, 279] width 16 height 16
click at [878, 307] on span "Edit box" at bounding box center [869, 310] width 89 height 16
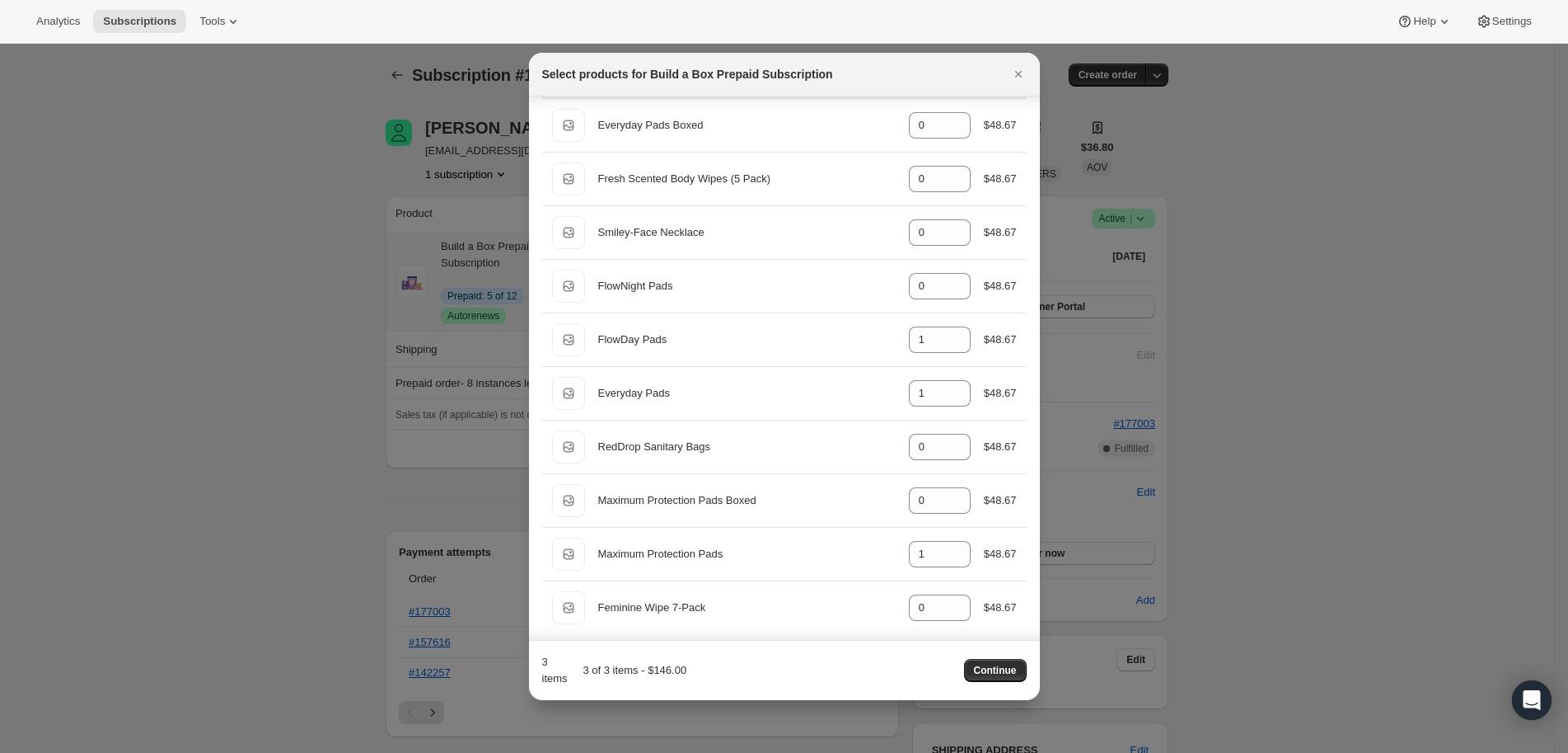
scroll to position [179, 0]
